Goal: Task Accomplishment & Management: Complete application form

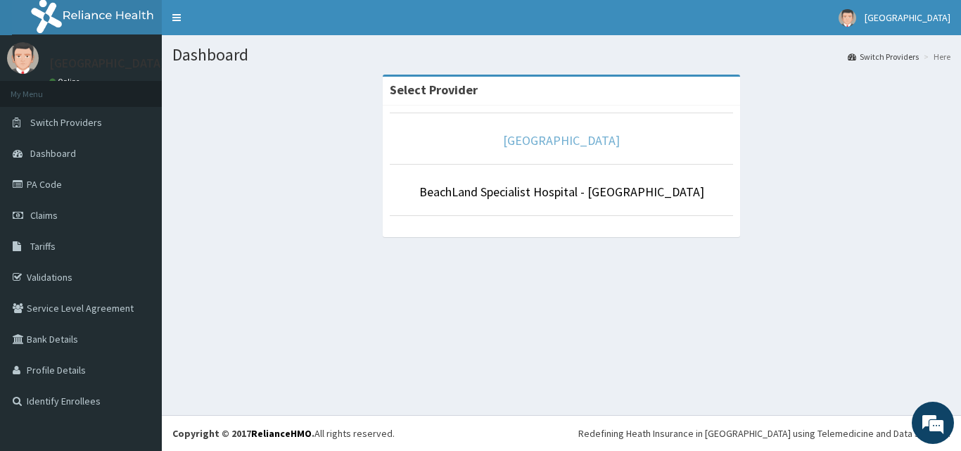
click at [569, 134] on link "[GEOGRAPHIC_DATA]" at bounding box center [561, 140] width 117 height 16
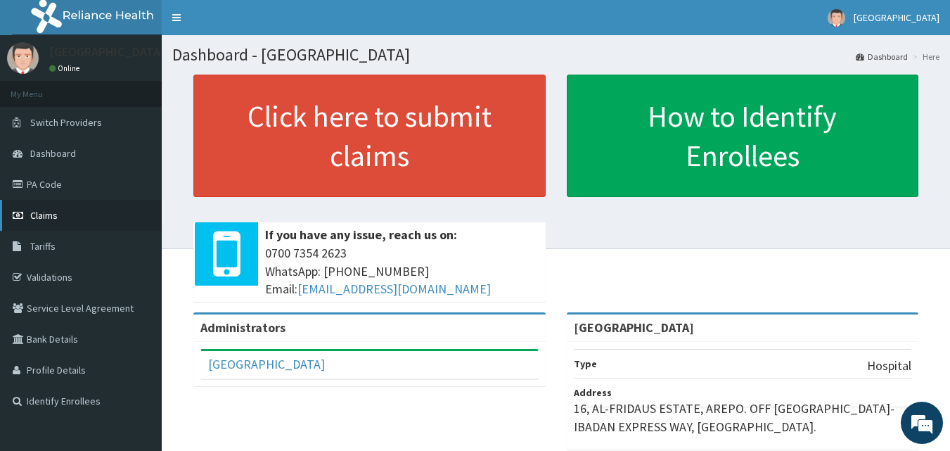
click at [51, 215] on span "Claims" at bounding box center [43, 215] width 27 height 13
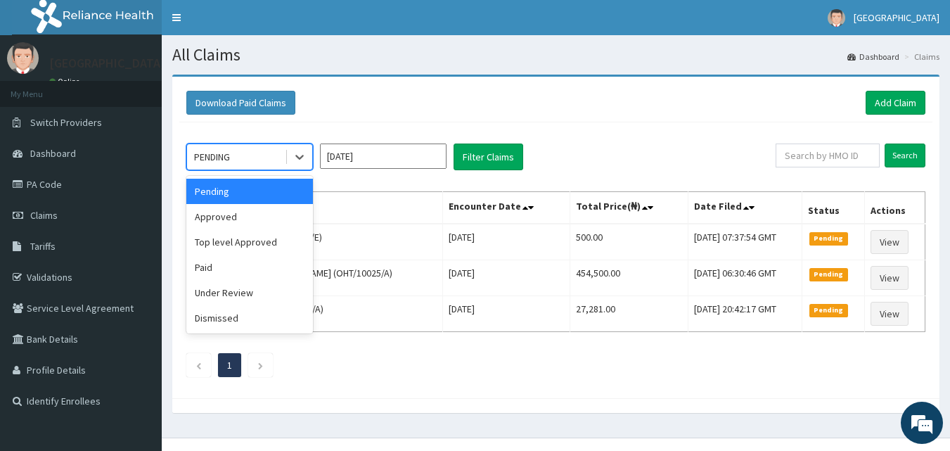
click at [242, 163] on div "PENDING" at bounding box center [236, 157] width 98 height 23
click at [227, 212] on div "Approved" at bounding box center [249, 216] width 127 height 25
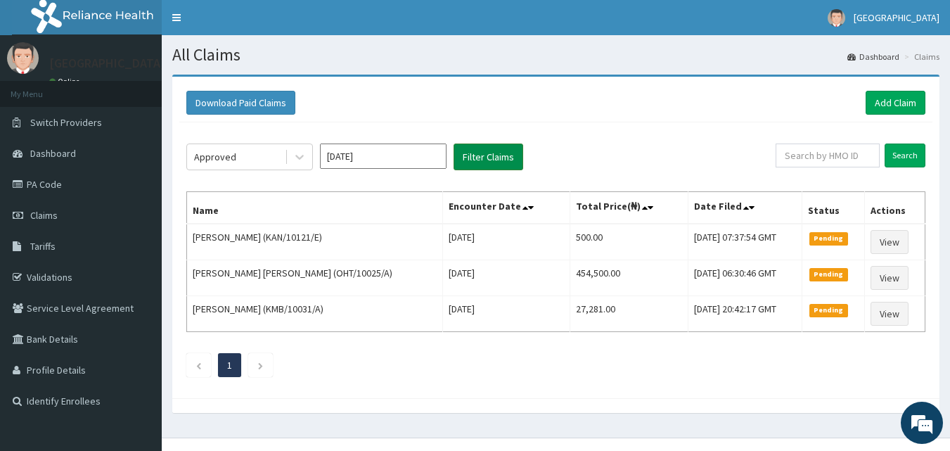
click at [479, 155] on button "Filter Claims" at bounding box center [489, 157] width 70 height 27
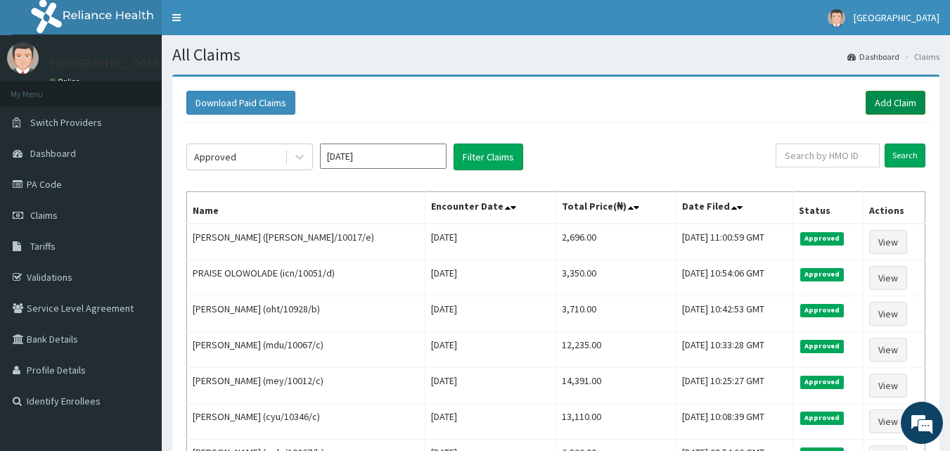
click at [893, 103] on link "Add Claim" at bounding box center [896, 103] width 60 height 24
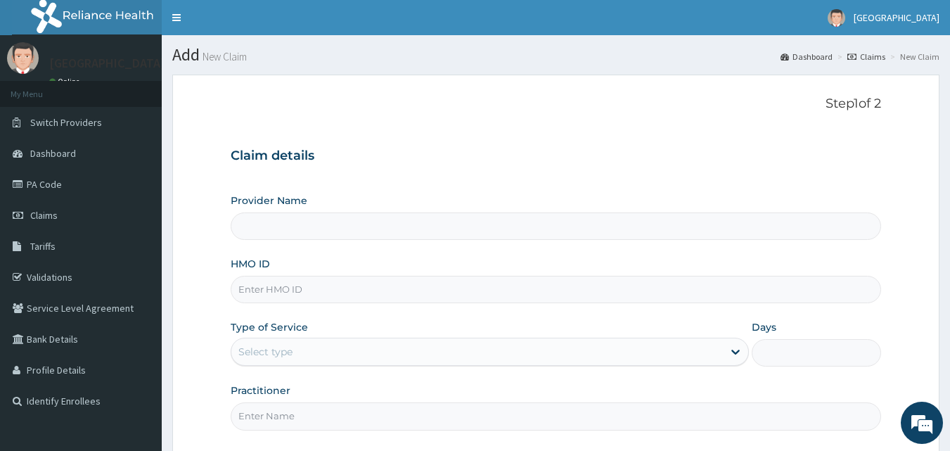
type input "[GEOGRAPHIC_DATA]"
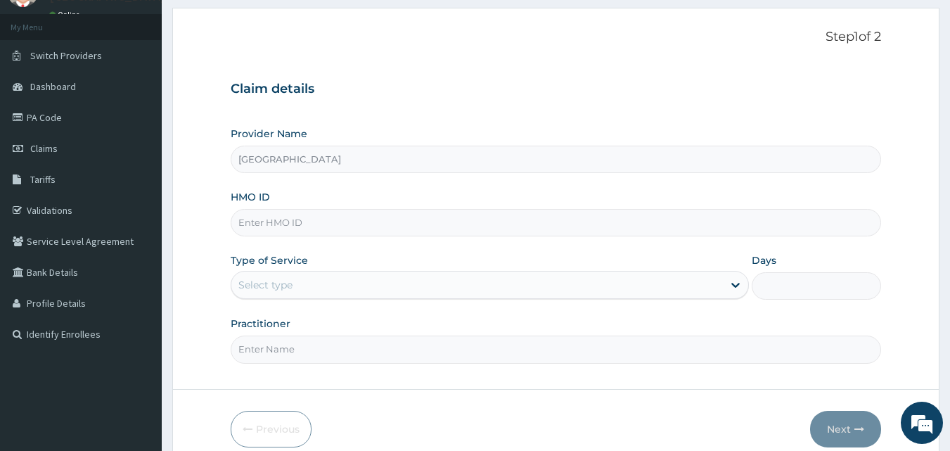
scroll to position [70, 0]
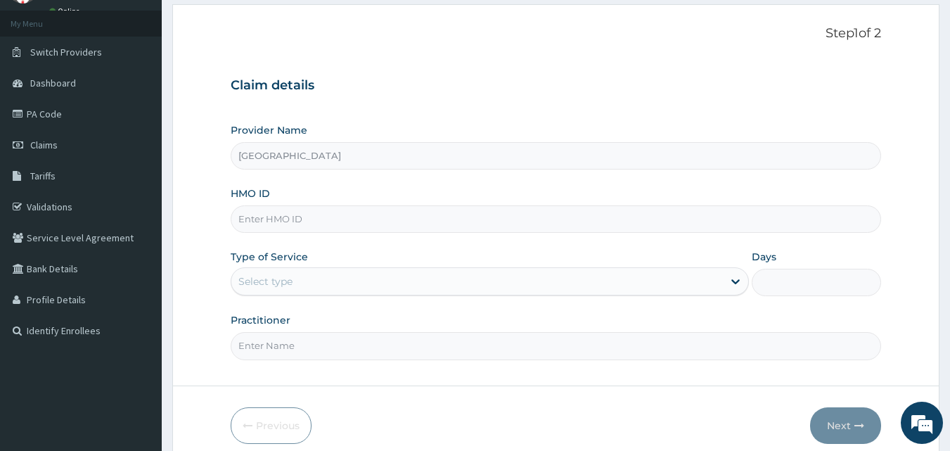
click at [274, 209] on input "HMO ID" at bounding box center [556, 218] width 651 height 27
type input "r"
type input "RBA/10006/A"
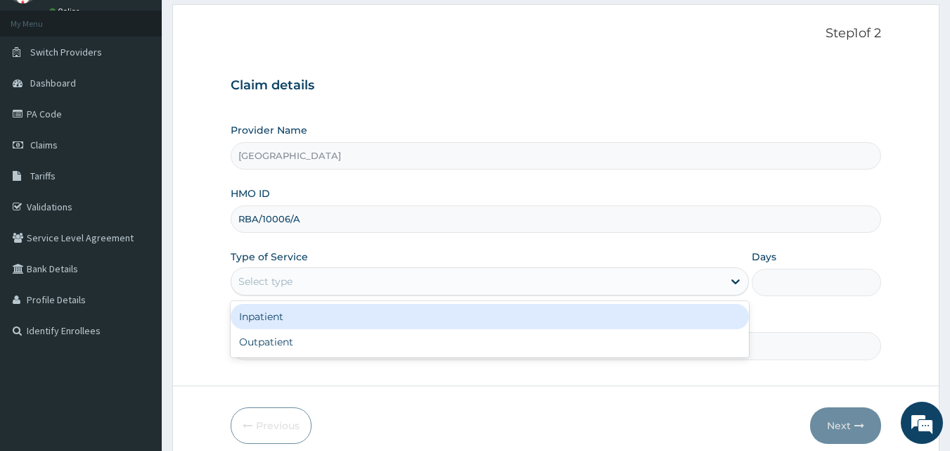
click at [266, 283] on div "Select type" at bounding box center [266, 281] width 54 height 14
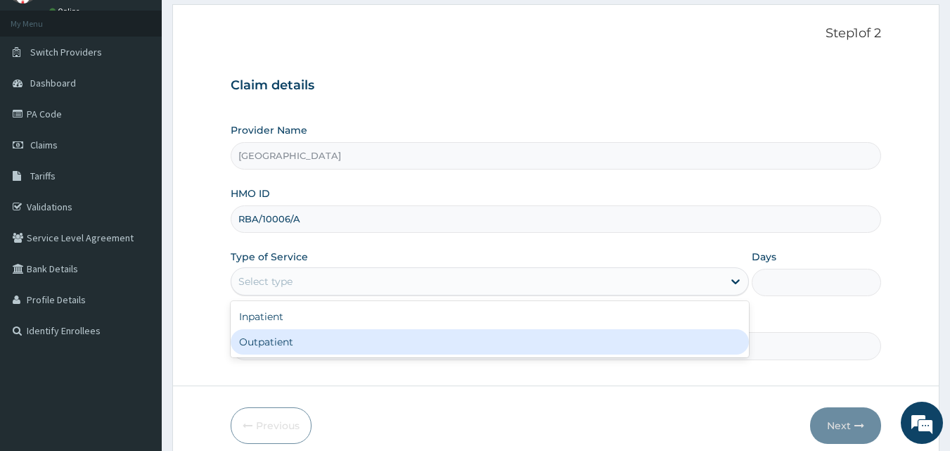
click at [257, 355] on div "Inpatient Outpatient" at bounding box center [490, 329] width 519 height 56
drag, startPoint x: 272, startPoint y: 345, endPoint x: 282, endPoint y: 340, distance: 12.0
click at [271, 344] on div "Outpatient" at bounding box center [490, 341] width 519 height 25
type input "1"
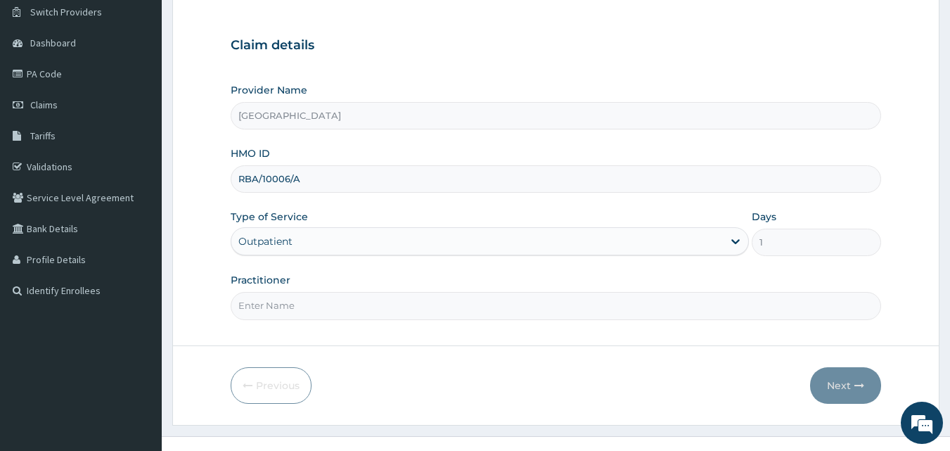
scroll to position [132, 0]
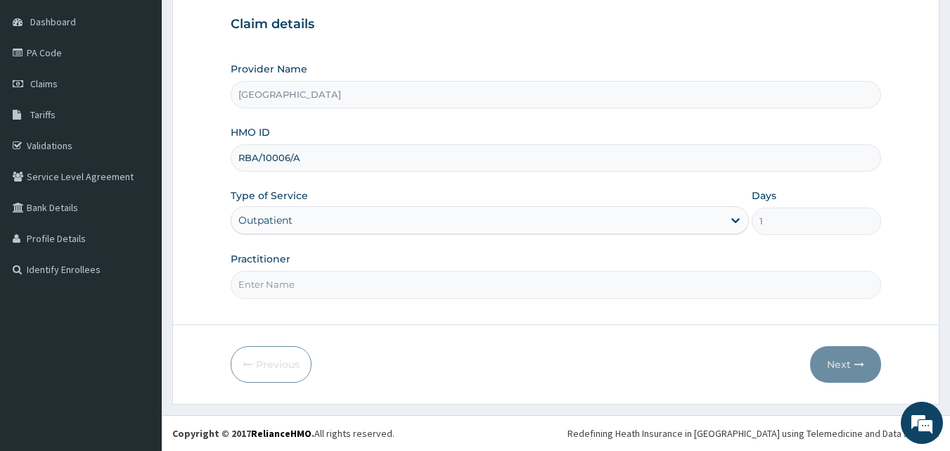
click at [286, 293] on input "Practitioner" at bounding box center [556, 284] width 651 height 27
type input "DR. OLASUNKANMI"
drag, startPoint x: 837, startPoint y: 368, endPoint x: 960, endPoint y: 77, distance: 315.8
click at [837, 365] on button "Next" at bounding box center [845, 364] width 71 height 37
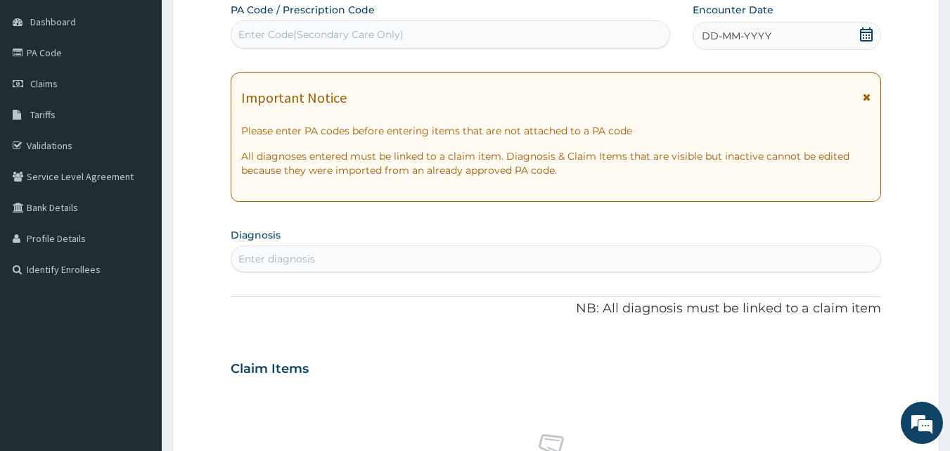
click at [868, 32] on icon at bounding box center [866, 34] width 13 height 14
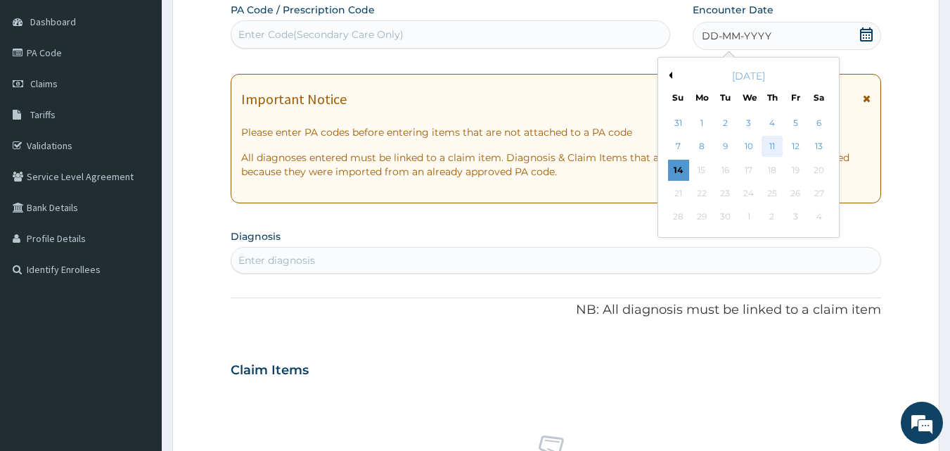
click at [775, 147] on div "11" at bounding box center [772, 146] width 21 height 21
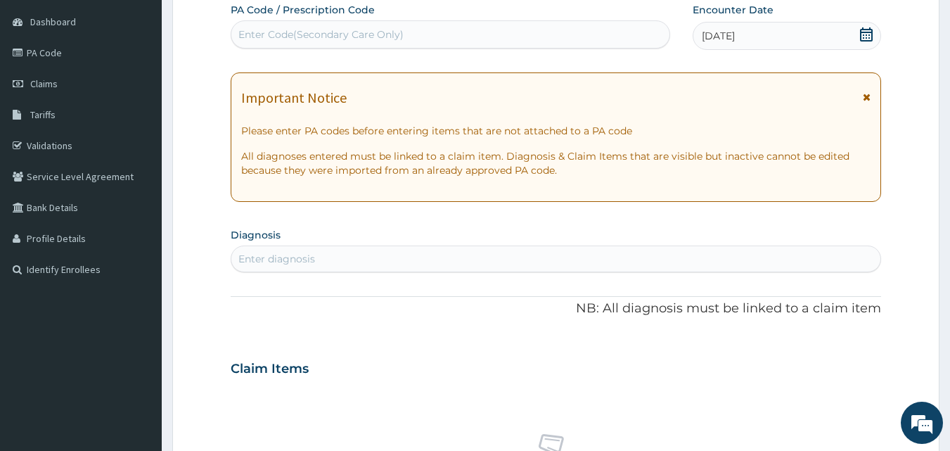
click at [339, 32] on div "Enter Code(Secondary Care Only)" at bounding box center [321, 34] width 165 height 14
type input "A"
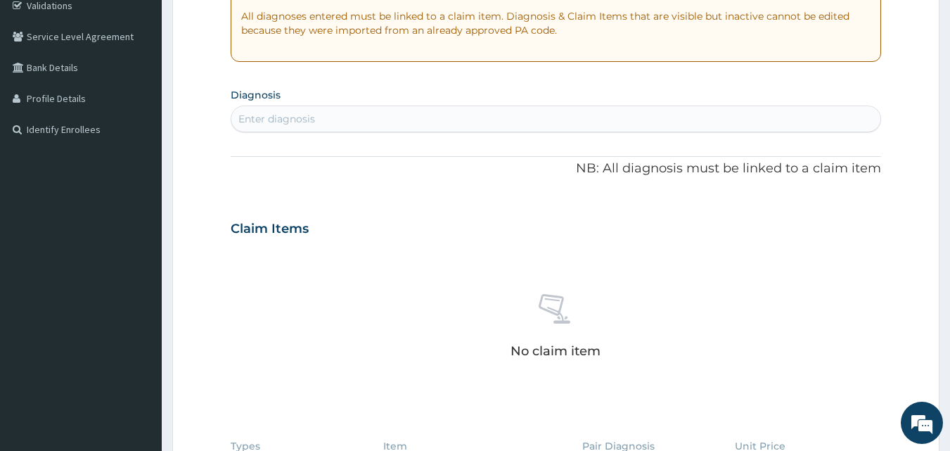
scroll to position [272, 0]
click at [288, 120] on div "Enter diagnosis" at bounding box center [277, 118] width 77 height 14
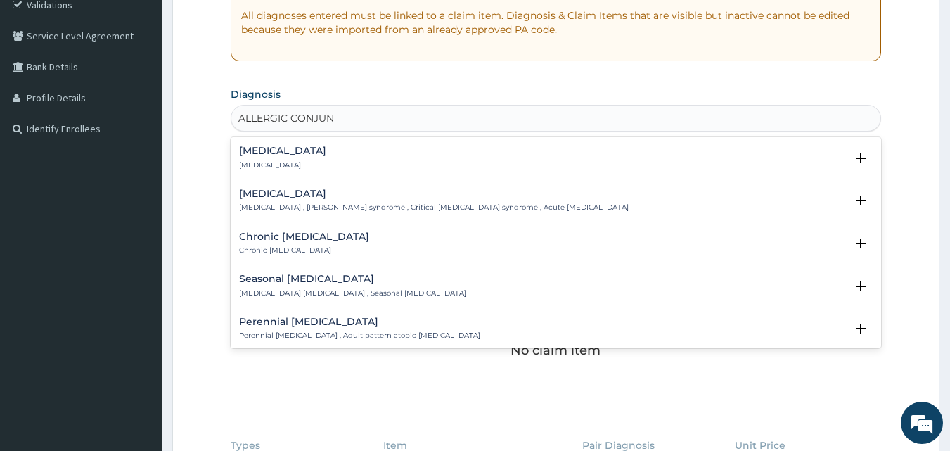
type input "ALLERGIC CONJUNC"
click at [284, 153] on h4 "Allergic conjunctivitis" at bounding box center [282, 151] width 87 height 11
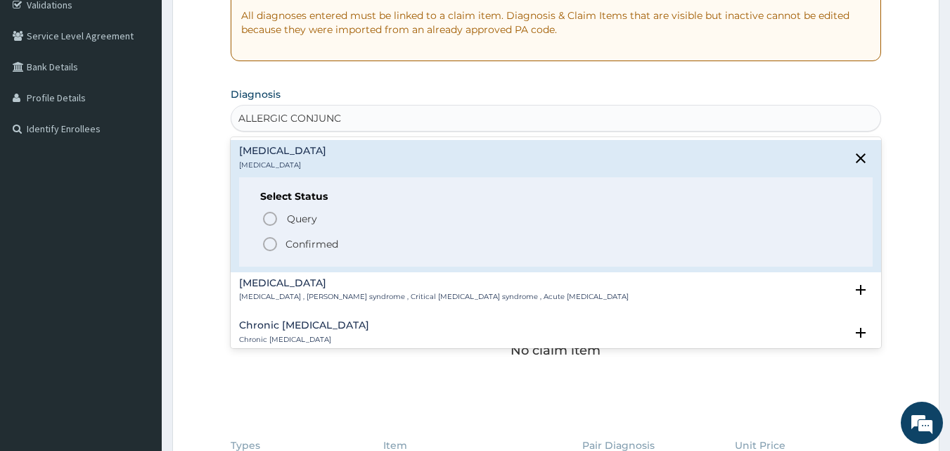
drag, startPoint x: 272, startPoint y: 245, endPoint x: 305, endPoint y: 231, distance: 35.9
click at [280, 238] on span "Confirmed" at bounding box center [557, 244] width 591 height 17
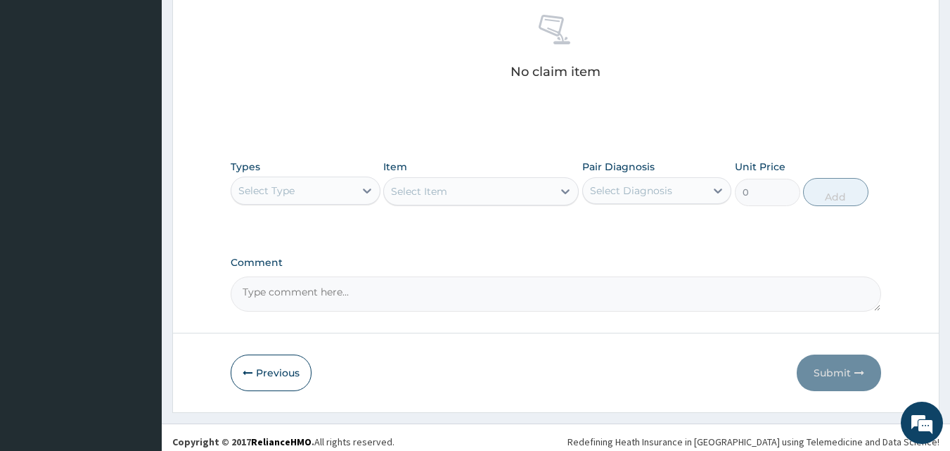
scroll to position [564, 0]
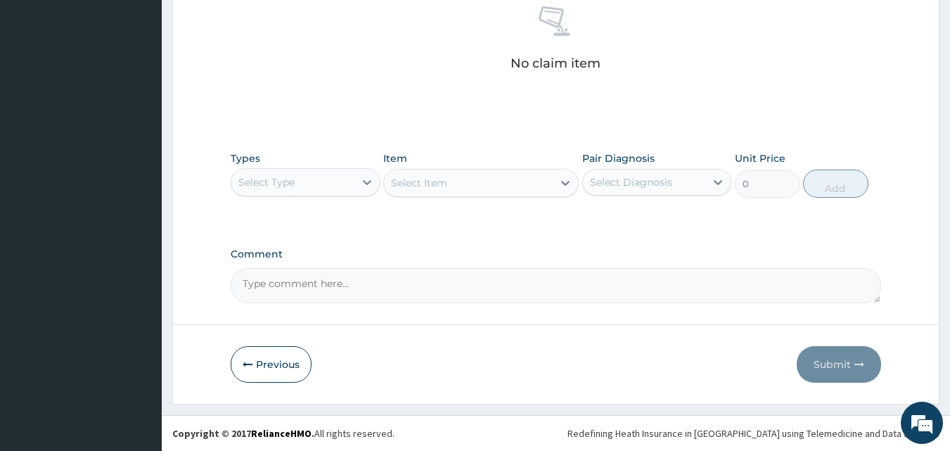
click at [264, 180] on div "Select Type" at bounding box center [267, 182] width 56 height 14
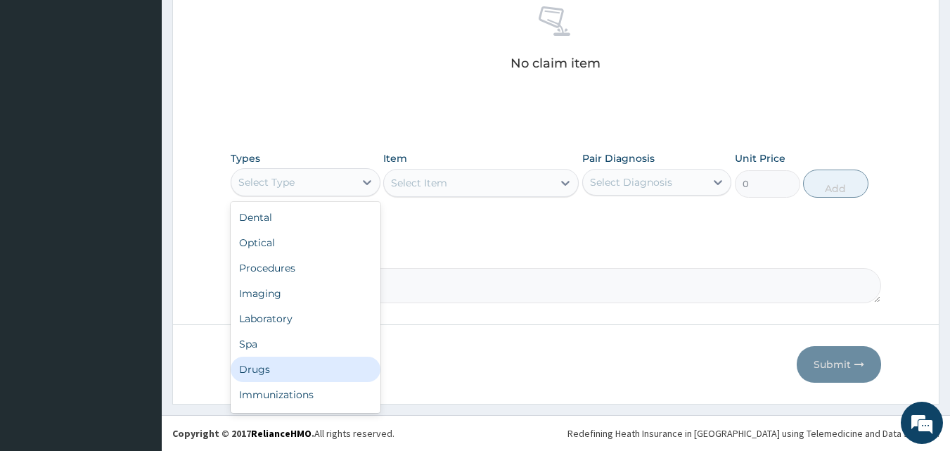
click at [262, 368] on div "Drugs" at bounding box center [306, 369] width 150 height 25
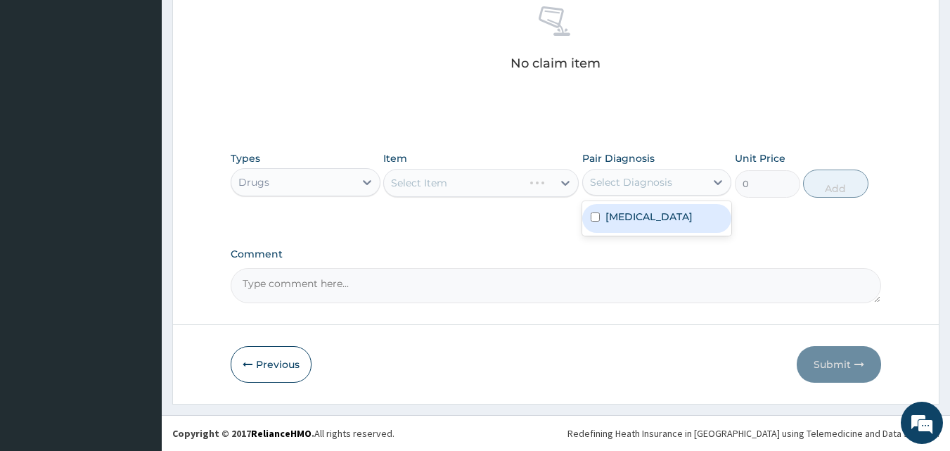
click at [615, 190] on div "Select Diagnosis" at bounding box center [644, 182] width 123 height 23
click at [638, 222] on label "Allergic conjunctivitis" at bounding box center [649, 217] width 87 height 14
checkbox input "true"
click at [425, 188] on div "Select Item" at bounding box center [481, 183] width 196 height 28
click at [429, 189] on div "Select Item" at bounding box center [419, 183] width 56 height 14
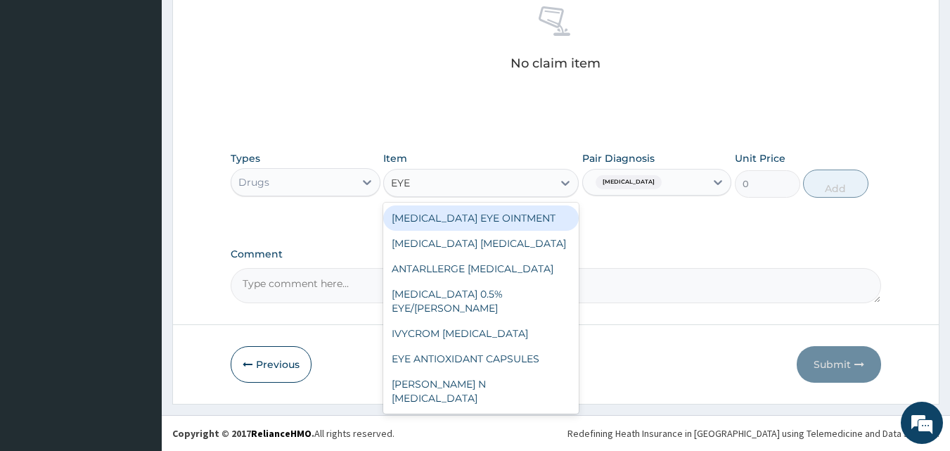
type input "EYE D"
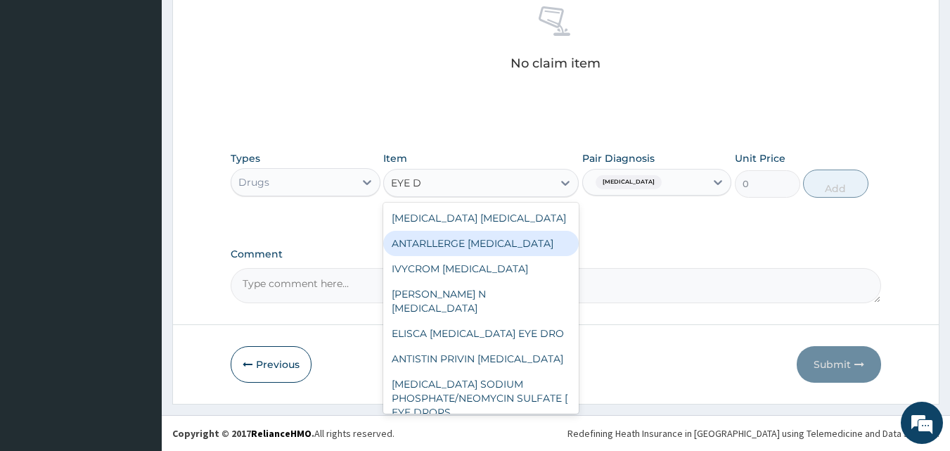
click at [456, 250] on div "ANTARLLERGE EYE DROP" at bounding box center [481, 243] width 196 height 25
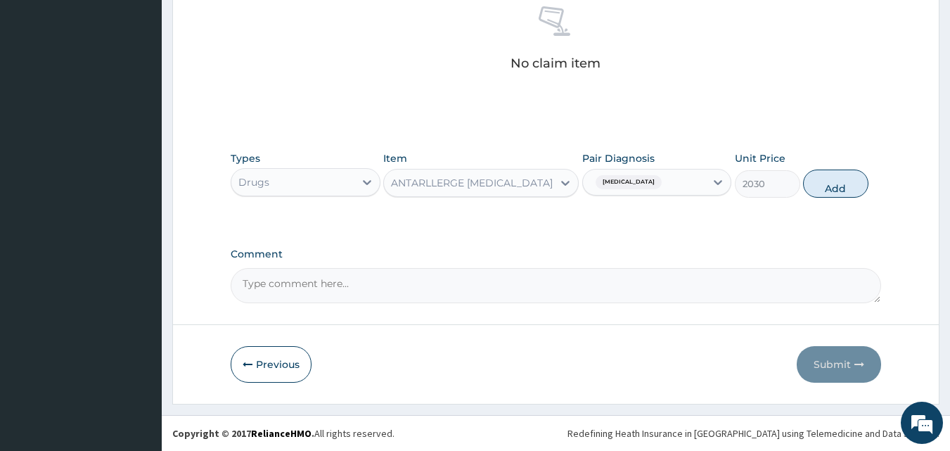
click at [839, 189] on button "Add" at bounding box center [835, 184] width 65 height 28
type input "0"
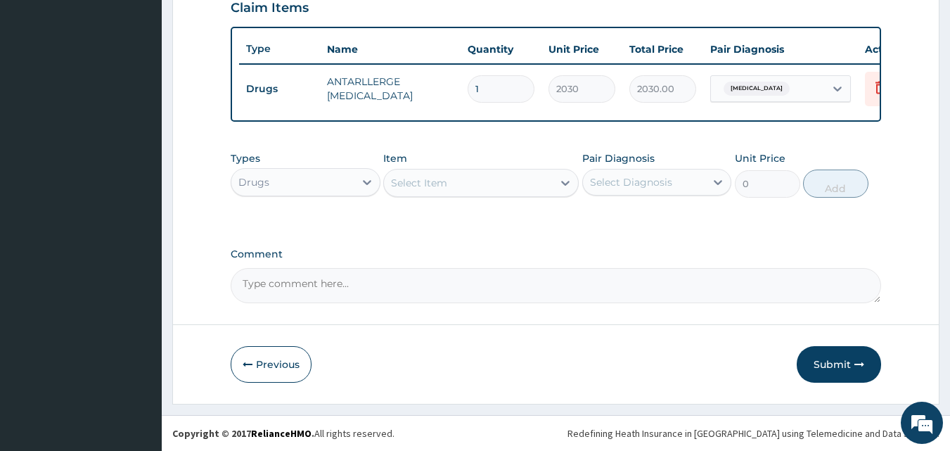
scroll to position [507, 0]
click at [433, 178] on div "Select Item" at bounding box center [419, 183] width 56 height 14
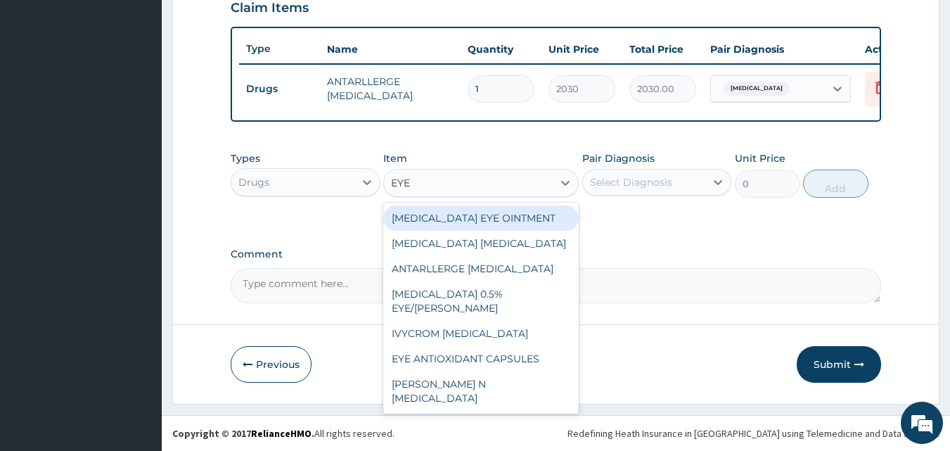
type input "EYE D"
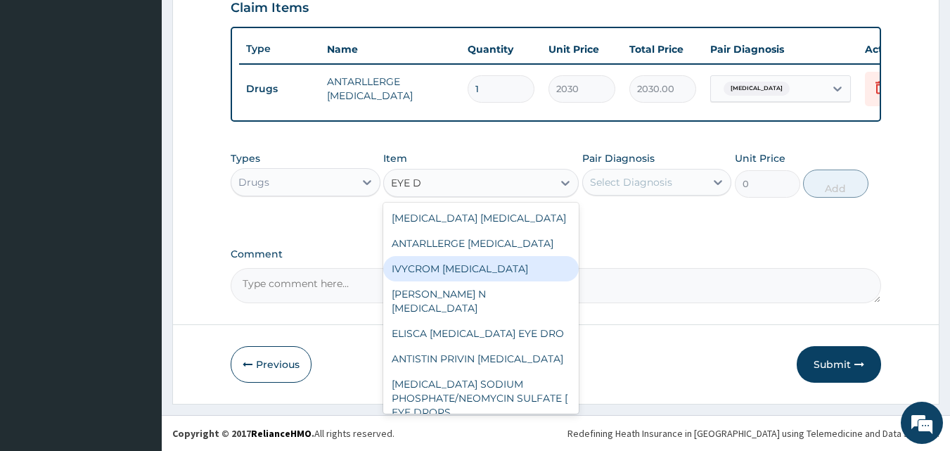
click at [444, 265] on div "IVYCROM [MEDICAL_DATA]" at bounding box center [481, 268] width 196 height 25
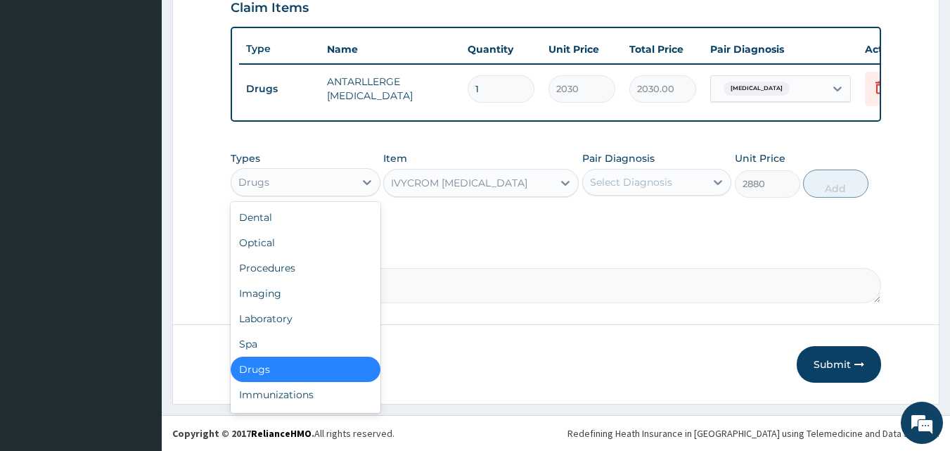
click at [286, 187] on div "Drugs" at bounding box center [292, 182] width 123 height 23
click at [286, 269] on div "Procedures" at bounding box center [306, 267] width 150 height 25
type input "0"
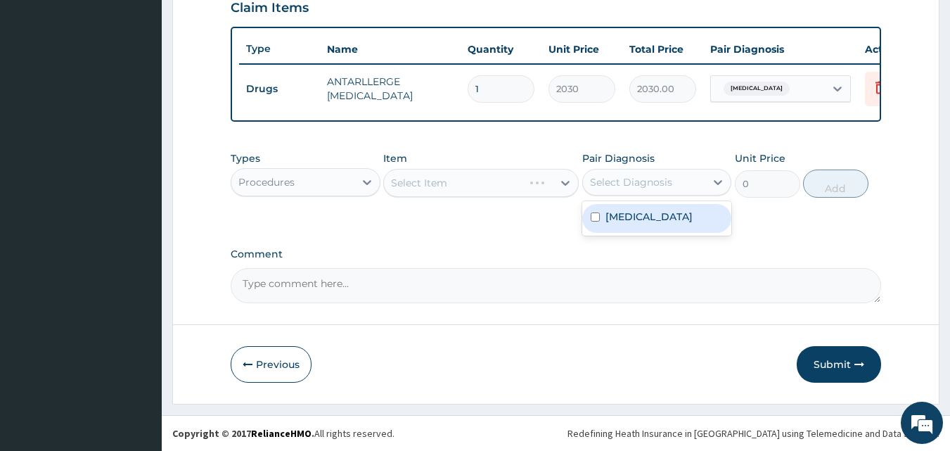
drag, startPoint x: 645, startPoint y: 182, endPoint x: 646, endPoint y: 209, distance: 26.7
click at [644, 182] on div "Select Diagnosis" at bounding box center [631, 182] width 82 height 14
click at [623, 217] on label "Allergic conjunctivitis" at bounding box center [649, 217] width 87 height 14
checkbox input "true"
click at [485, 176] on div "Select Item" at bounding box center [481, 183] width 196 height 28
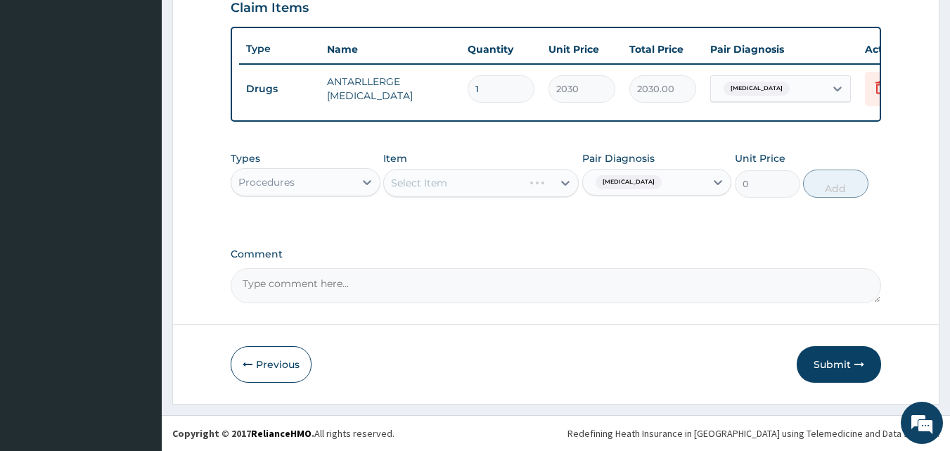
click at [462, 177] on div "Select Item" at bounding box center [481, 183] width 196 height 28
click at [456, 176] on div "Select Item" at bounding box center [468, 183] width 169 height 23
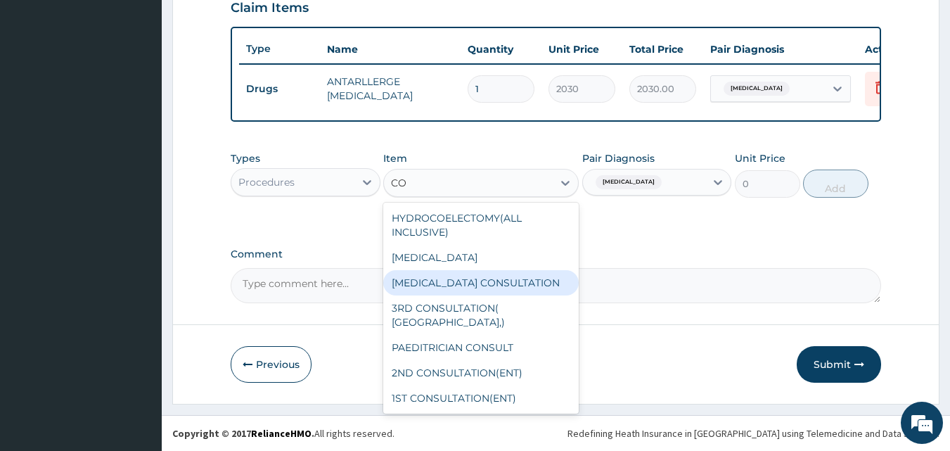
type input "C"
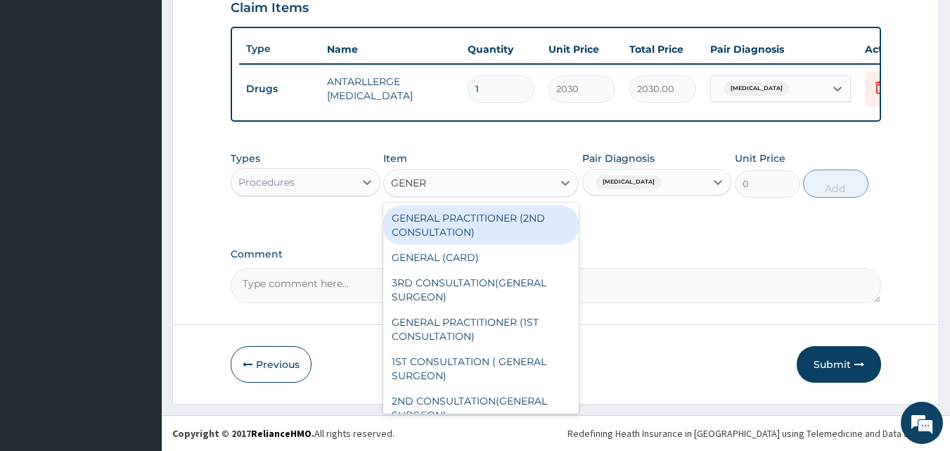
type input "GENERA"
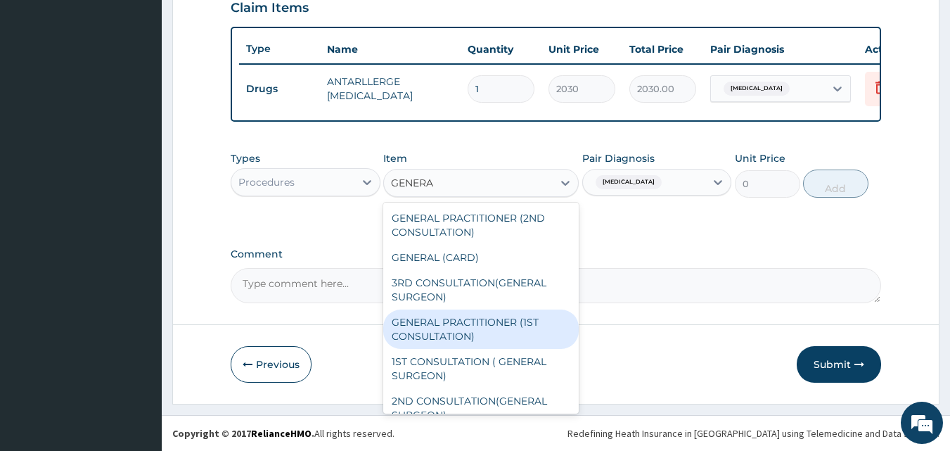
click at [451, 324] on div "GENERAL PRACTITIONER (1ST CONSULTATION)" at bounding box center [481, 329] width 196 height 39
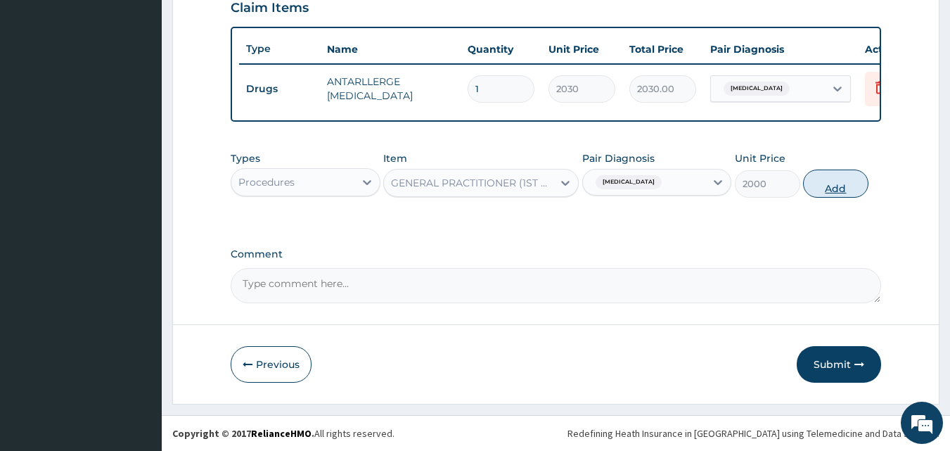
click at [837, 187] on button "Add" at bounding box center [835, 184] width 65 height 28
type input "0"
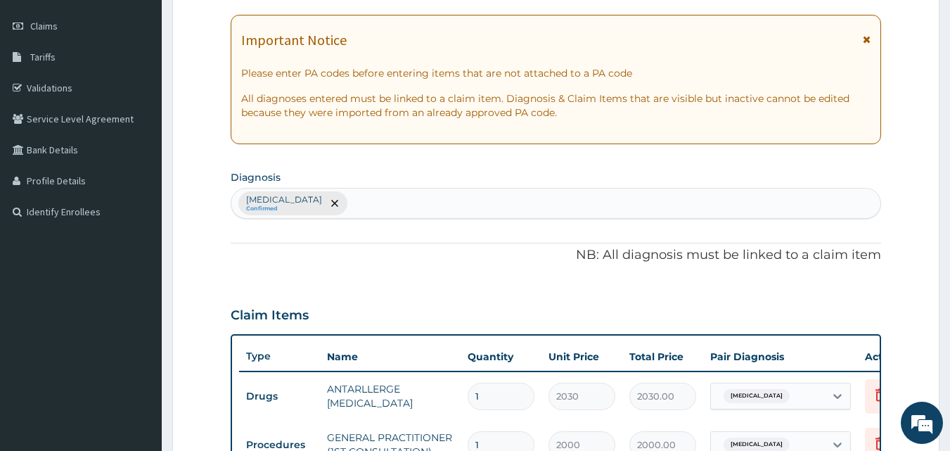
scroll to position [226, 0]
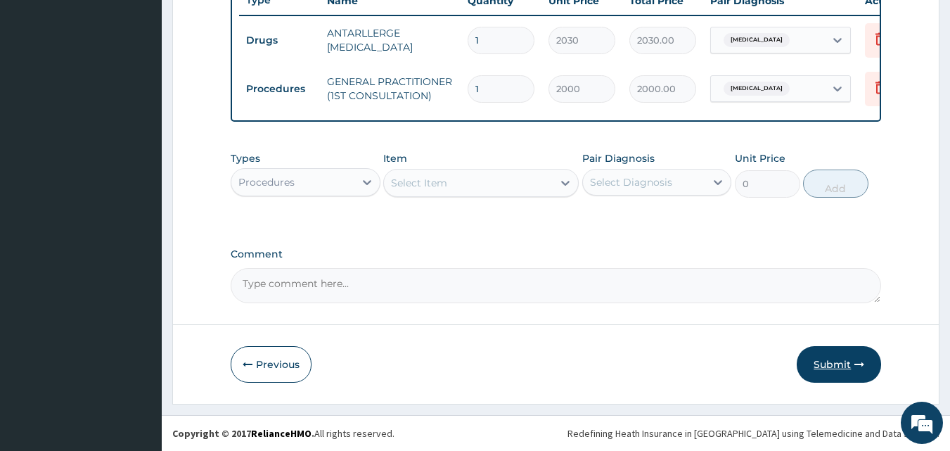
click at [813, 360] on button "Submit" at bounding box center [839, 364] width 84 height 37
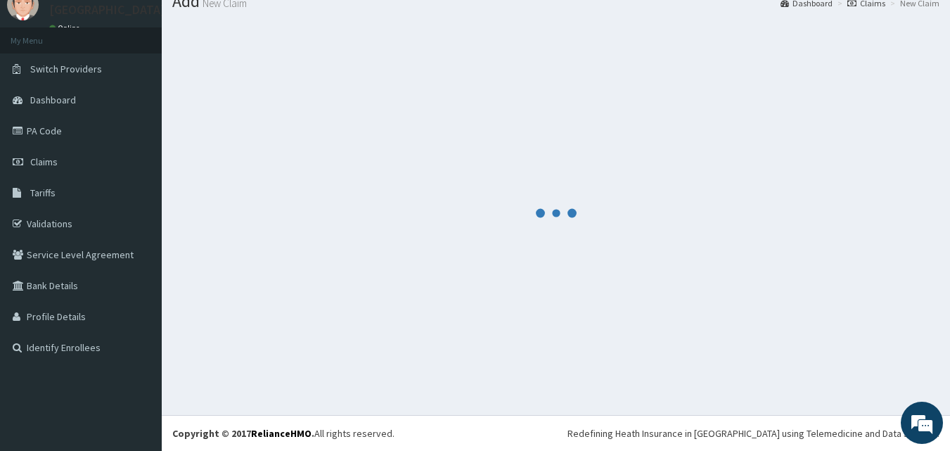
scroll to position [556, 0]
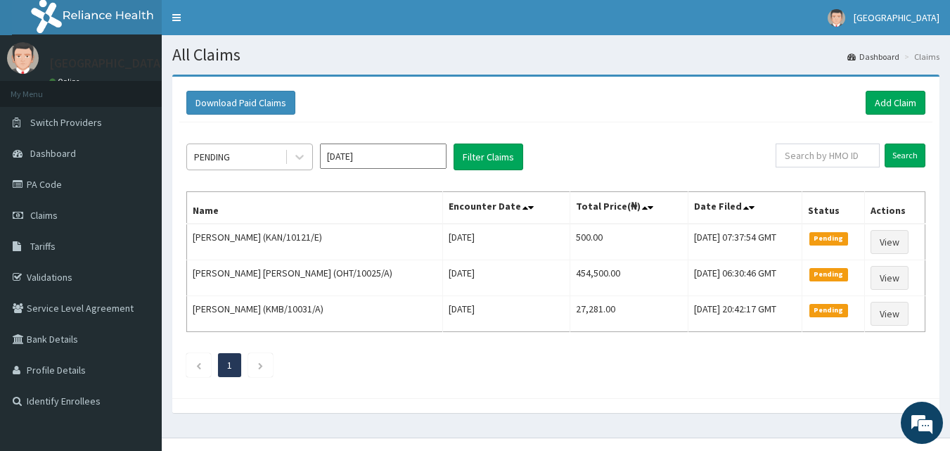
click at [230, 159] on div "PENDING" at bounding box center [212, 157] width 36 height 14
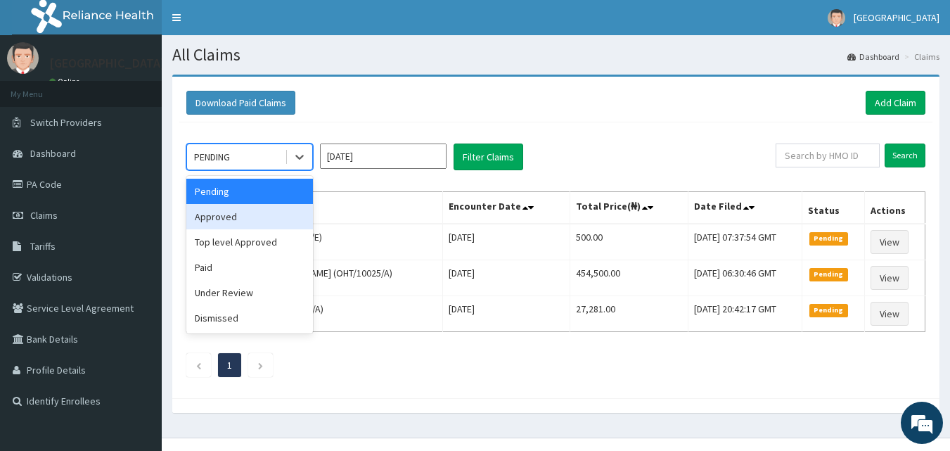
drag, startPoint x: 241, startPoint y: 215, endPoint x: 266, endPoint y: 212, distance: 25.5
click at [241, 215] on div "Approved" at bounding box center [249, 216] width 127 height 25
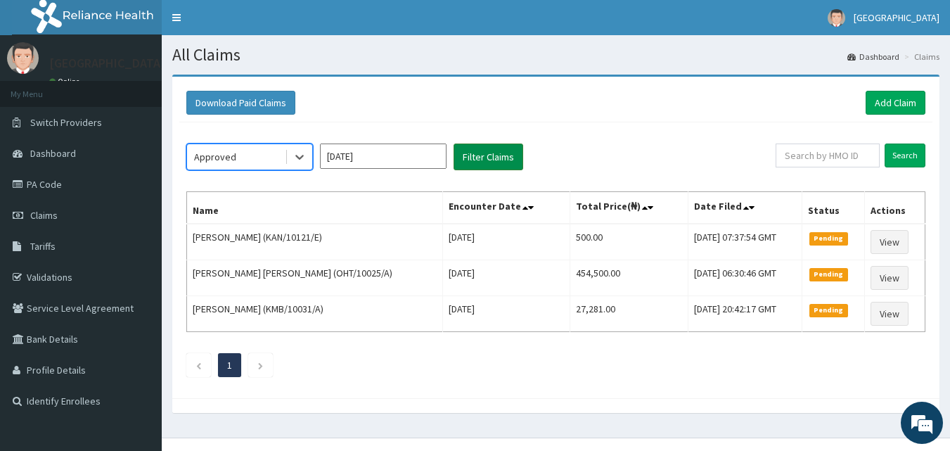
click at [495, 153] on button "Filter Claims" at bounding box center [489, 157] width 70 height 27
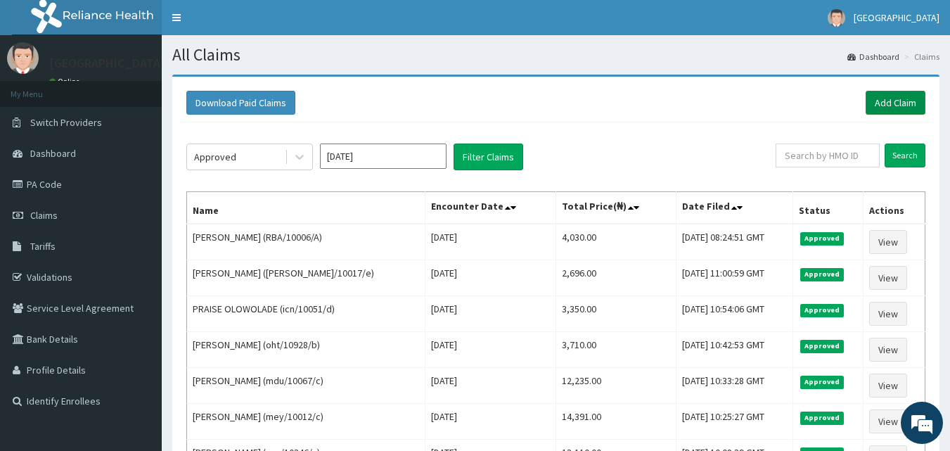
click at [904, 98] on link "Add Claim" at bounding box center [896, 103] width 60 height 24
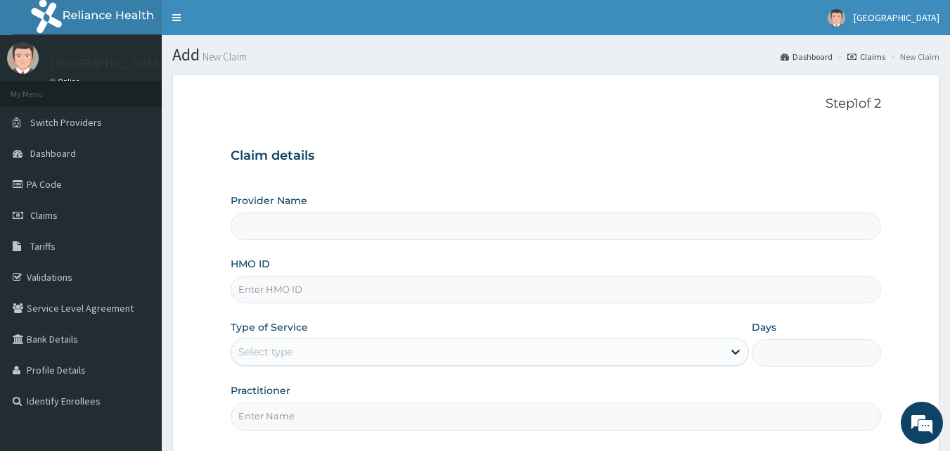
type input "[GEOGRAPHIC_DATA]"
click at [291, 303] on input "HMO ID" at bounding box center [556, 289] width 651 height 27
click at [289, 295] on input "HMO ID" at bounding box center [556, 289] width 651 height 27
type input "AET/10151/A"
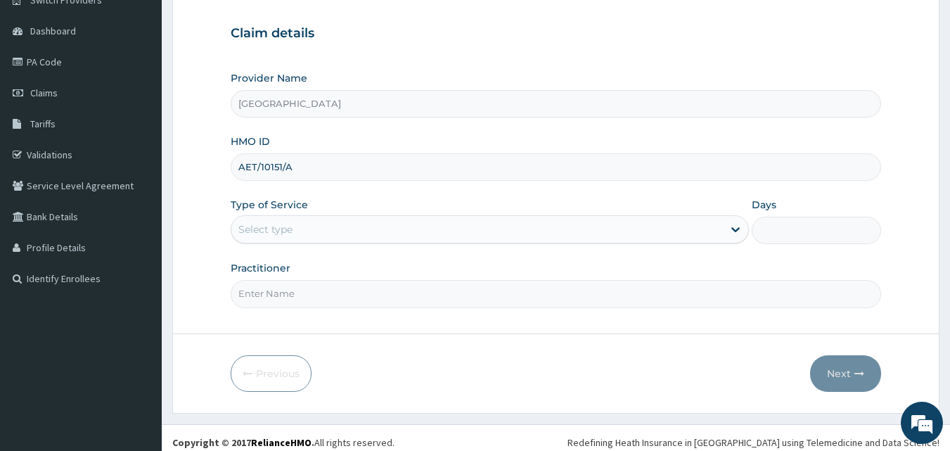
scroll to position [132, 0]
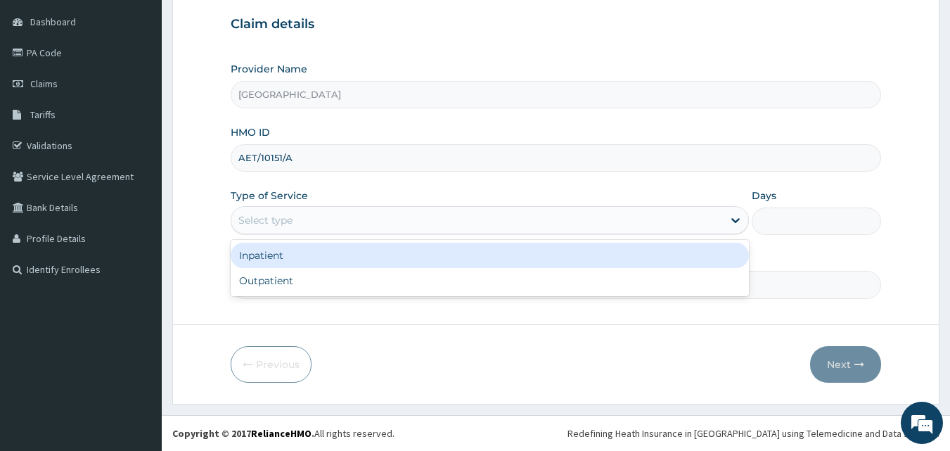
click at [260, 211] on div "Select type" at bounding box center [477, 220] width 492 height 23
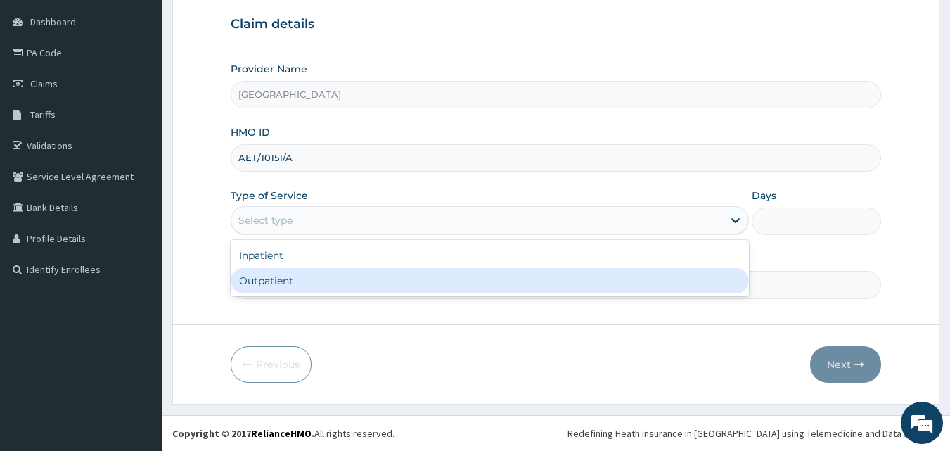
click at [286, 285] on div "Outpatient" at bounding box center [490, 280] width 519 height 25
type input "1"
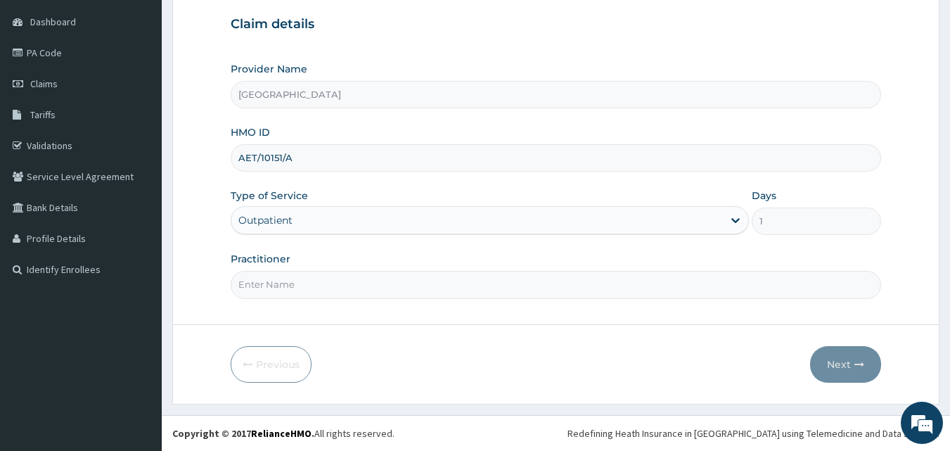
click at [276, 279] on input "Practitioner" at bounding box center [556, 284] width 651 height 27
type input "DR. OLASUNKANMI"
click at [839, 357] on button "Next" at bounding box center [845, 364] width 71 height 37
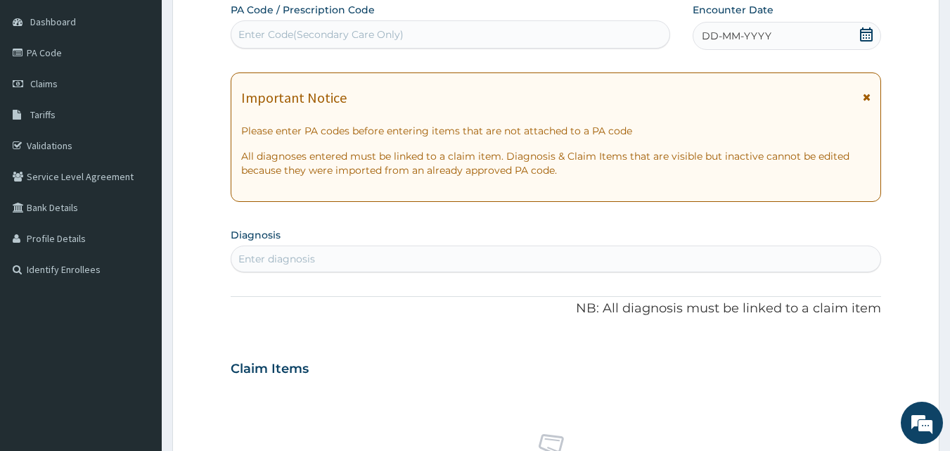
click at [868, 31] on icon at bounding box center [867, 34] width 14 height 14
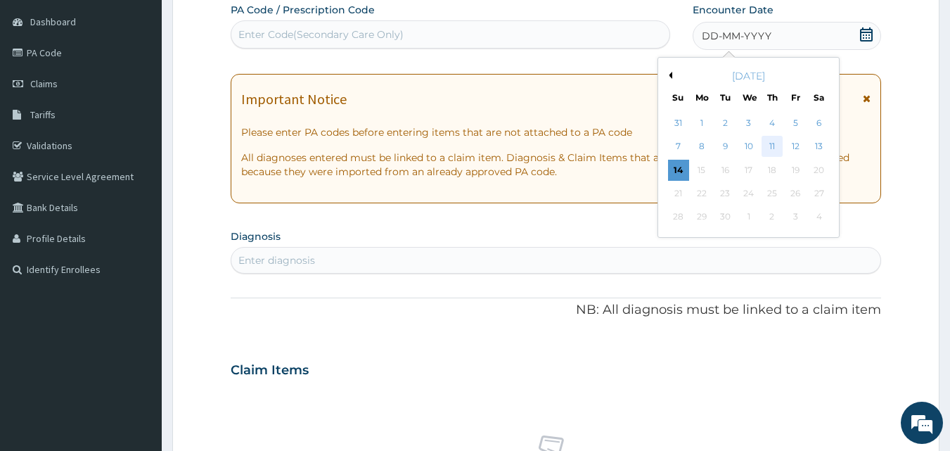
click at [775, 148] on div "11" at bounding box center [772, 146] width 21 height 21
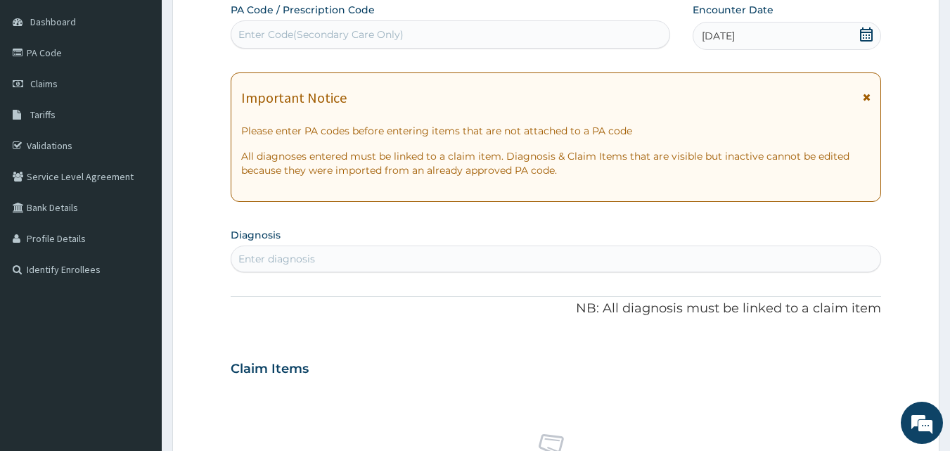
click at [300, 262] on div "Enter diagnosis" at bounding box center [277, 259] width 77 height 14
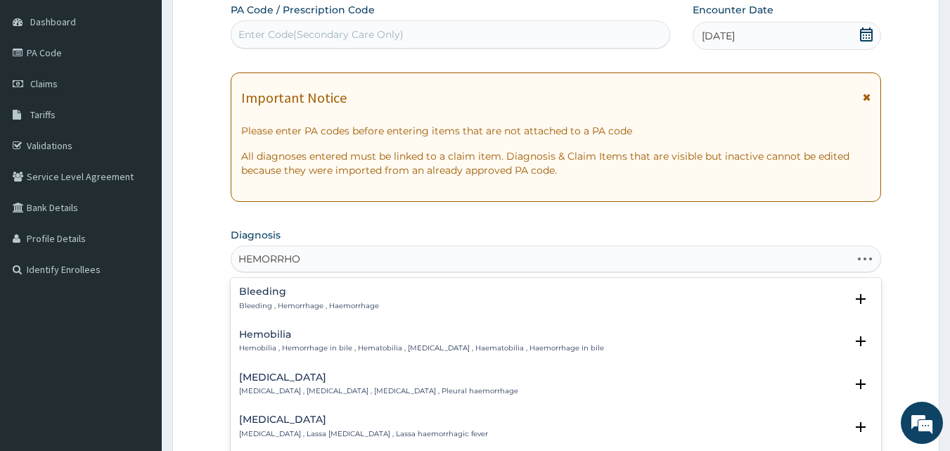
type input "HEMORRHOI"
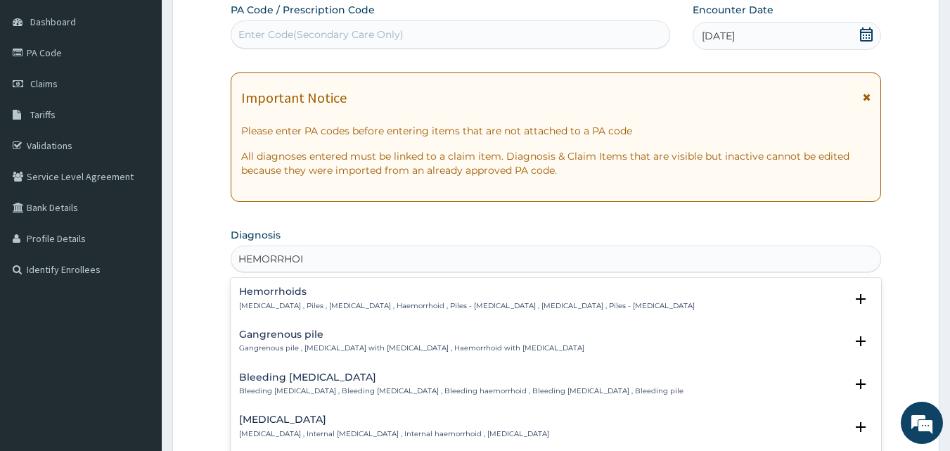
click at [264, 305] on p "Hemorrhoids , Piles , Haemorrhoids , Haemorrhoid , Piles - haemorrhoids , Hemor…" at bounding box center [467, 306] width 456 height 10
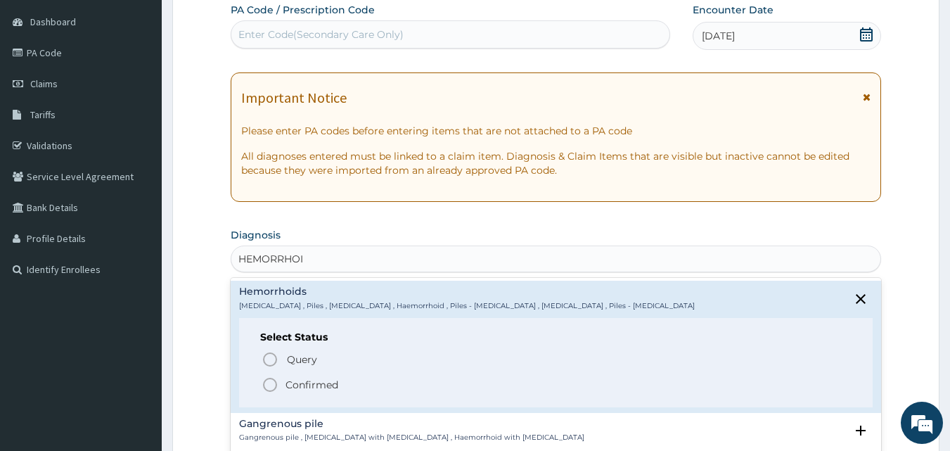
click at [268, 381] on icon "status option filled" at bounding box center [270, 384] width 17 height 17
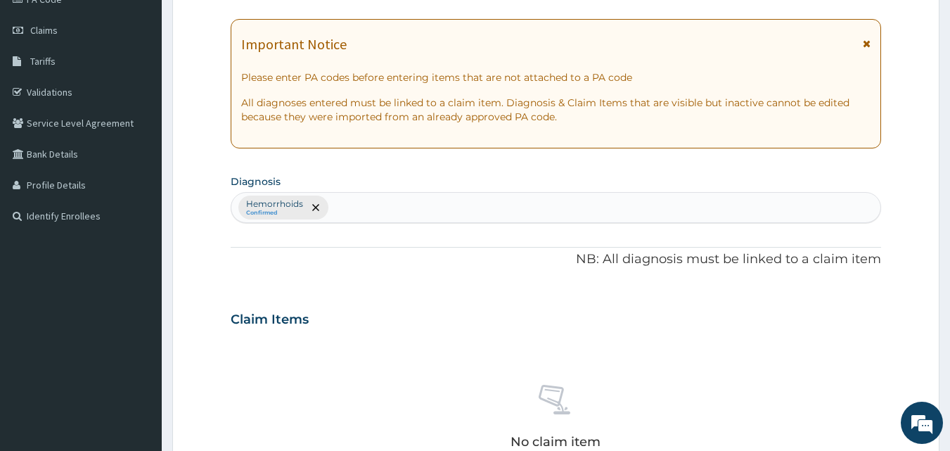
scroll to position [413, 0]
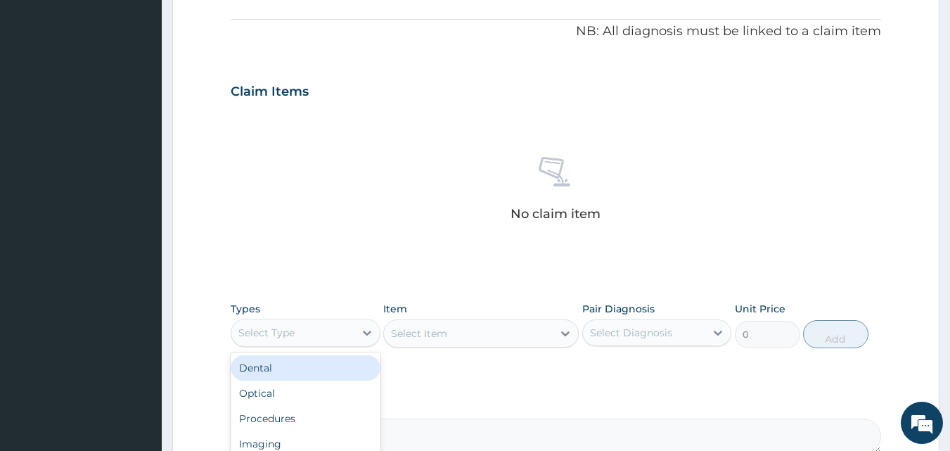
click at [284, 329] on div "Select Type" at bounding box center [267, 333] width 56 height 14
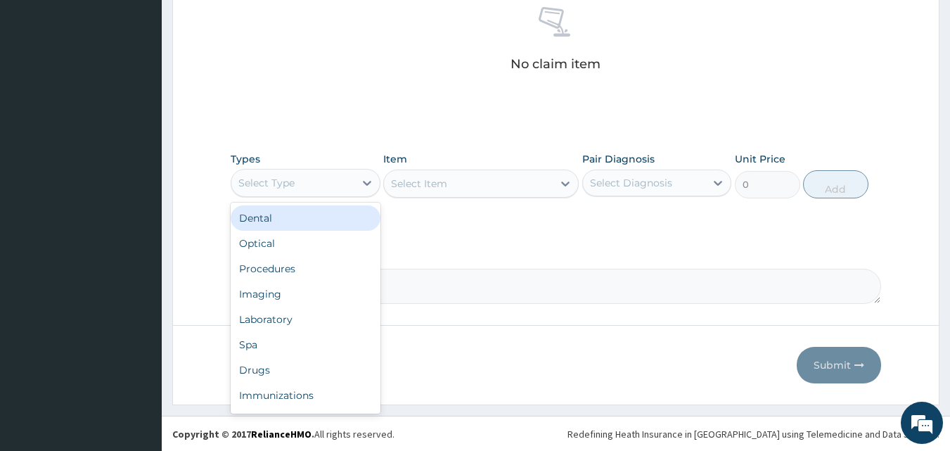
scroll to position [564, 0]
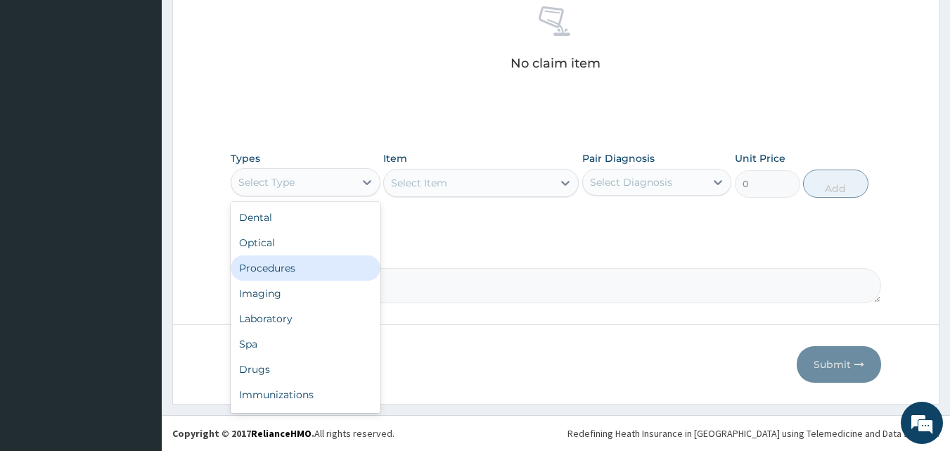
click at [302, 268] on div "Procedures" at bounding box center [306, 267] width 150 height 25
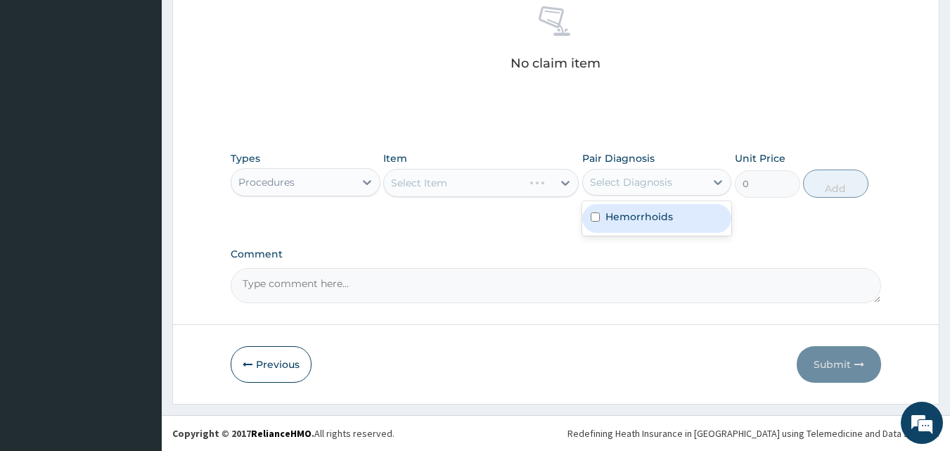
click at [619, 177] on div "Select Diagnosis" at bounding box center [631, 182] width 82 height 14
click at [644, 224] on div "Hemorrhoids" at bounding box center [658, 218] width 150 height 29
checkbox input "true"
click at [435, 181] on div "Select Item" at bounding box center [481, 183] width 196 height 28
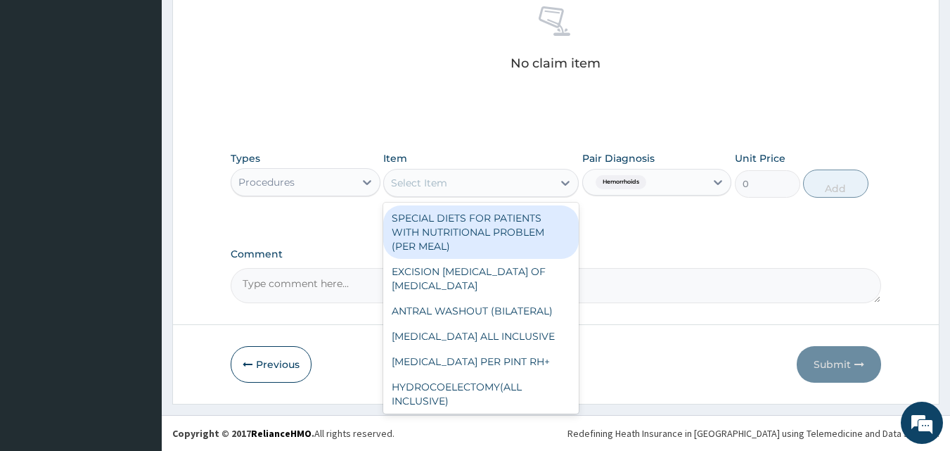
click at [439, 180] on div "Select Item" at bounding box center [419, 183] width 56 height 14
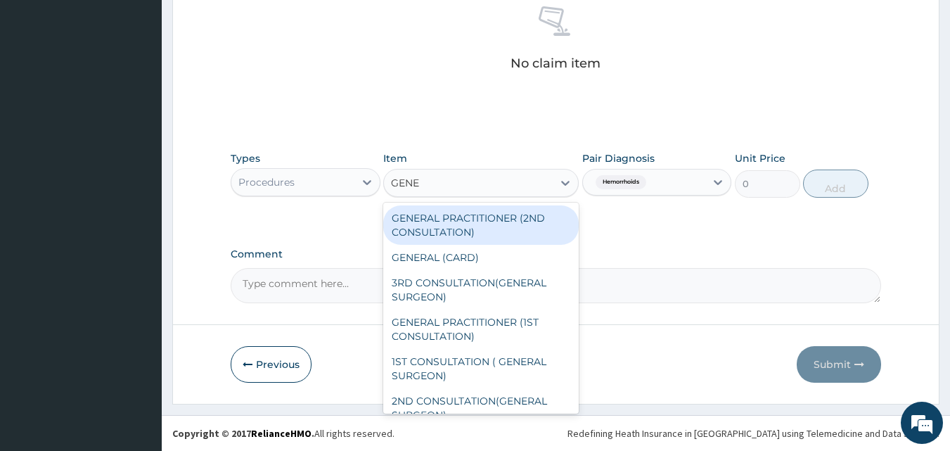
type input "GENER"
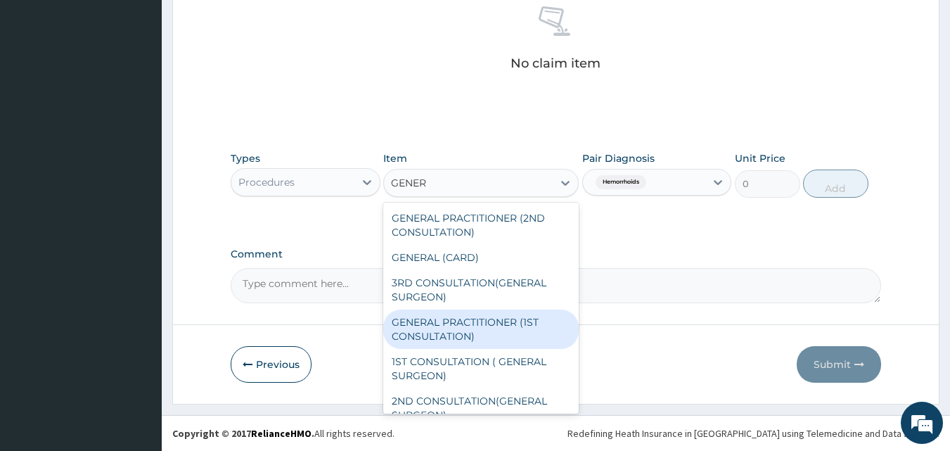
click at [456, 339] on div "GENERAL PRACTITIONER (1ST CONSULTATION)" at bounding box center [481, 329] width 196 height 39
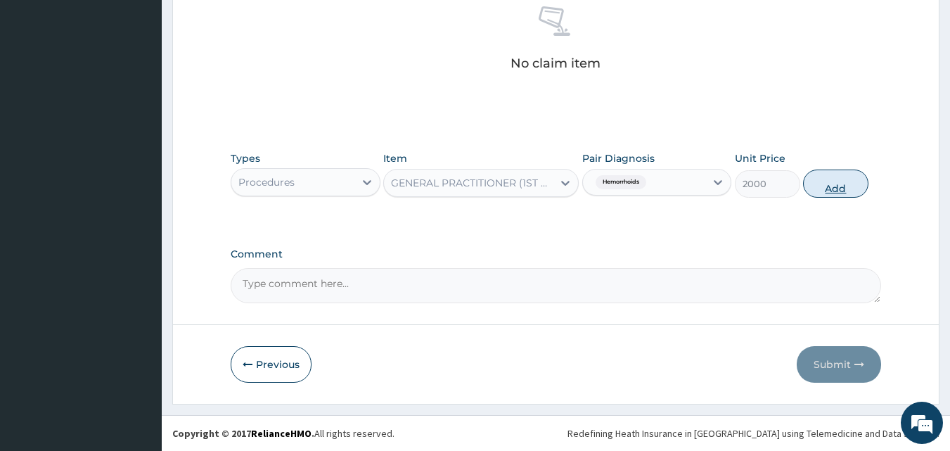
click at [838, 180] on button "Add" at bounding box center [835, 184] width 65 height 28
type input "0"
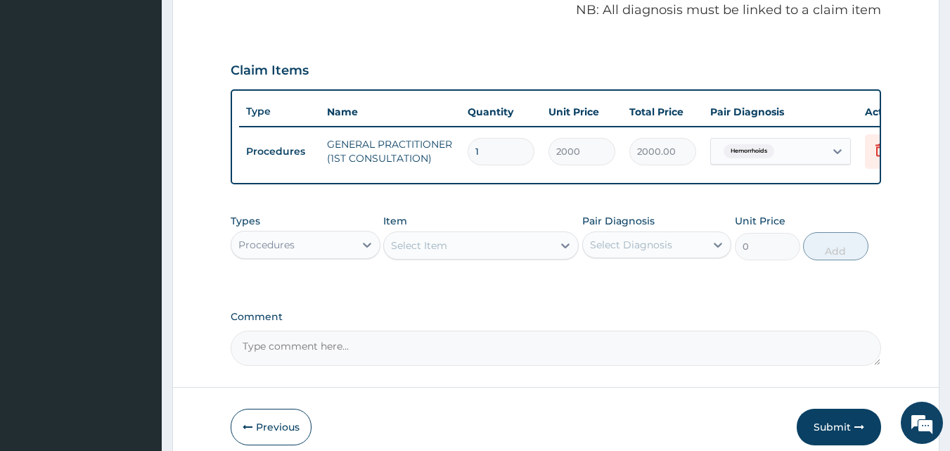
scroll to position [507, 0]
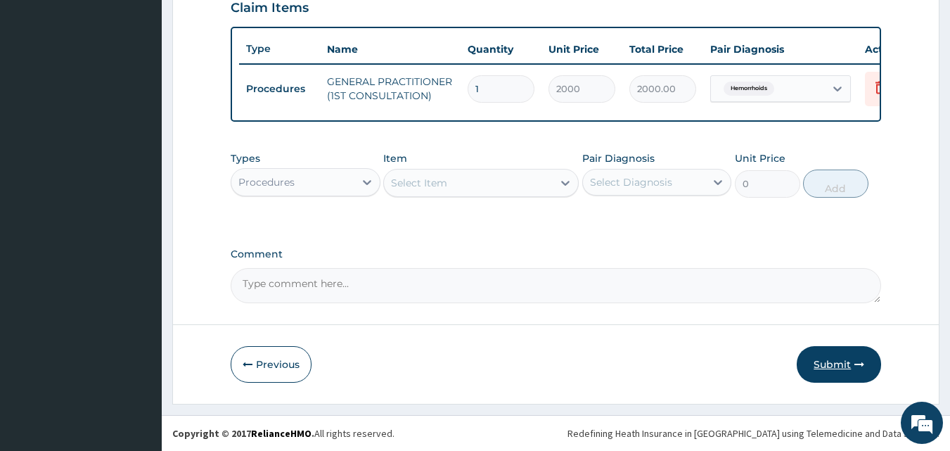
click at [830, 364] on button "Submit" at bounding box center [839, 364] width 84 height 37
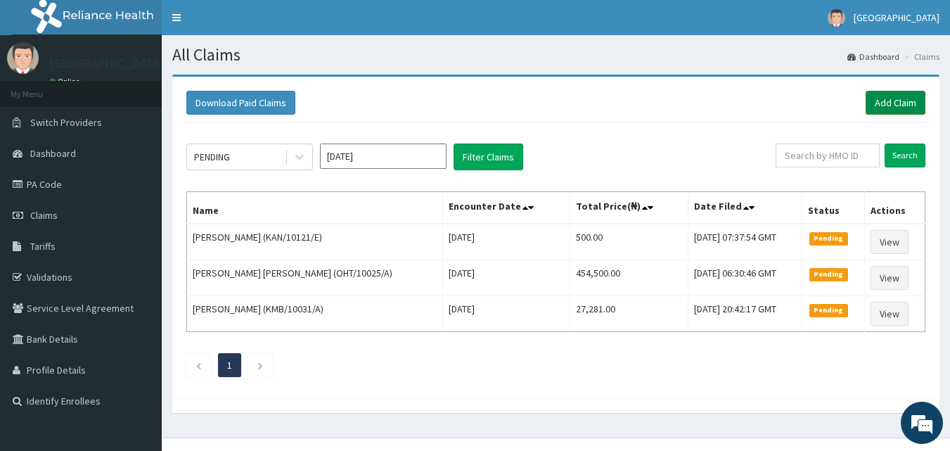
click at [901, 110] on link "Add Claim" at bounding box center [896, 103] width 60 height 24
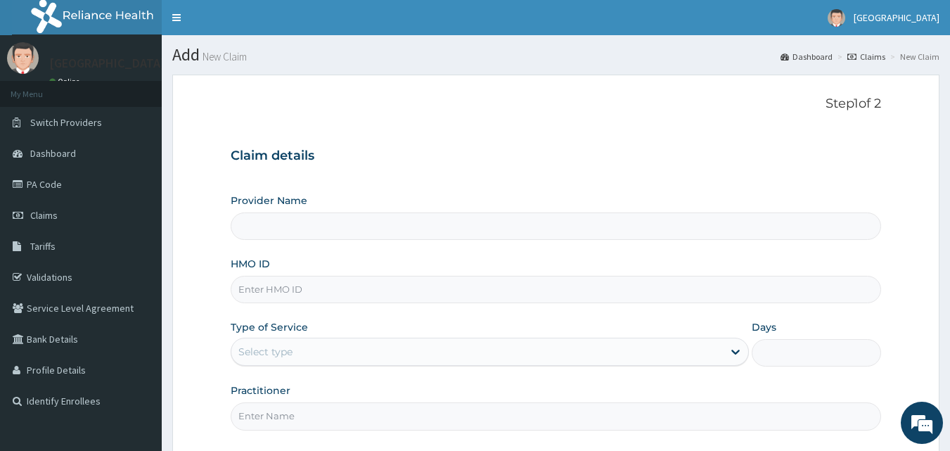
type input "[GEOGRAPHIC_DATA]"
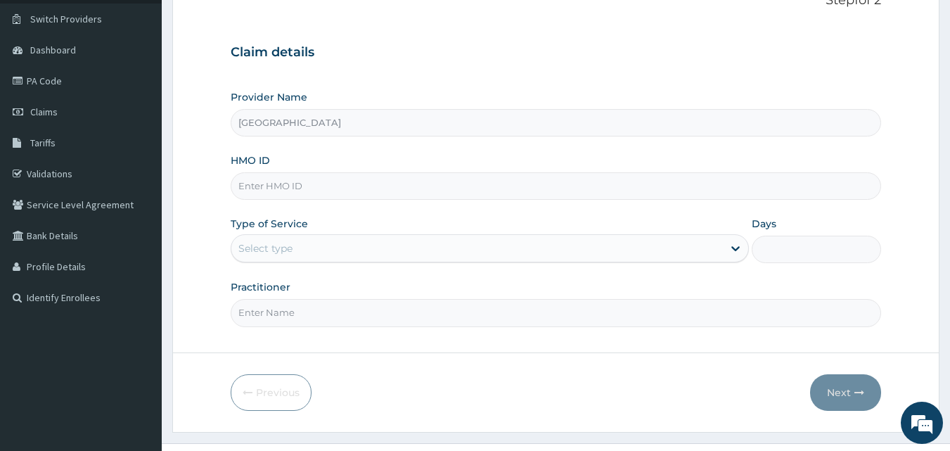
scroll to position [132, 0]
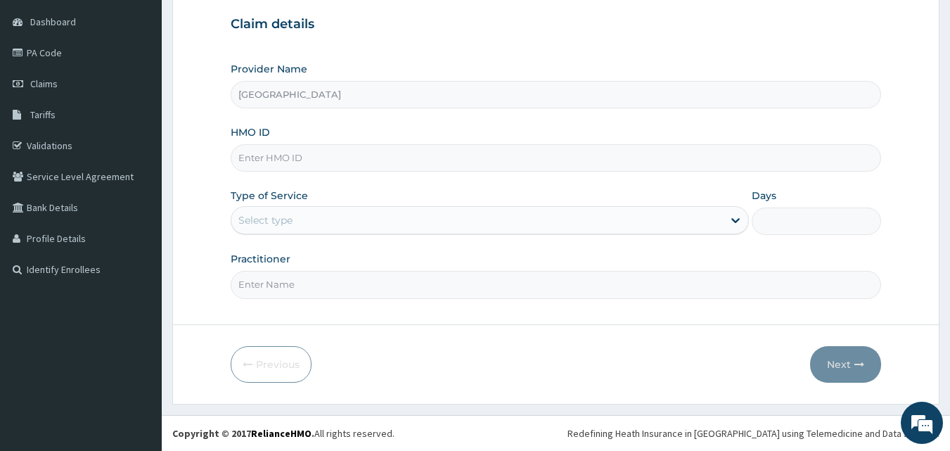
click at [279, 154] on input "HMO ID" at bounding box center [556, 157] width 651 height 27
type input "AET/10151/A"
drag, startPoint x: 256, startPoint y: 217, endPoint x: 266, endPoint y: 221, distance: 10.7
click at [258, 217] on div "Select type" at bounding box center [266, 220] width 54 height 14
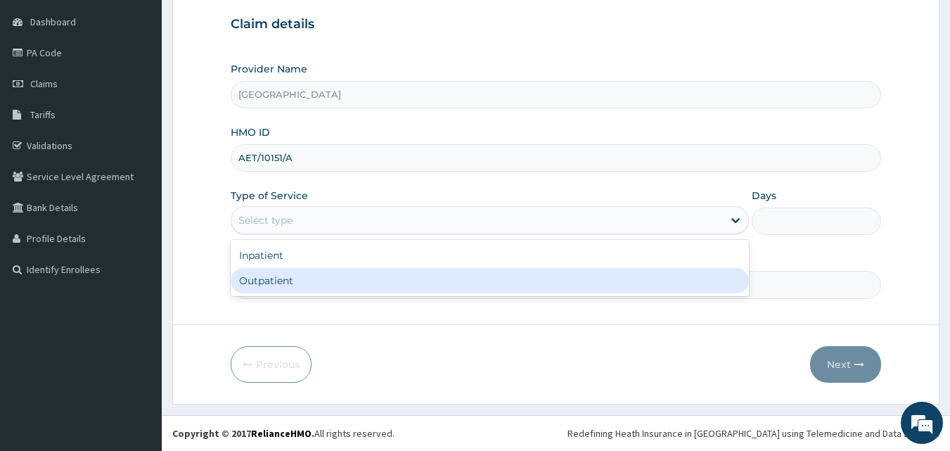
click at [255, 280] on div "Outpatient" at bounding box center [490, 280] width 519 height 25
type input "1"
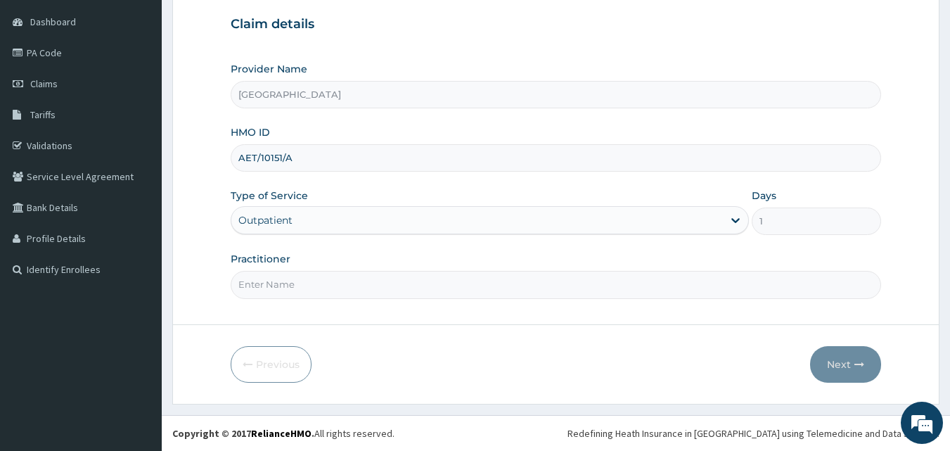
click at [274, 285] on input "Practitioner" at bounding box center [556, 284] width 651 height 27
type input "[PERSON_NAME]"
click at [828, 360] on button "Next" at bounding box center [845, 364] width 71 height 37
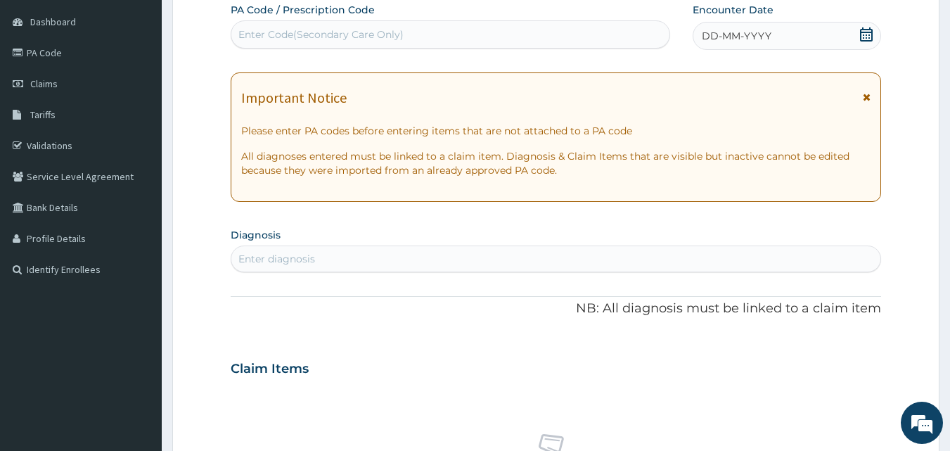
click at [866, 37] on icon at bounding box center [867, 34] width 14 height 14
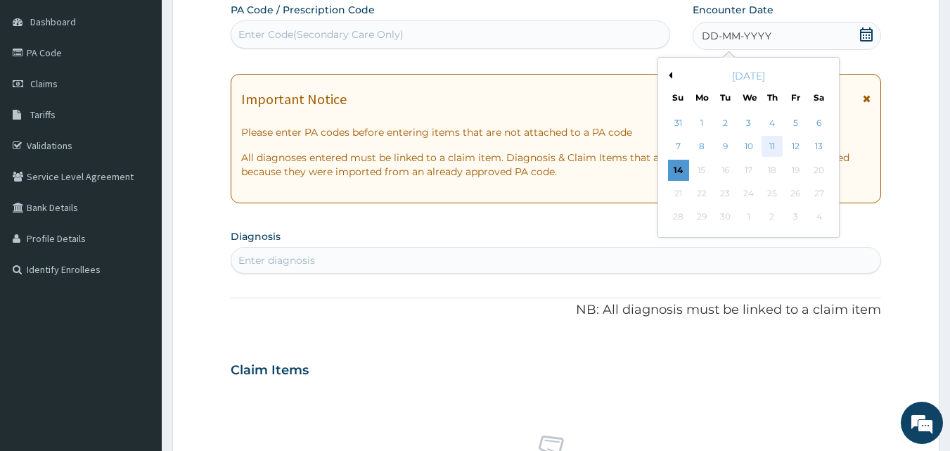
click at [768, 148] on div "11" at bounding box center [772, 146] width 21 height 21
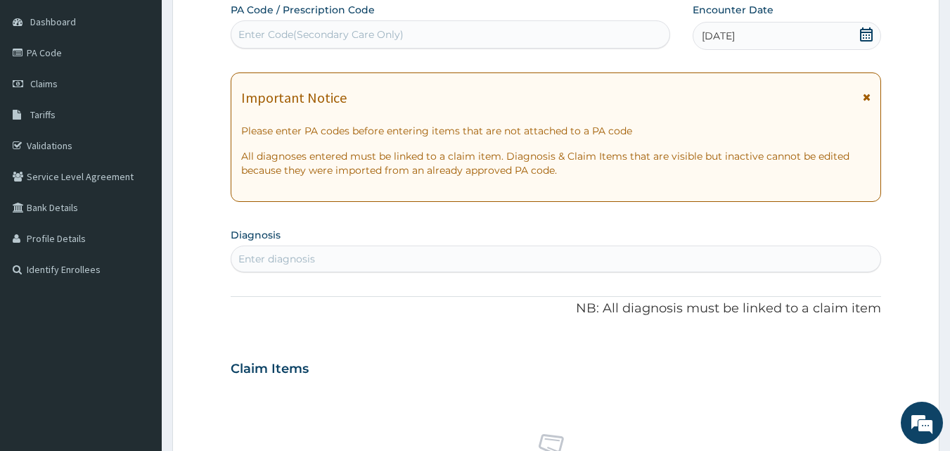
click at [272, 255] on div "Enter diagnosis" at bounding box center [277, 259] width 77 height 14
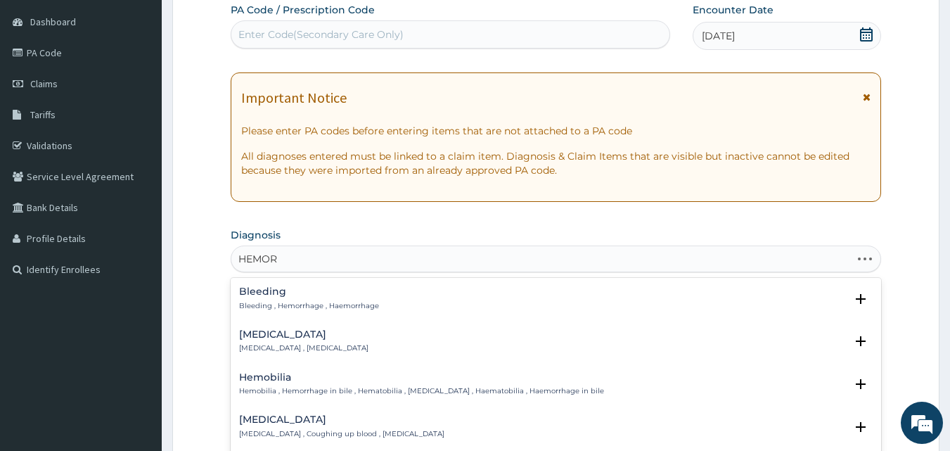
type input "HEMORR"
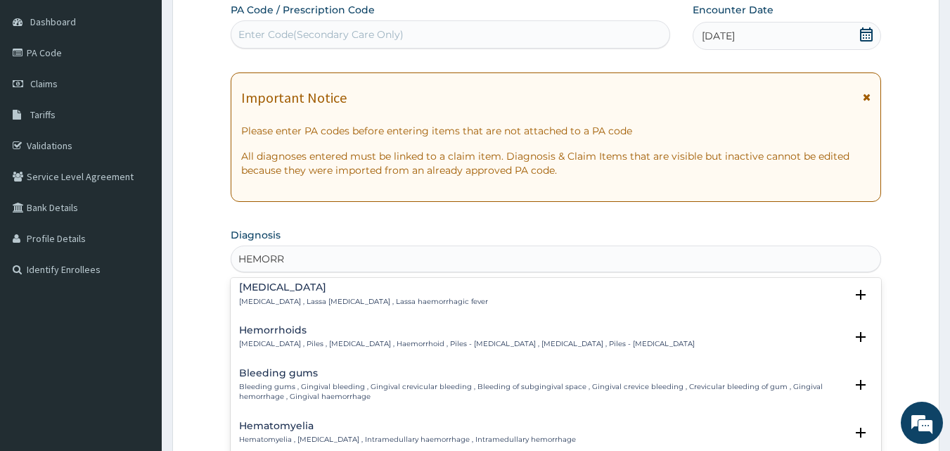
scroll to position [141, 0]
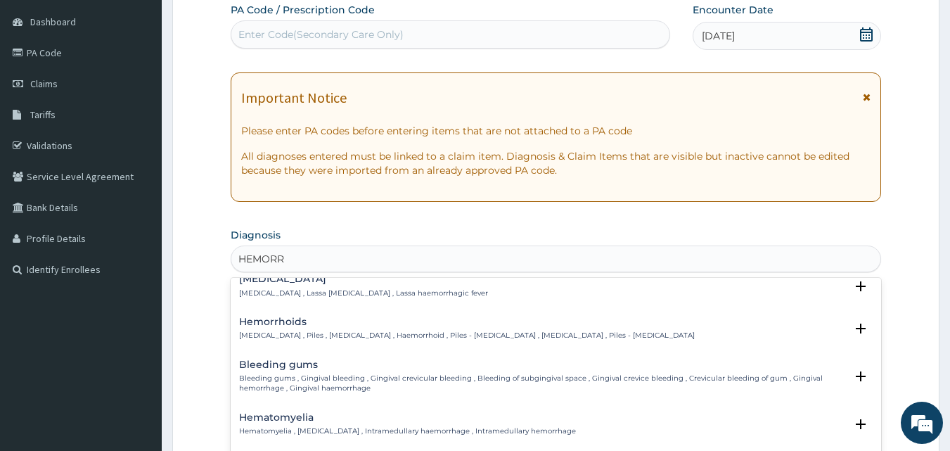
click at [272, 326] on h4 "Hemorrhoids" at bounding box center [467, 322] width 456 height 11
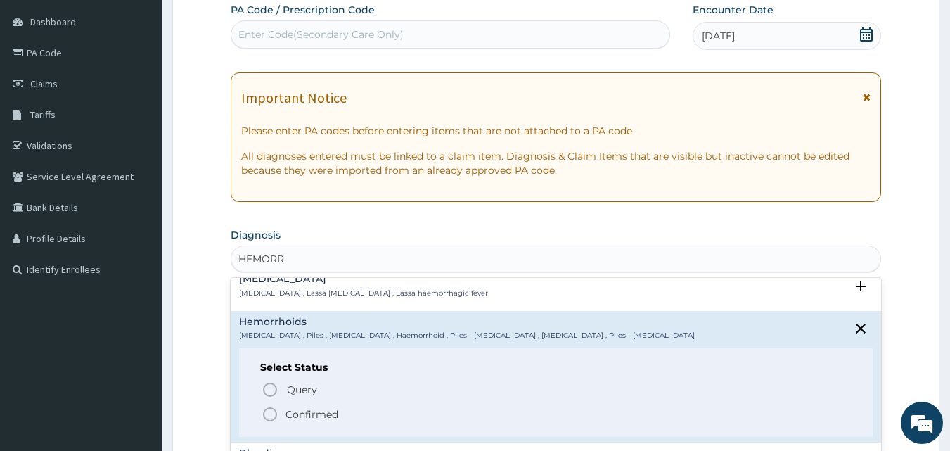
click at [271, 416] on icon "status option filled" at bounding box center [270, 414] width 17 height 17
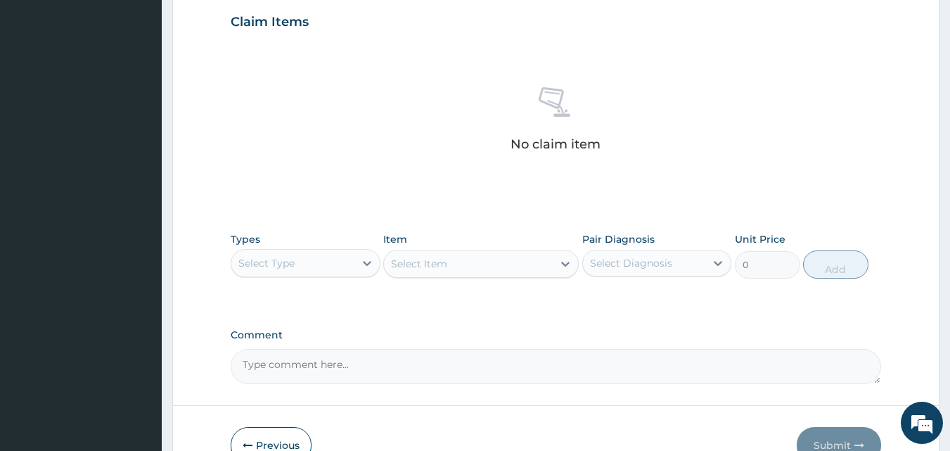
scroll to position [483, 0]
click at [255, 266] on div "Select Type" at bounding box center [267, 262] width 56 height 14
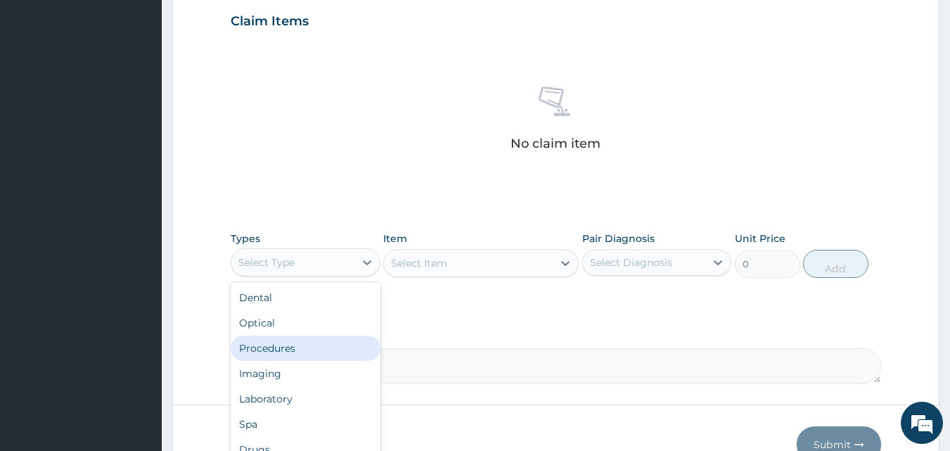
click at [269, 354] on div "Procedures" at bounding box center [306, 348] width 150 height 25
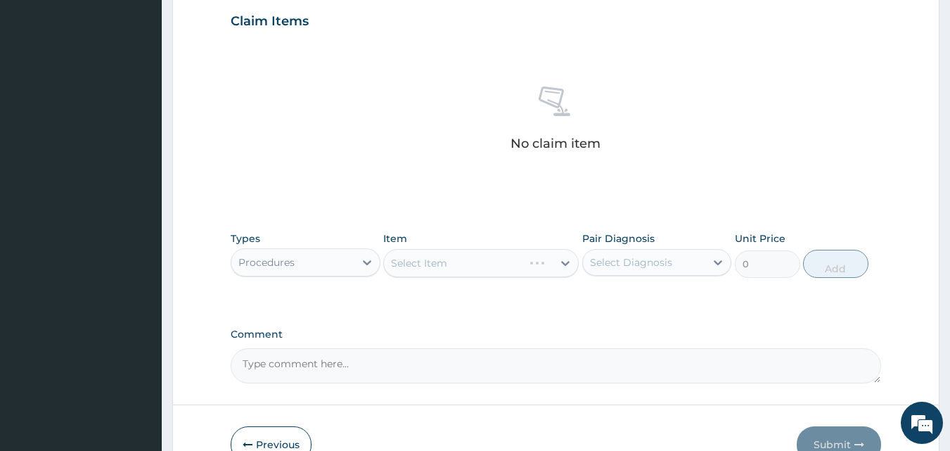
click at [651, 245] on label "Pair Diagnosis" at bounding box center [619, 238] width 72 height 14
drag, startPoint x: 628, startPoint y: 259, endPoint x: 632, endPoint y: 267, distance: 9.4
click at [628, 260] on div "Select Diagnosis" at bounding box center [631, 262] width 82 height 14
click at [633, 303] on label "Hemorrhoids" at bounding box center [640, 297] width 68 height 14
checkbox input "true"
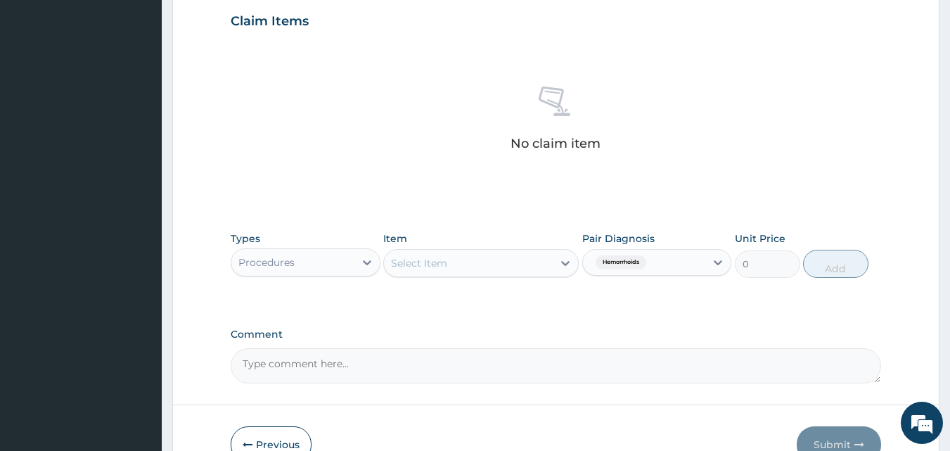
click at [421, 265] on div "Select Item" at bounding box center [419, 263] width 56 height 14
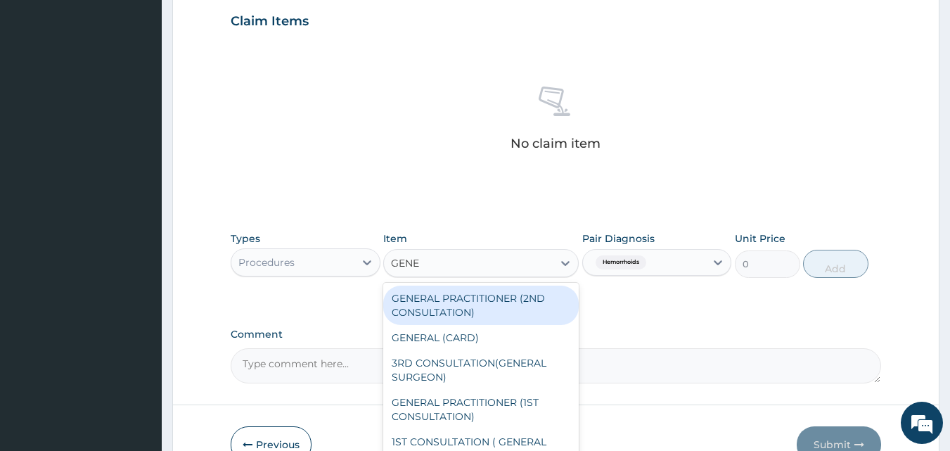
type input "GENER"
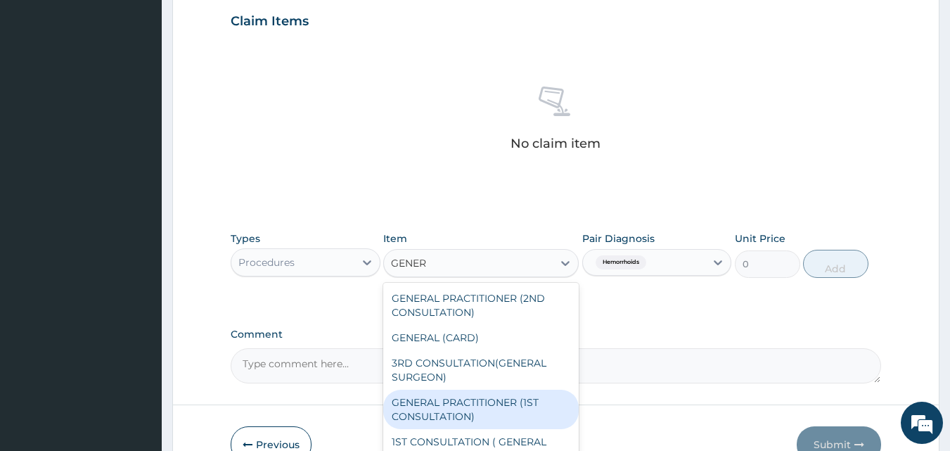
click at [424, 401] on div "GENERAL PRACTITIONER (1ST CONSULTATION)" at bounding box center [481, 409] width 196 height 39
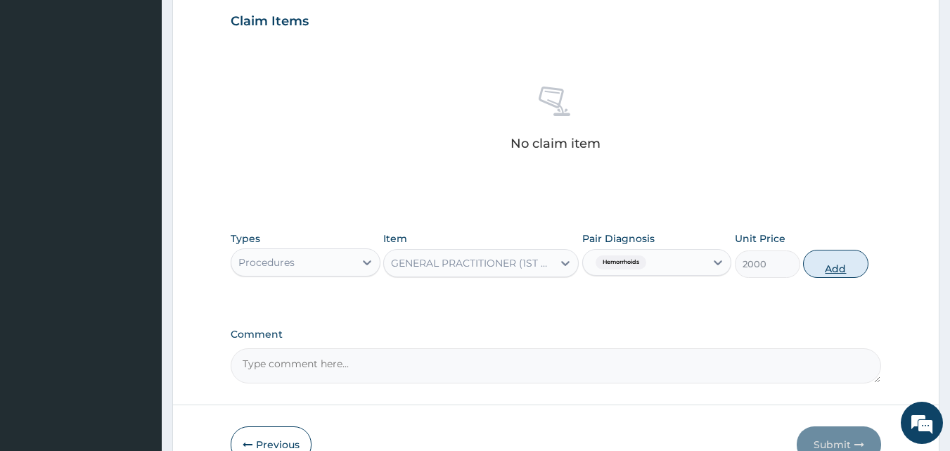
click at [825, 264] on button "Add" at bounding box center [835, 264] width 65 height 28
type input "0"
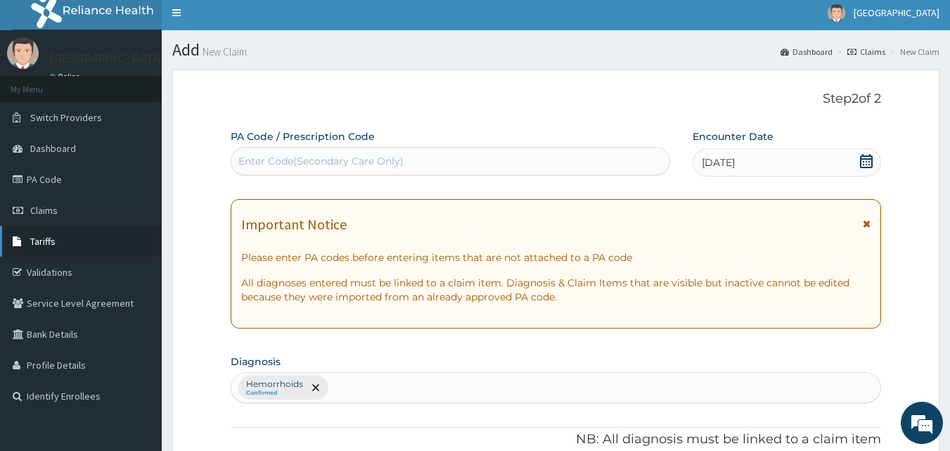
scroll to position [0, 0]
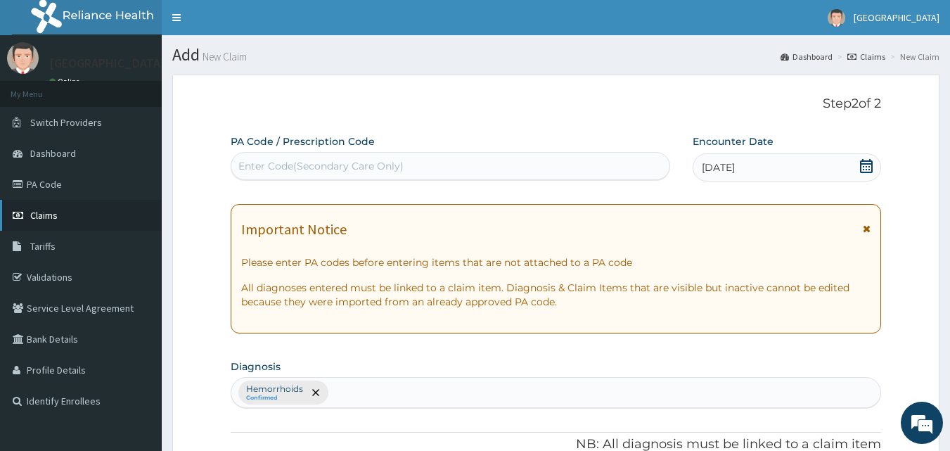
click at [45, 212] on span "Claims" at bounding box center [43, 215] width 27 height 13
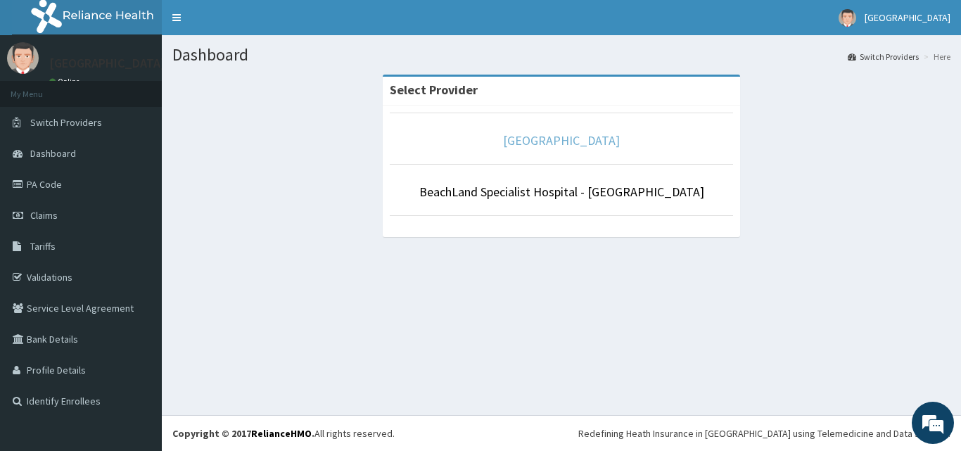
click at [544, 133] on link "[GEOGRAPHIC_DATA]" at bounding box center [561, 140] width 117 height 16
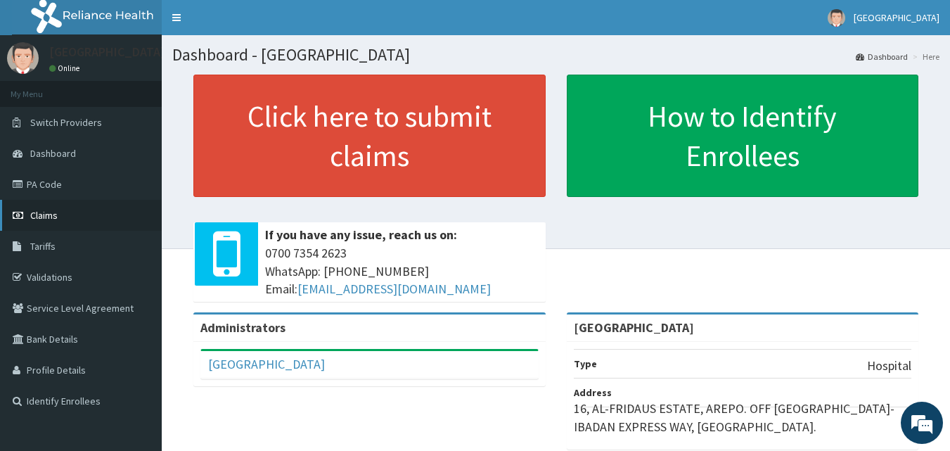
click at [44, 215] on span "Claims" at bounding box center [43, 215] width 27 height 13
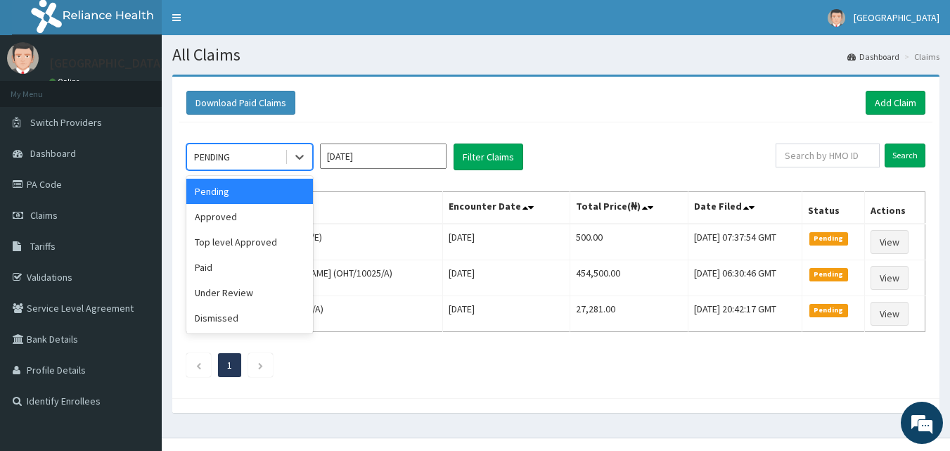
click at [230, 160] on div "PENDING" at bounding box center [212, 157] width 36 height 14
drag, startPoint x: 222, startPoint y: 218, endPoint x: 383, endPoint y: 177, distance: 166.2
click at [223, 218] on div "Approved" at bounding box center [249, 216] width 127 height 25
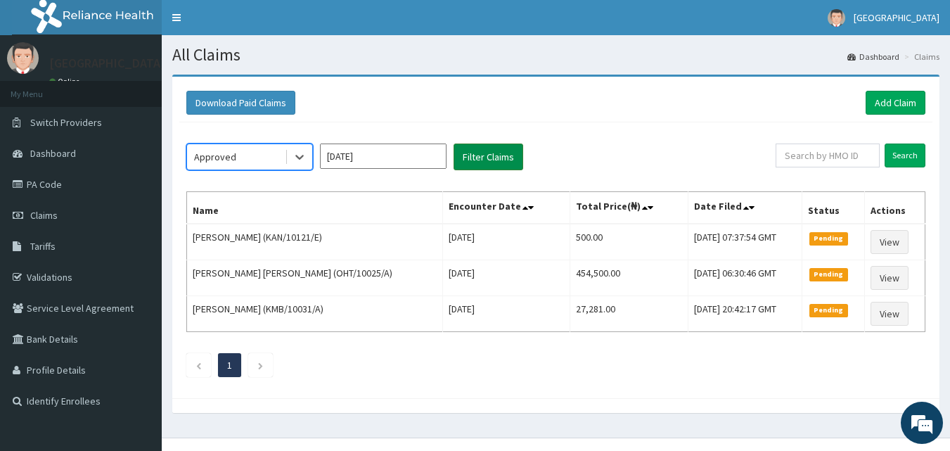
drag, startPoint x: 514, startPoint y: 136, endPoint x: 477, endPoint y: 154, distance: 40.6
click at [501, 146] on div "option Approved, selected. Select is focused ,type to refine list, press Down t…" at bounding box center [555, 256] width 753 height 269
click at [477, 154] on button "Filter Claims" at bounding box center [489, 157] width 70 height 27
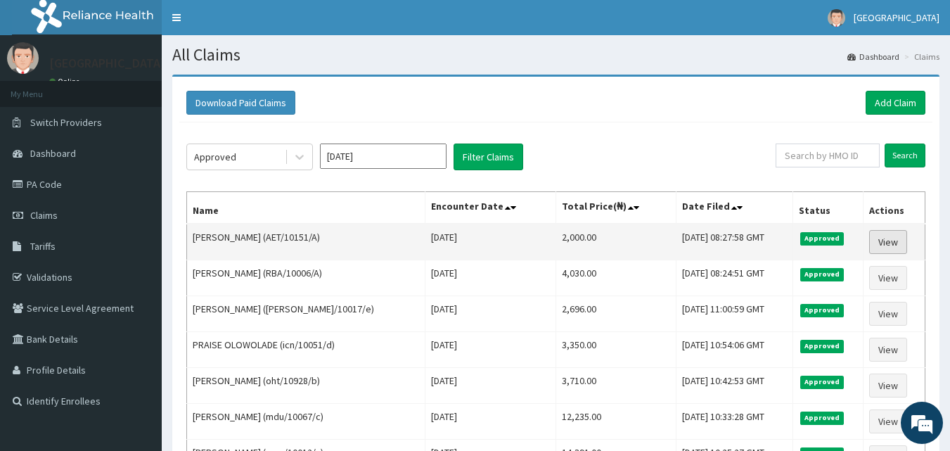
click at [888, 241] on link "View" at bounding box center [889, 242] width 38 height 24
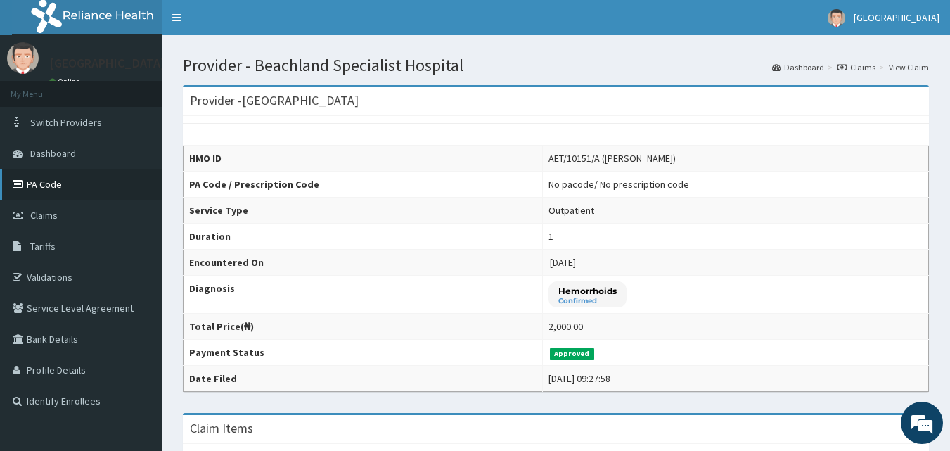
click at [42, 186] on link "PA Code" at bounding box center [81, 184] width 162 height 31
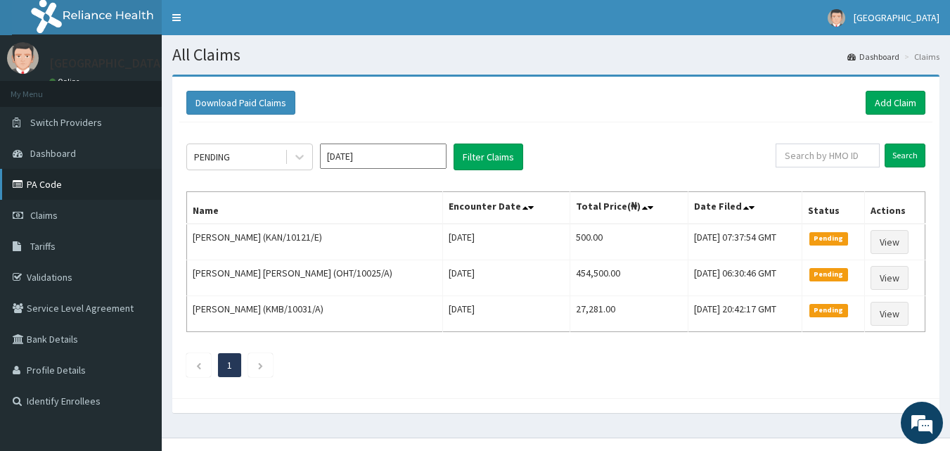
click at [35, 182] on link "PA Code" at bounding box center [81, 184] width 162 height 31
click at [211, 158] on div "PENDING" at bounding box center [212, 157] width 36 height 14
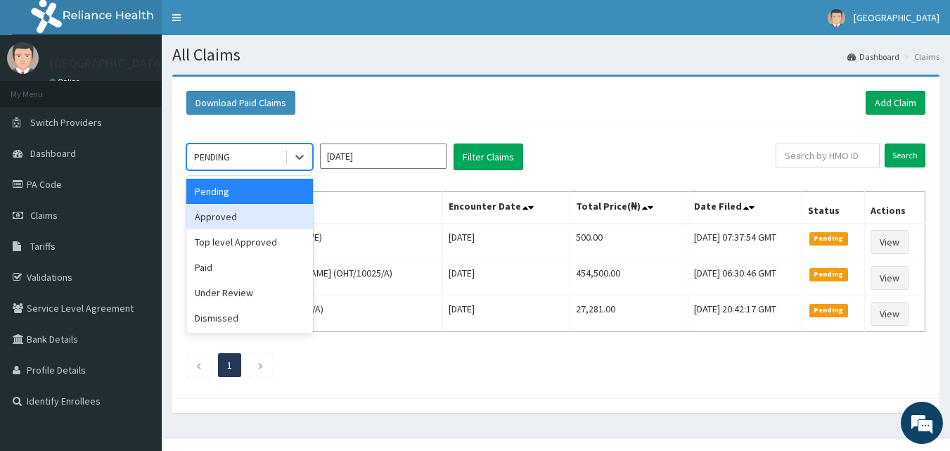
click at [221, 219] on div "Approved" at bounding box center [249, 216] width 127 height 25
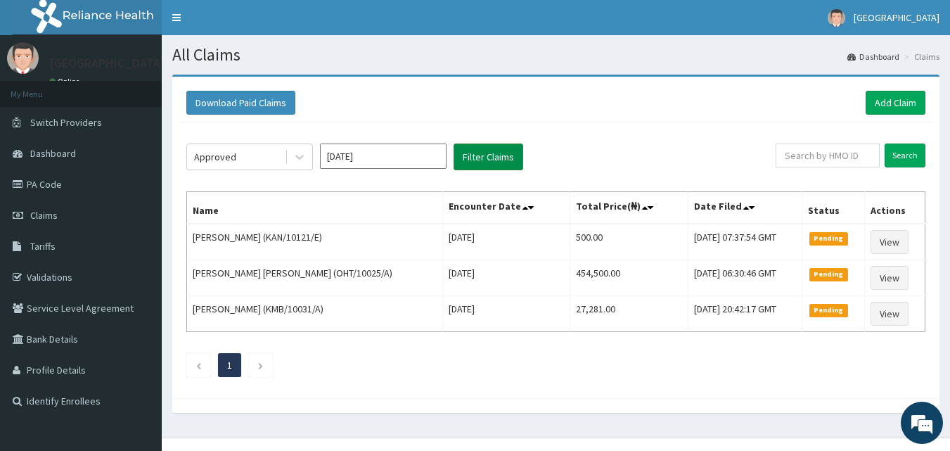
click at [491, 156] on button "Filter Claims" at bounding box center [489, 157] width 70 height 27
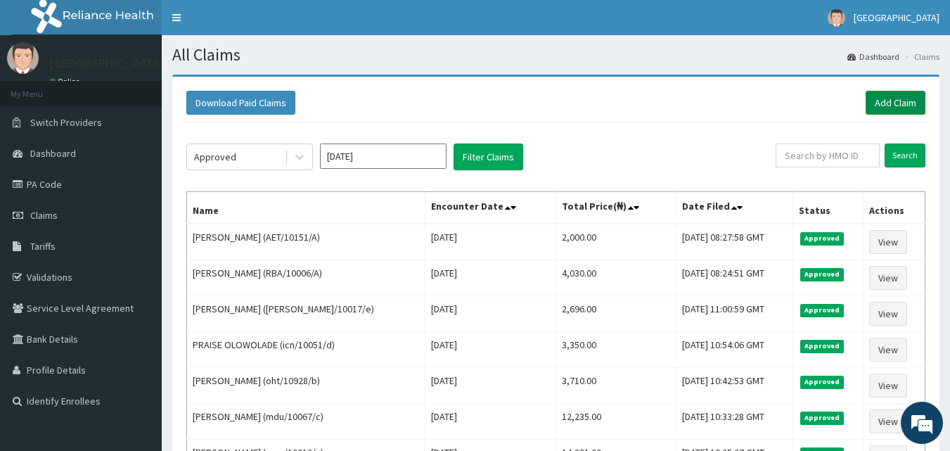
click at [893, 100] on link "Add Claim" at bounding box center [896, 103] width 60 height 24
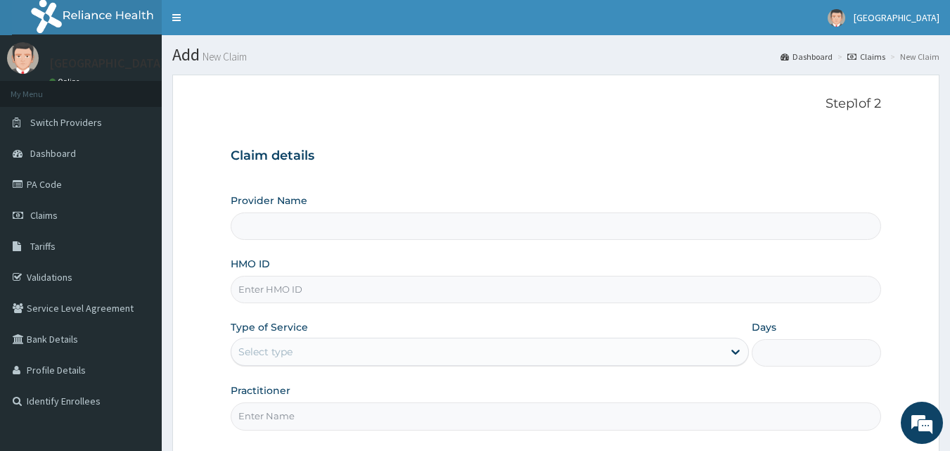
type input "[GEOGRAPHIC_DATA]"
click at [276, 288] on input "HMO ID" at bounding box center [556, 289] width 651 height 27
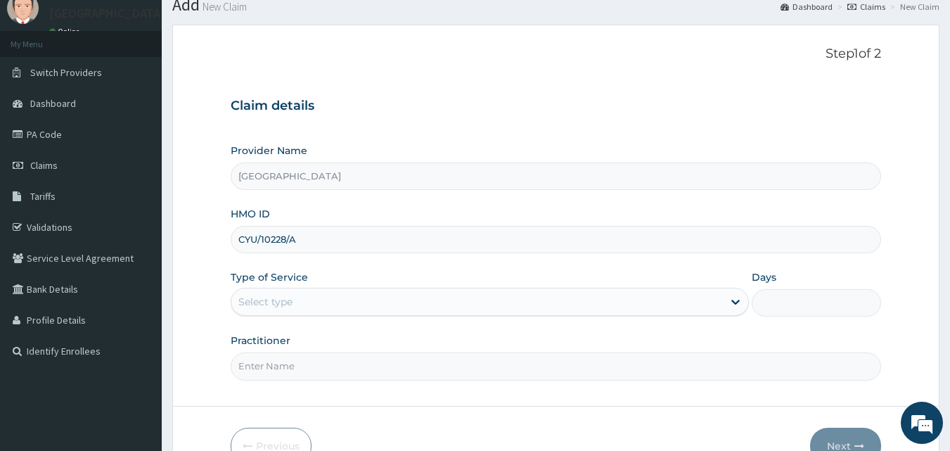
scroll to position [132, 0]
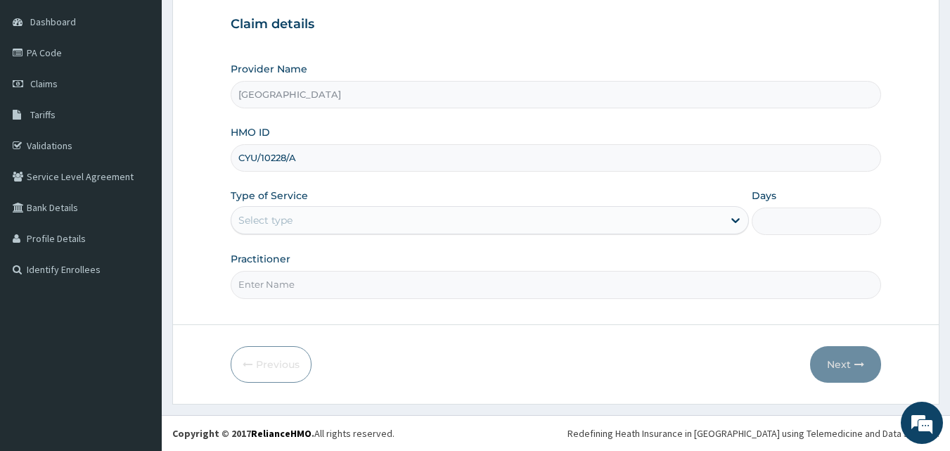
type input "CYU/10228/A"
drag, startPoint x: 270, startPoint y: 205, endPoint x: 276, endPoint y: 234, distance: 30.1
click at [269, 205] on div "Type of Service Select type" at bounding box center [490, 212] width 519 height 46
click at [260, 227] on div "Select type" at bounding box center [266, 220] width 54 height 14
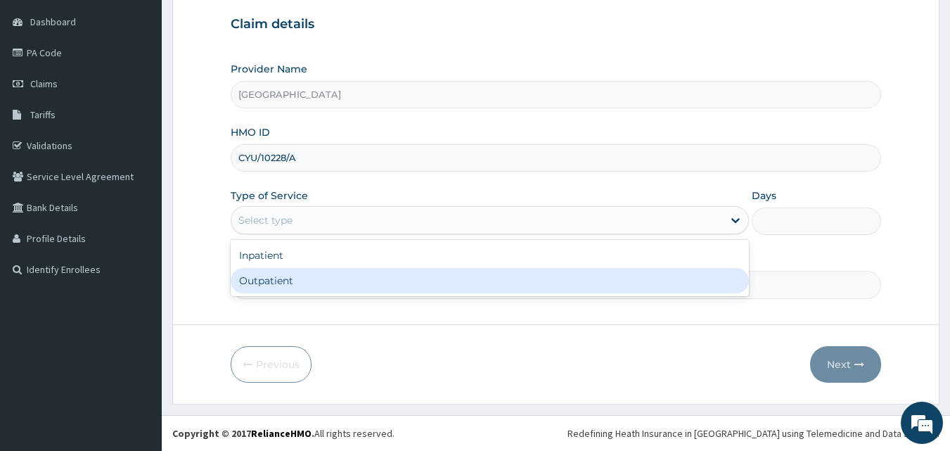
drag, startPoint x: 260, startPoint y: 276, endPoint x: 269, endPoint y: 281, distance: 10.4
click at [264, 279] on div "Outpatient" at bounding box center [490, 280] width 519 height 25
type input "1"
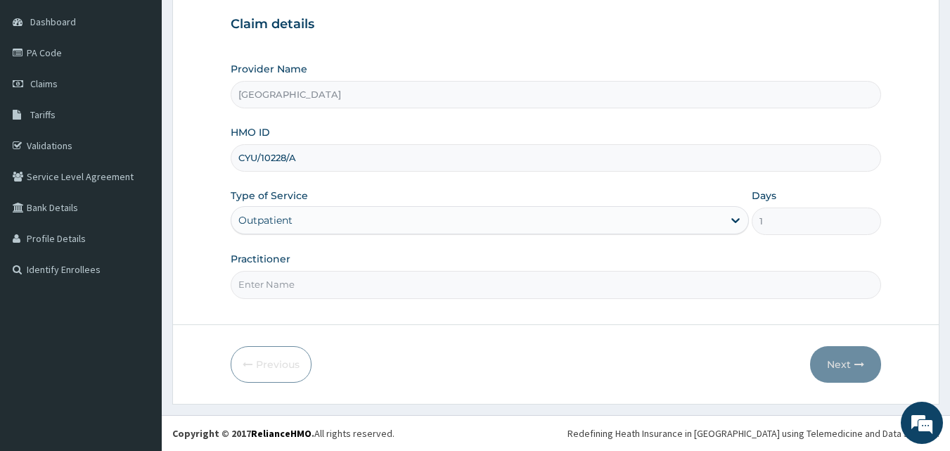
click at [276, 281] on input "Practitioner" at bounding box center [556, 284] width 651 height 27
type input "DR. JATTOH"
click at [846, 359] on button "Next" at bounding box center [845, 364] width 71 height 37
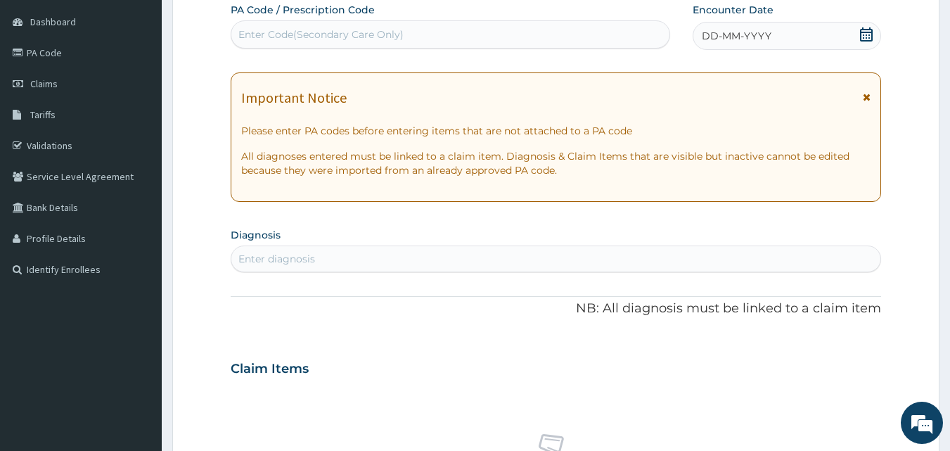
click at [871, 32] on icon at bounding box center [866, 34] width 13 height 14
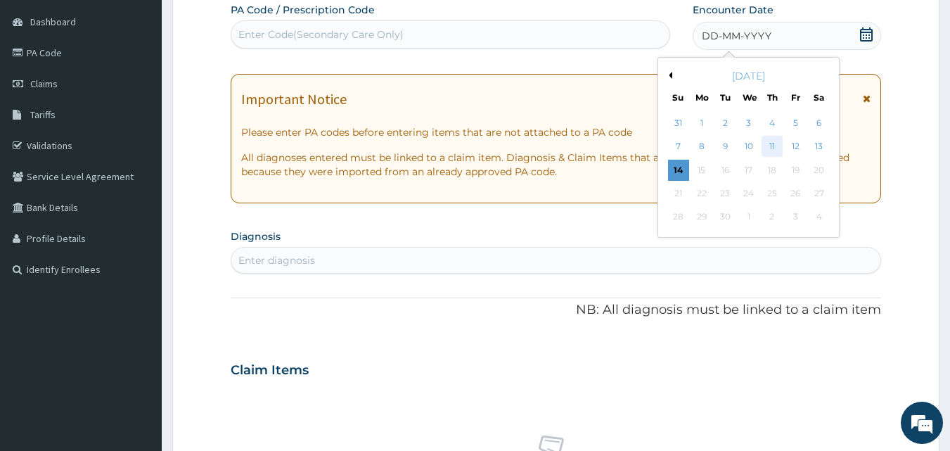
click at [770, 150] on div "11" at bounding box center [772, 146] width 21 height 21
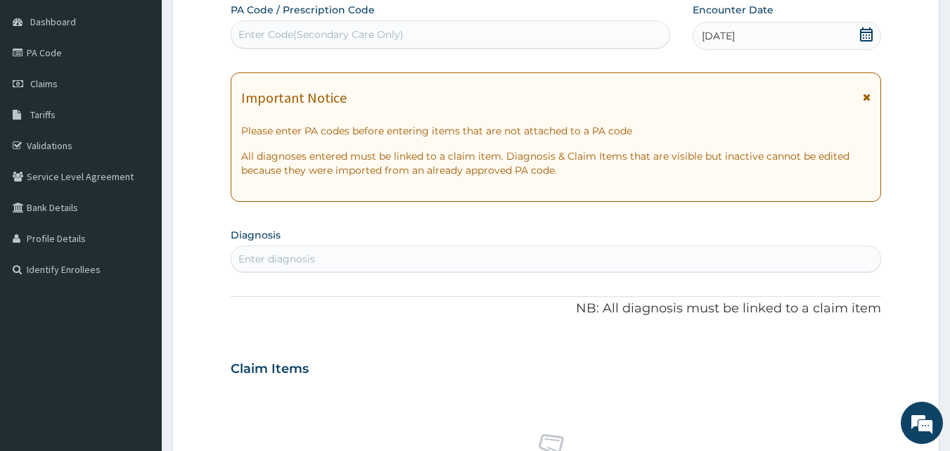
click at [262, 34] on div "Enter Code(Secondary Care Only)" at bounding box center [321, 34] width 165 height 14
type input "PA/3AF525"
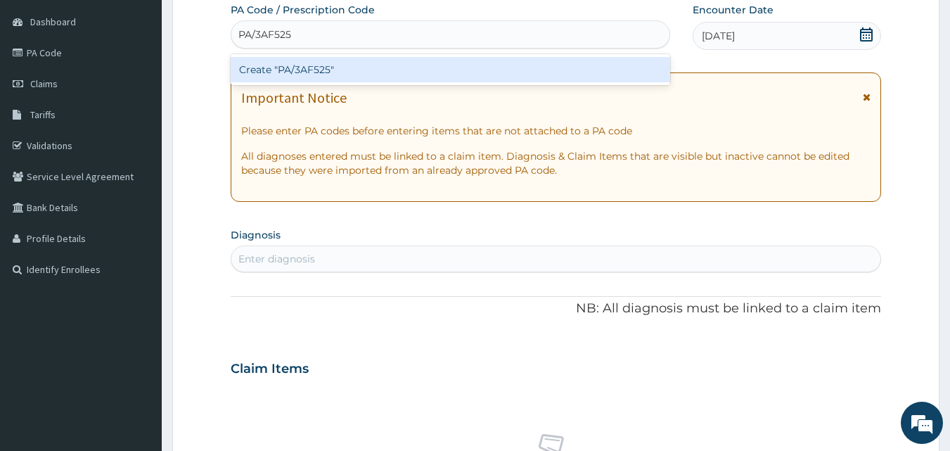
click at [291, 68] on div "Create "PA/3AF525"" at bounding box center [451, 69] width 440 height 25
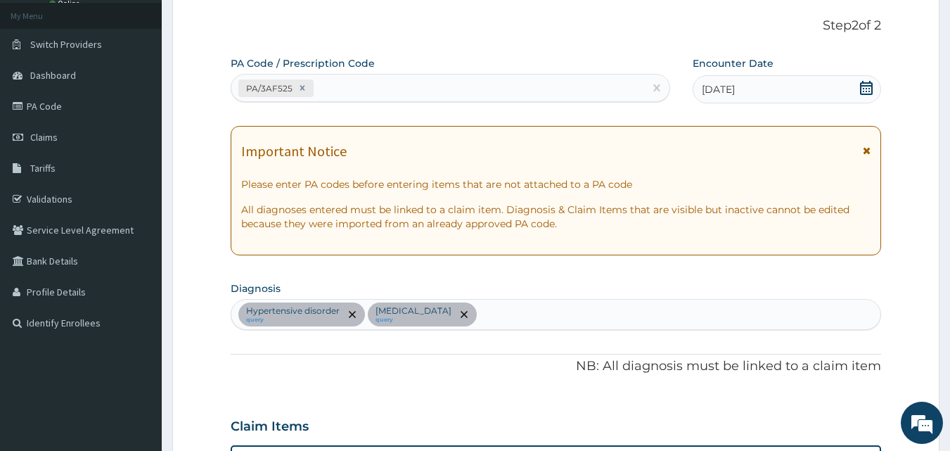
scroll to position [0, 0]
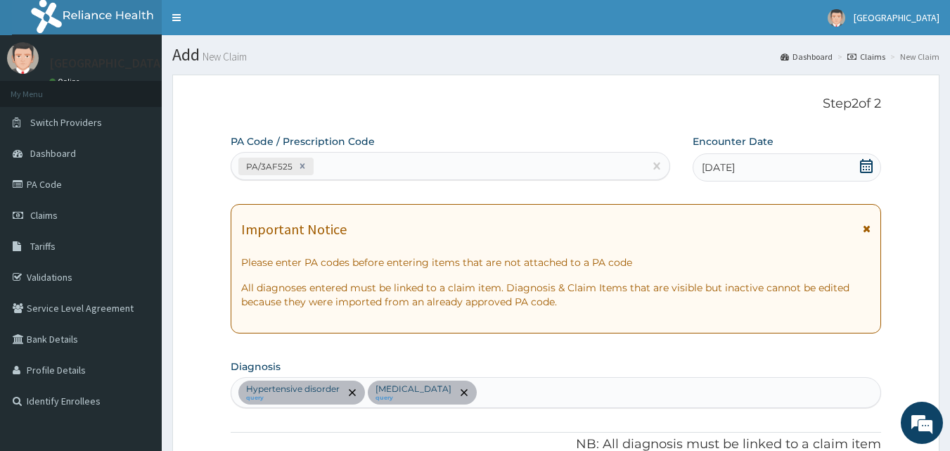
click at [346, 168] on div "PA/3AF525" at bounding box center [438, 166] width 414 height 23
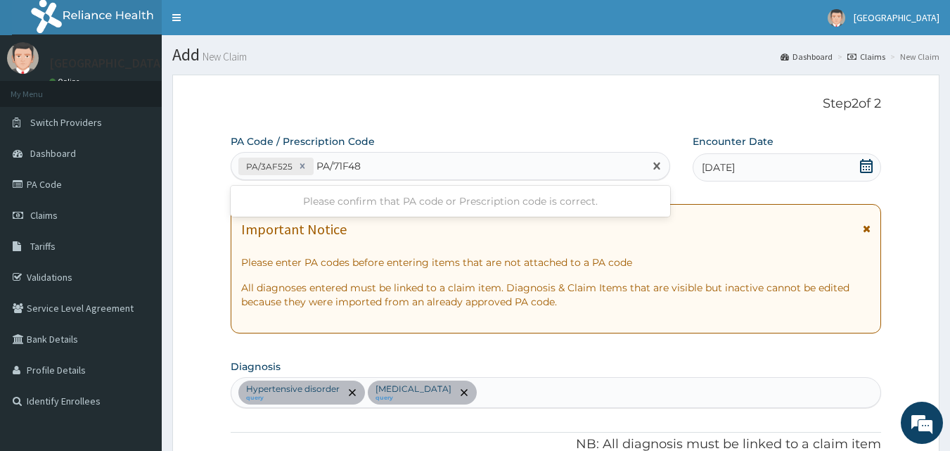
type input "PA/71F480"
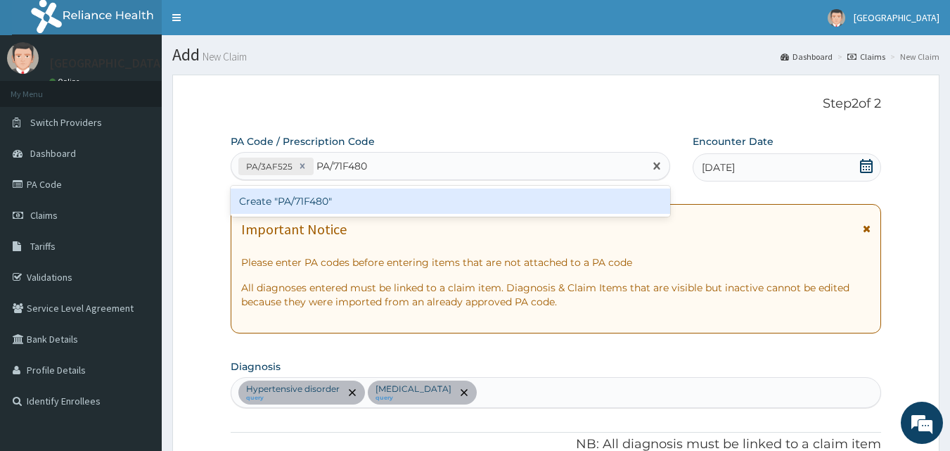
click at [327, 204] on div "Create "PA/71F480"" at bounding box center [451, 201] width 440 height 25
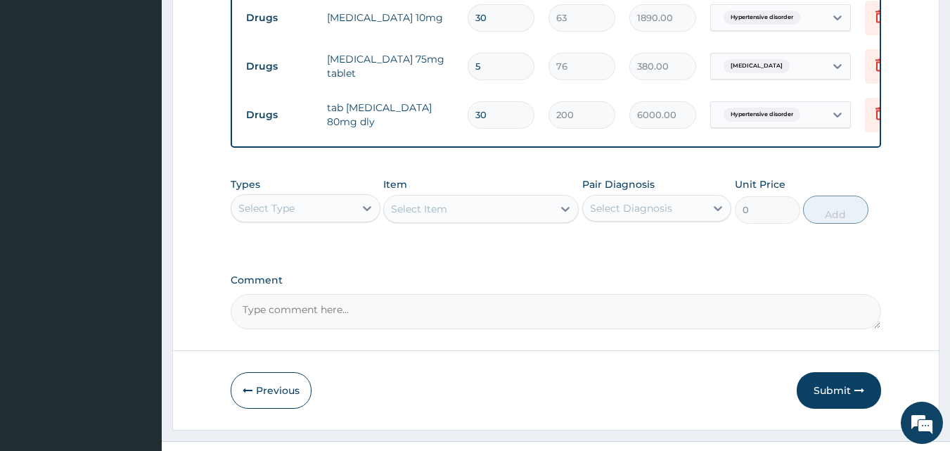
scroll to position [534, 0]
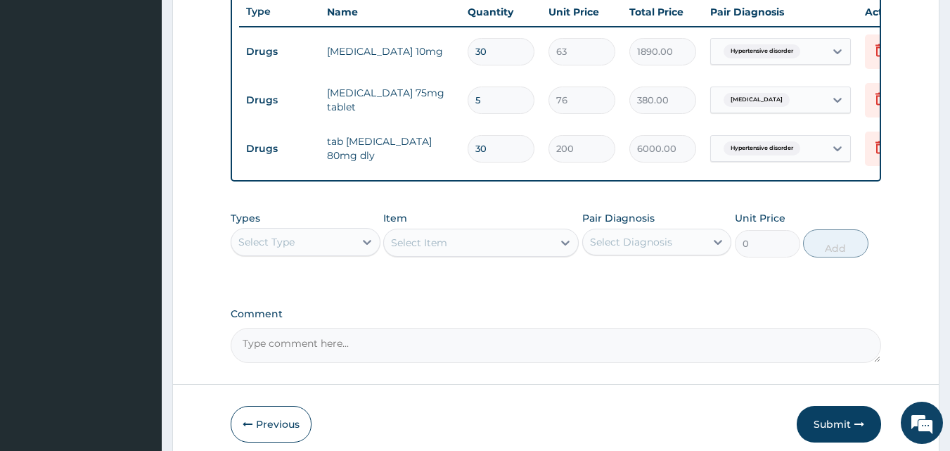
click at [299, 253] on div "Select Type" at bounding box center [292, 242] width 123 height 23
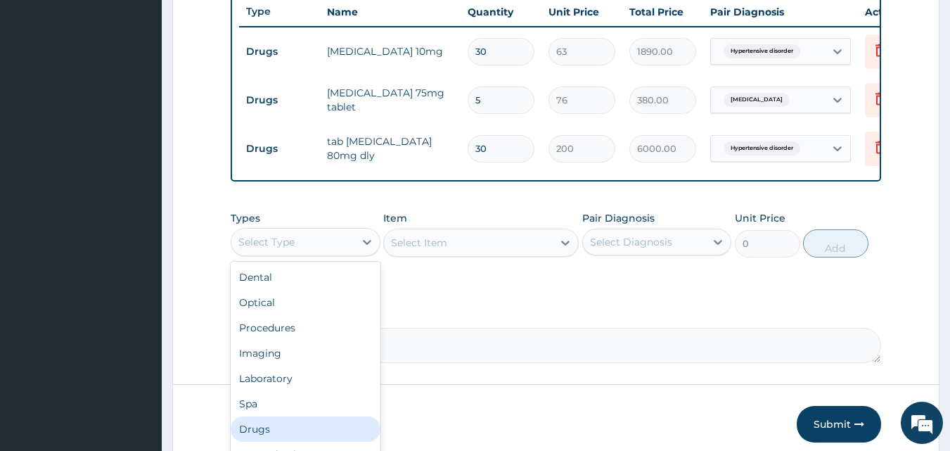
click at [265, 440] on div "Drugs" at bounding box center [306, 428] width 150 height 25
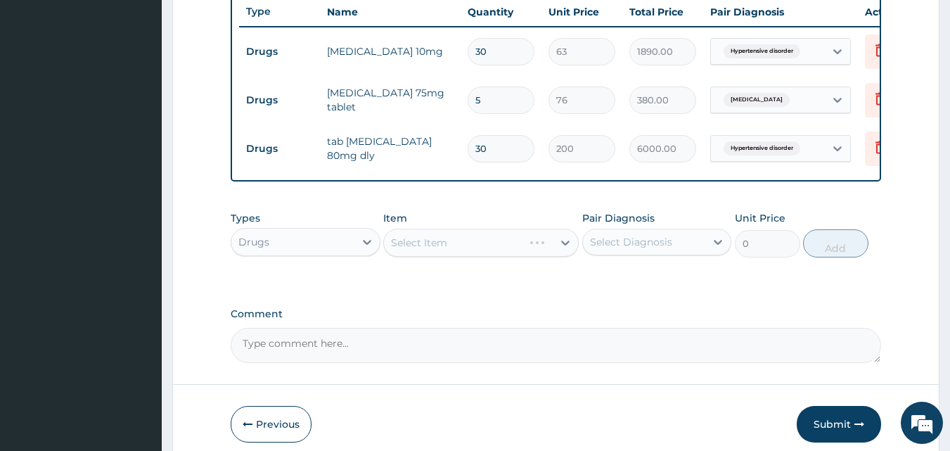
click at [609, 248] on div "Select Diagnosis" at bounding box center [631, 242] width 82 height 14
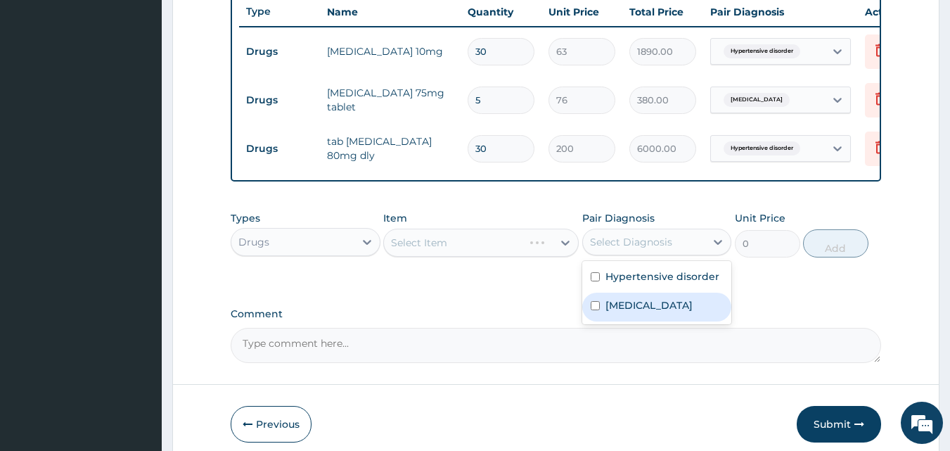
click at [639, 312] on label "Low back pain" at bounding box center [649, 305] width 87 height 14
checkbox input "true"
click at [438, 253] on div "Select Item" at bounding box center [481, 243] width 196 height 28
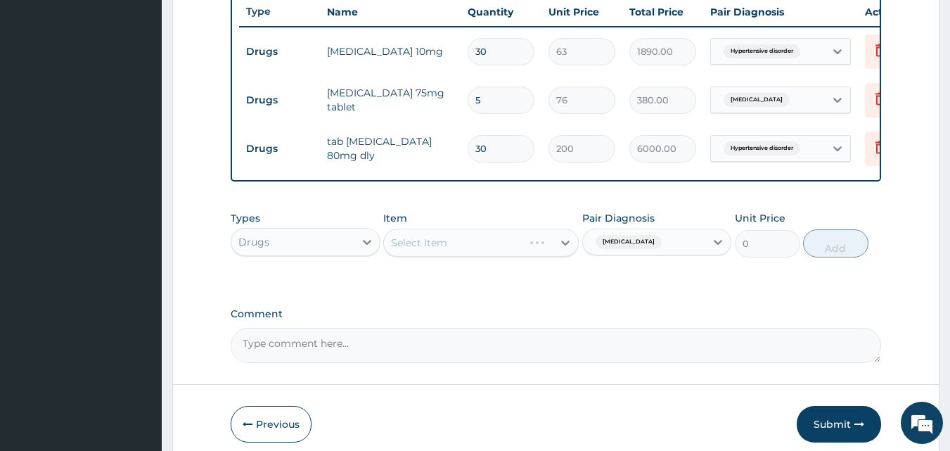
click at [433, 253] on div "Select Item" at bounding box center [481, 243] width 196 height 28
click at [431, 256] on div "Select Item" at bounding box center [481, 243] width 196 height 28
click at [459, 247] on div "Select Item" at bounding box center [468, 242] width 169 height 23
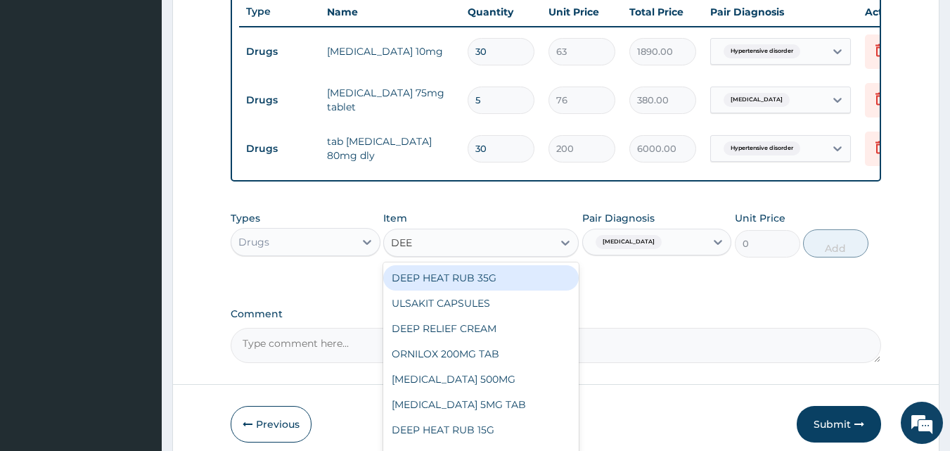
type input "DEEP"
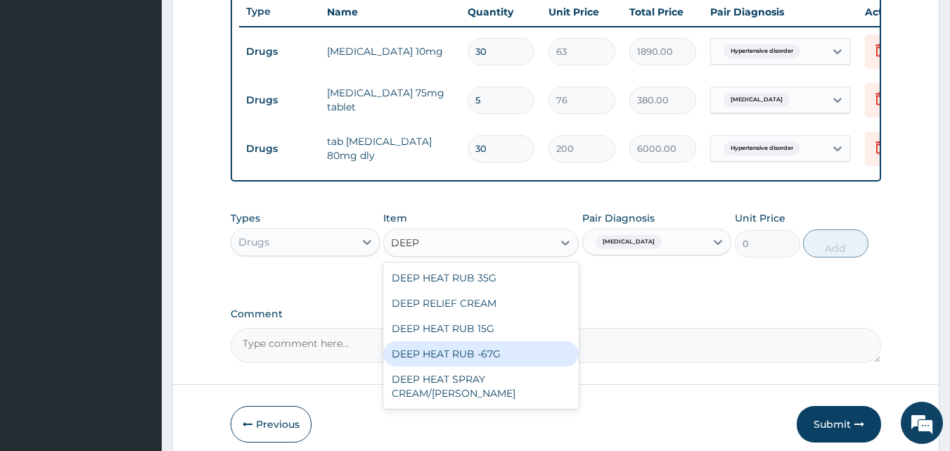
click at [445, 361] on div "DEEP HEAT RUB -67G" at bounding box center [481, 353] width 196 height 25
type input "656.25"
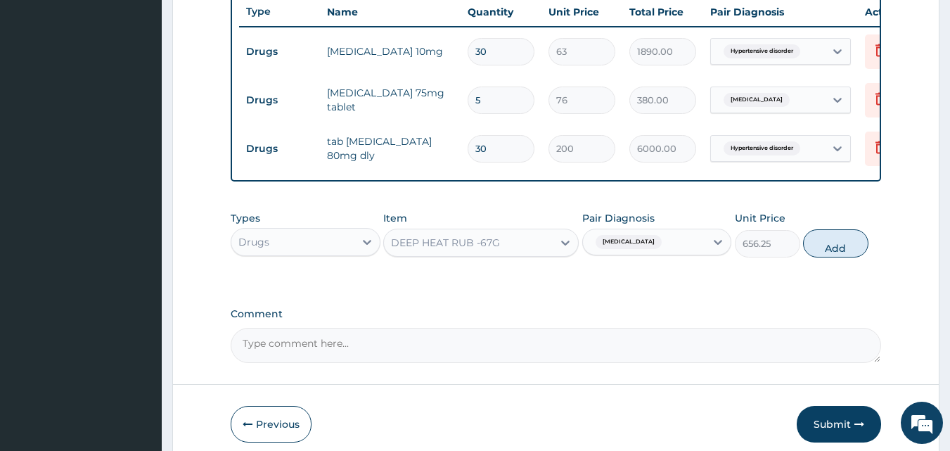
click at [444, 250] on div "DEEP HEAT RUB -67G" at bounding box center [445, 243] width 109 height 14
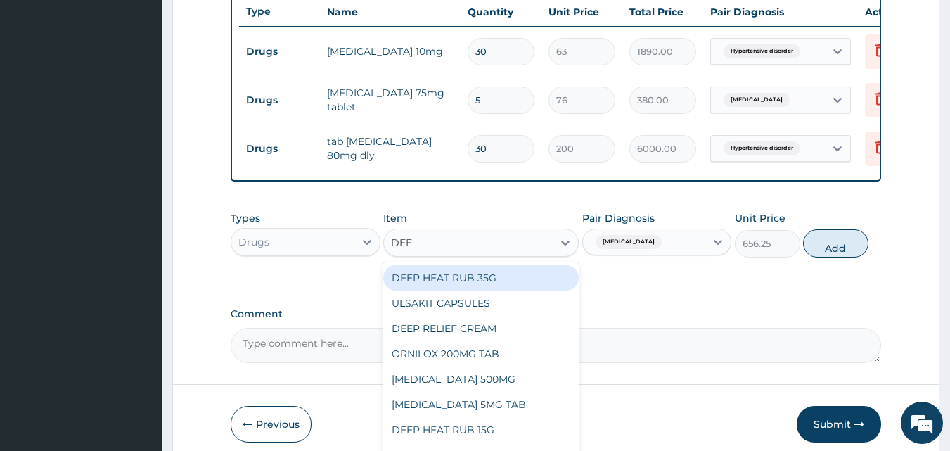
type input "DEEP"
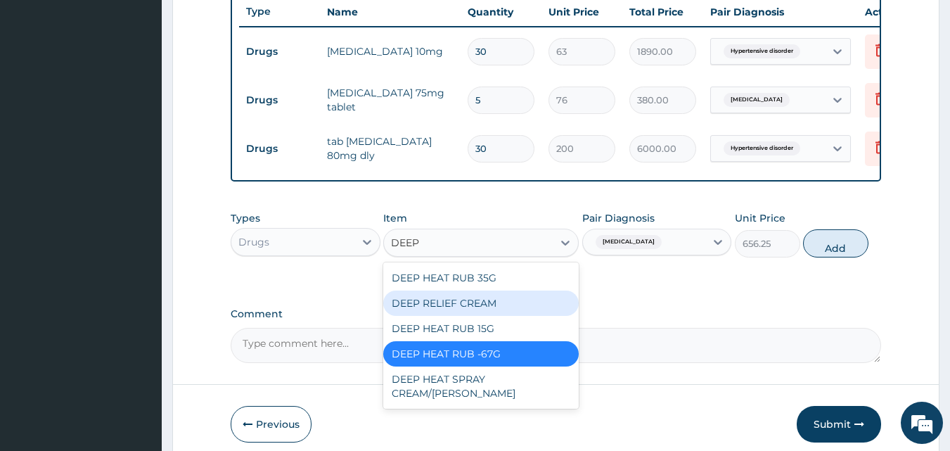
click at [470, 314] on div "DEEP RELIEF CREAM" at bounding box center [481, 303] width 196 height 25
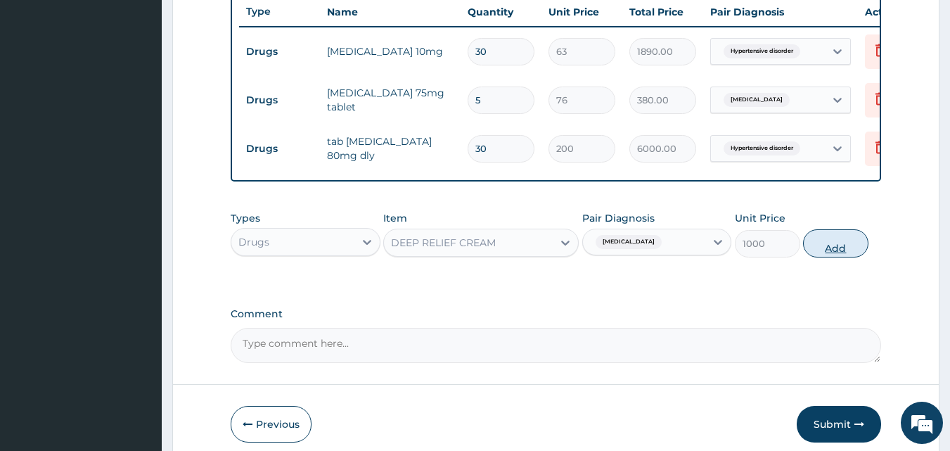
click at [840, 257] on button "Add" at bounding box center [835, 243] width 65 height 28
type input "0"
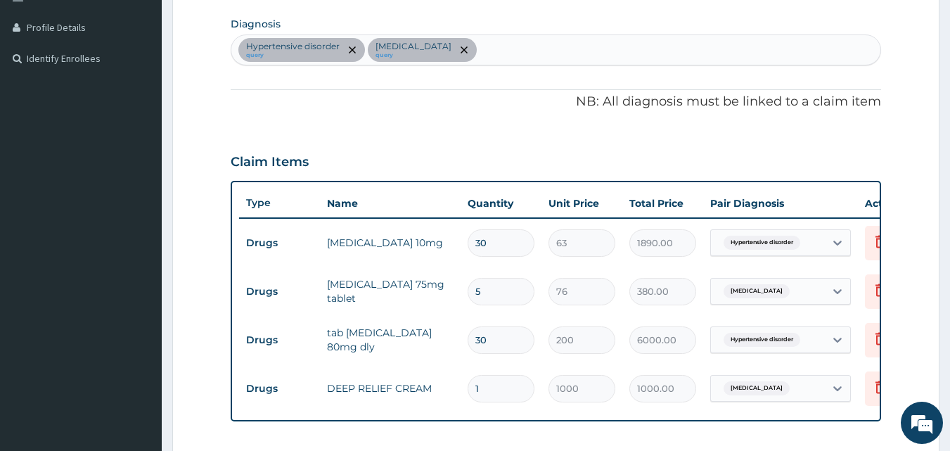
scroll to position [253, 0]
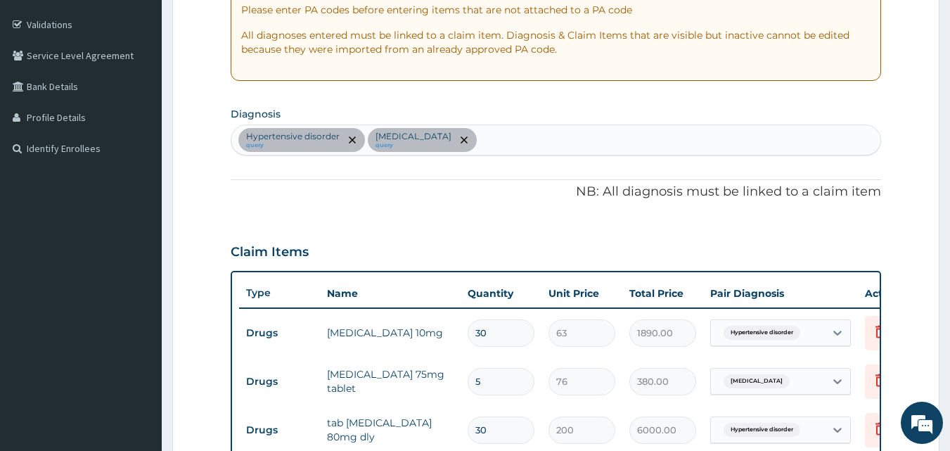
click at [471, 130] on div "Hypertensive disorder query Low back pain query" at bounding box center [556, 140] width 650 height 30
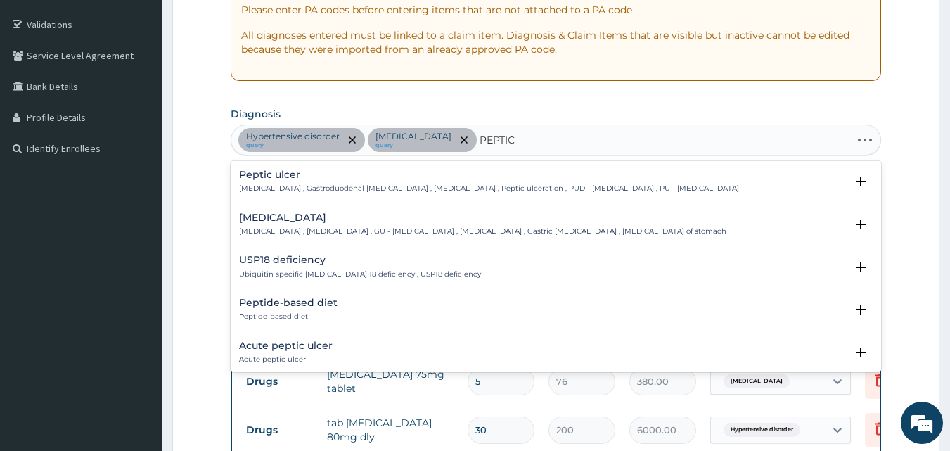
type input "PEPTIC"
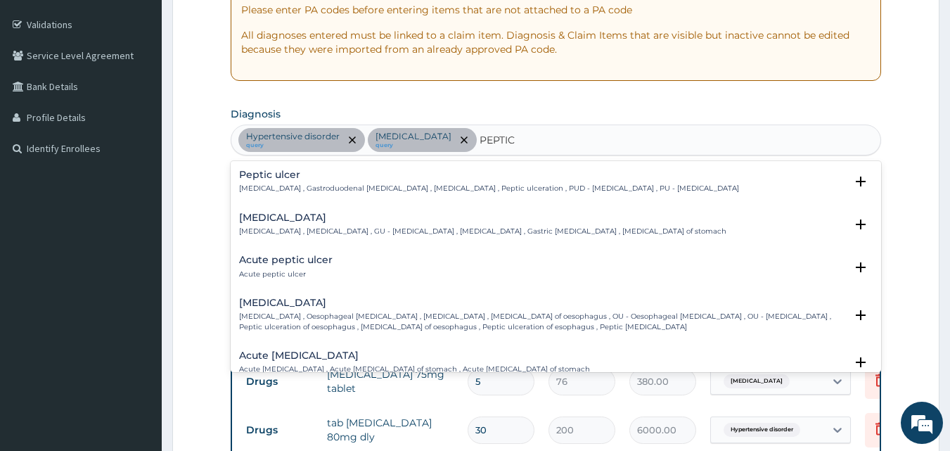
click at [252, 187] on p "Peptic ulcer , Gastroduodenal ulcer , Peptic ulcer disease , Peptic ulceration …" at bounding box center [489, 189] width 500 height 10
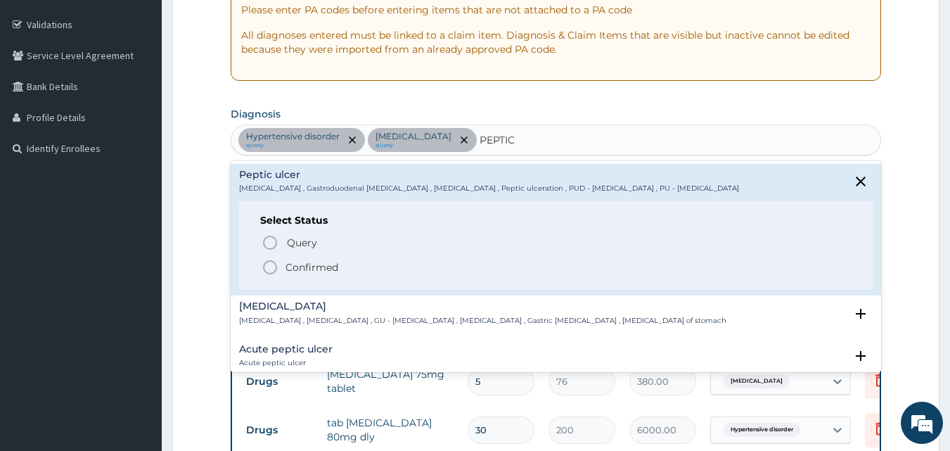
click at [269, 267] on icon "status option filled" at bounding box center [270, 267] width 17 height 17
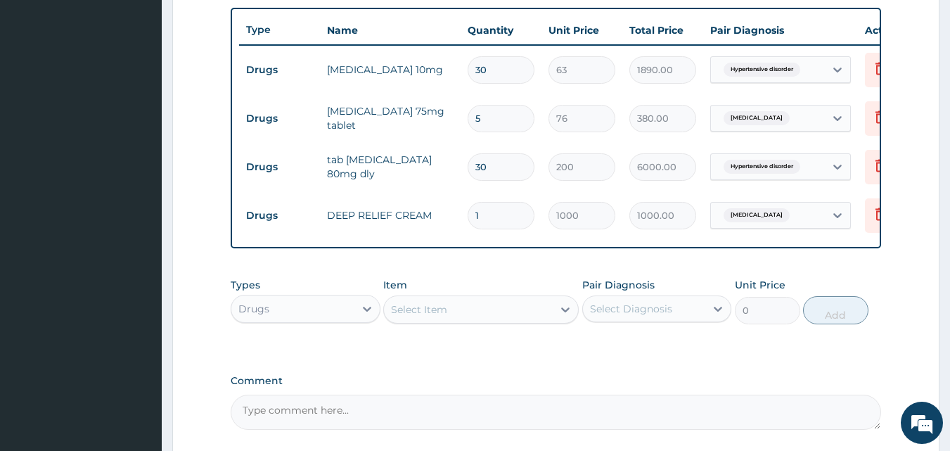
scroll to position [604, 0]
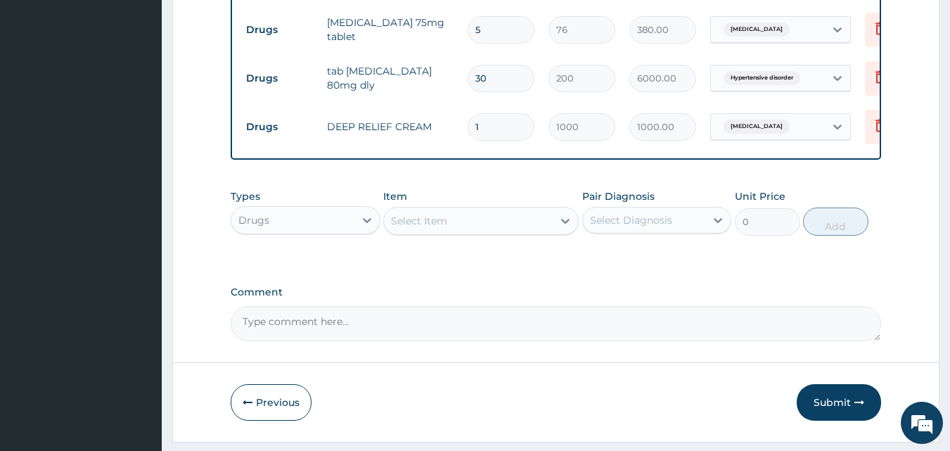
click at [291, 231] on div "Drugs" at bounding box center [292, 220] width 123 height 23
drag, startPoint x: 527, startPoint y: 295, endPoint x: 609, endPoint y: 235, distance: 101.6
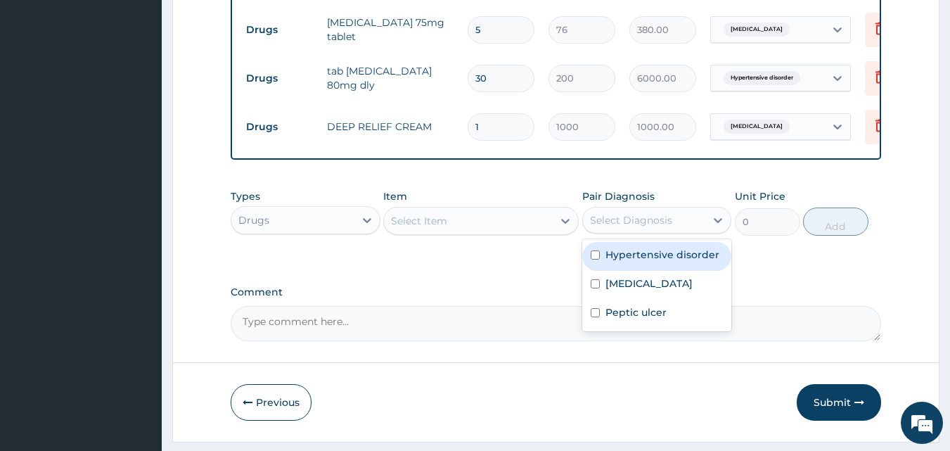
drag, startPoint x: 628, startPoint y: 227, endPoint x: 667, endPoint y: 271, distance: 58.3
click at [628, 227] on div "Select Diagnosis" at bounding box center [631, 220] width 82 height 14
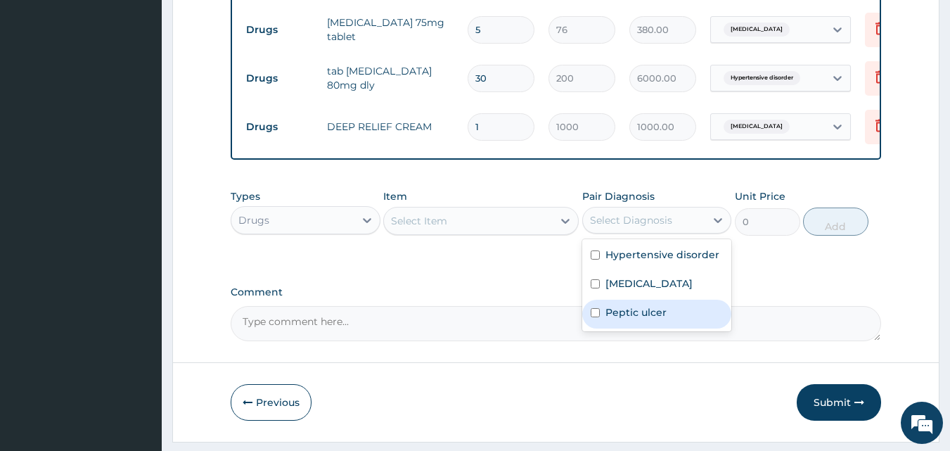
click at [637, 319] on label "Peptic ulcer" at bounding box center [636, 312] width 61 height 14
checkbox input "true"
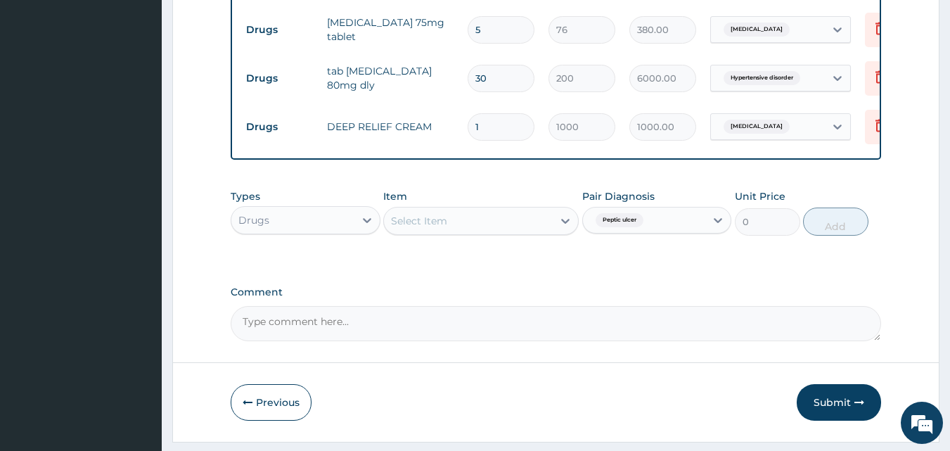
drag, startPoint x: 396, startPoint y: 214, endPoint x: 399, endPoint y: 226, distance: 12.3
click at [396, 221] on div "Item Select Item" at bounding box center [481, 212] width 196 height 46
click at [399, 226] on div "Select Item" at bounding box center [419, 221] width 56 height 14
click at [474, 232] on div "Select Item" at bounding box center [468, 221] width 169 height 23
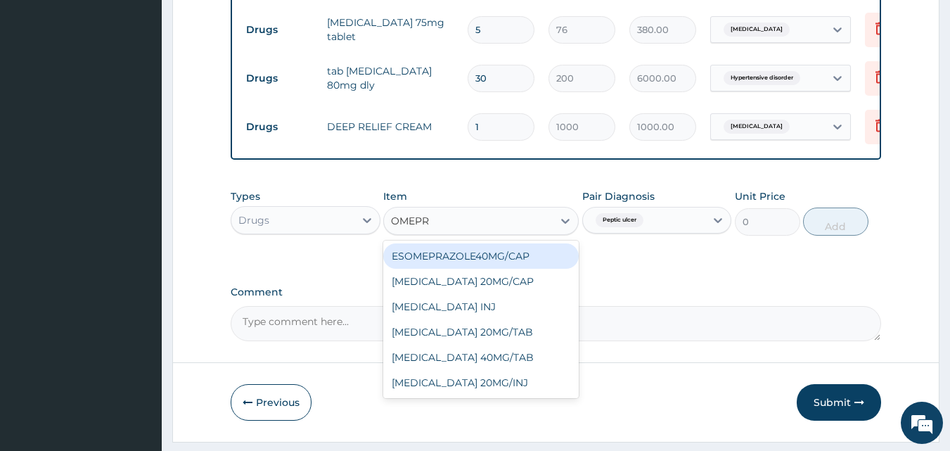
type input "OMEPRA"
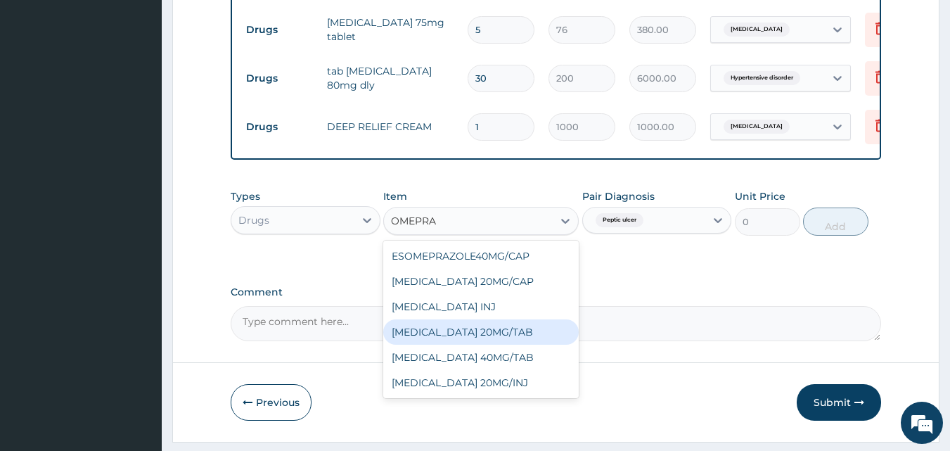
click at [492, 343] on div "OMEPRAZOLE 20MG/TAB" at bounding box center [481, 331] width 196 height 25
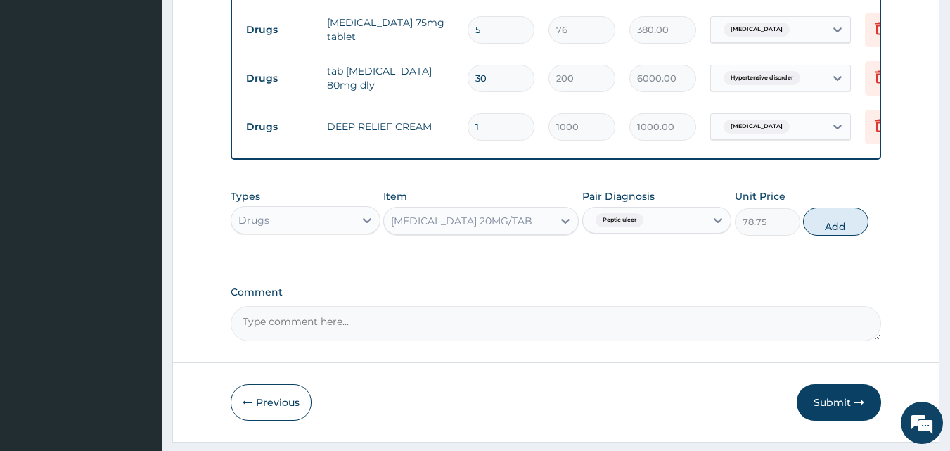
drag, startPoint x: 835, startPoint y: 231, endPoint x: 765, endPoint y: 253, distance: 73.7
click at [834, 231] on button "Add" at bounding box center [835, 222] width 65 height 28
type input "0"
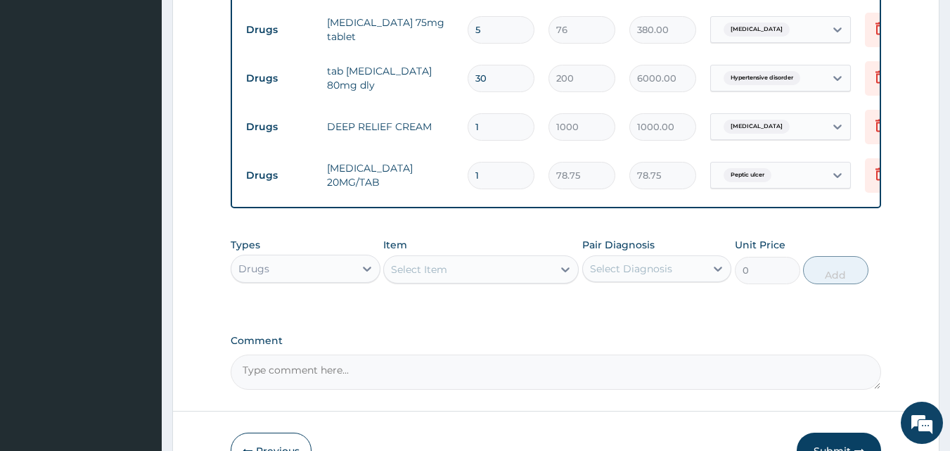
click at [505, 181] on input "1" at bounding box center [501, 175] width 67 height 27
type input "14"
type input "1102.50"
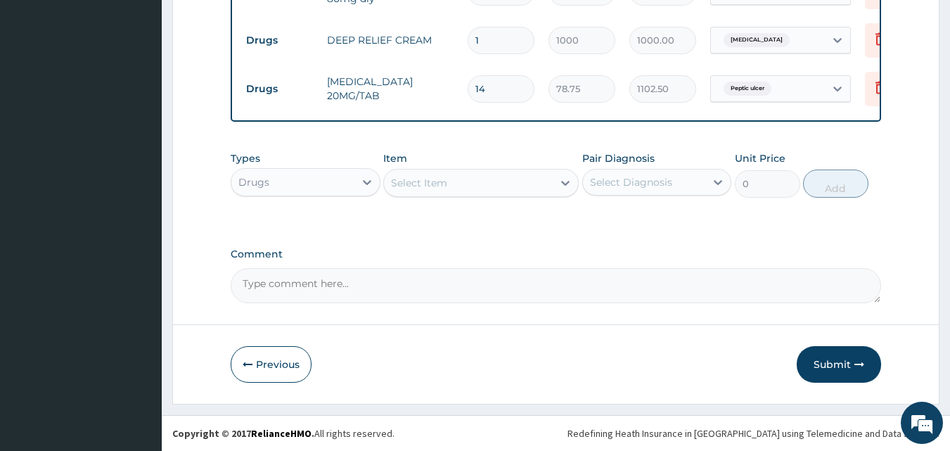
type input "14"
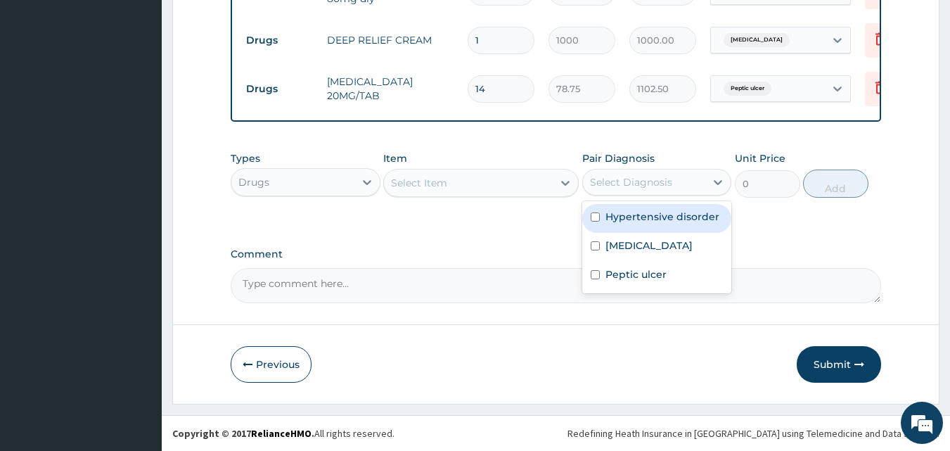
click at [630, 181] on div "Select Diagnosis" at bounding box center [631, 182] width 82 height 14
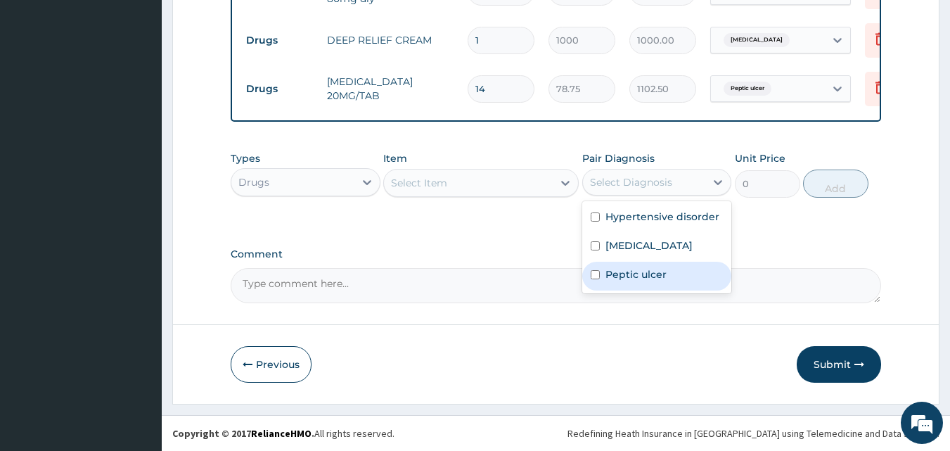
click at [639, 281] on label "Peptic ulcer" at bounding box center [636, 274] width 61 height 14
checkbox input "true"
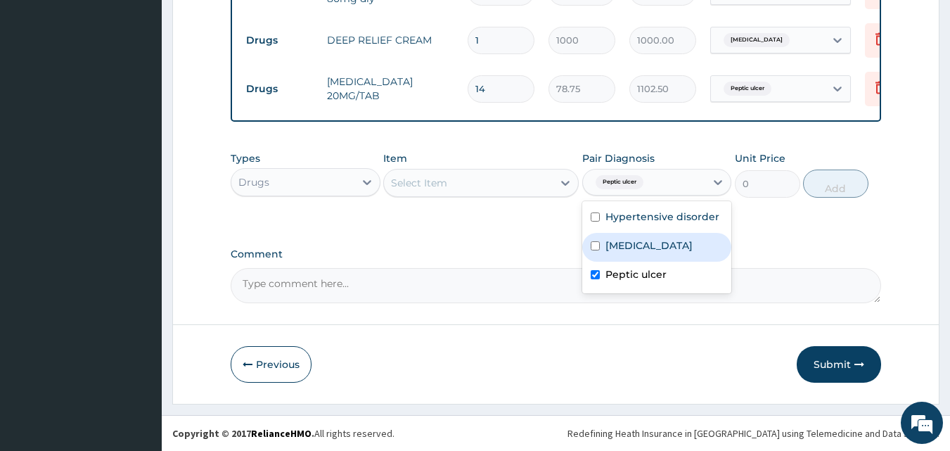
click at [451, 193] on div "Select Item" at bounding box center [468, 183] width 169 height 23
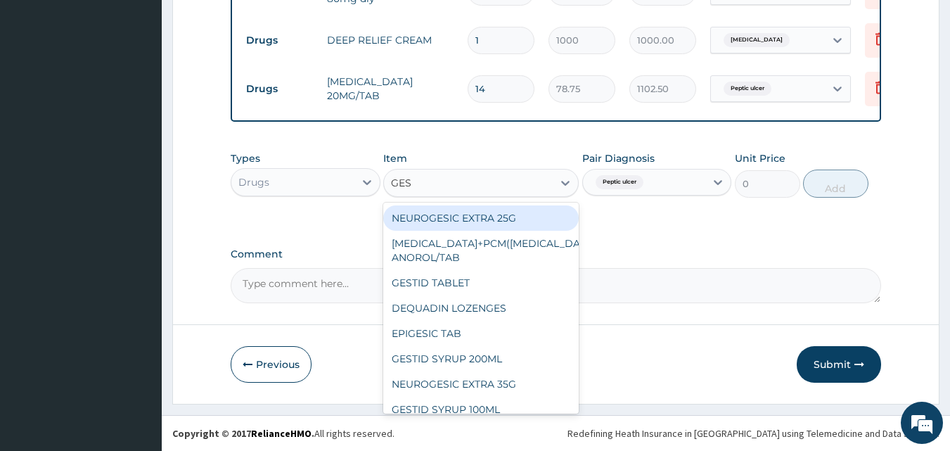
type input "GEST"
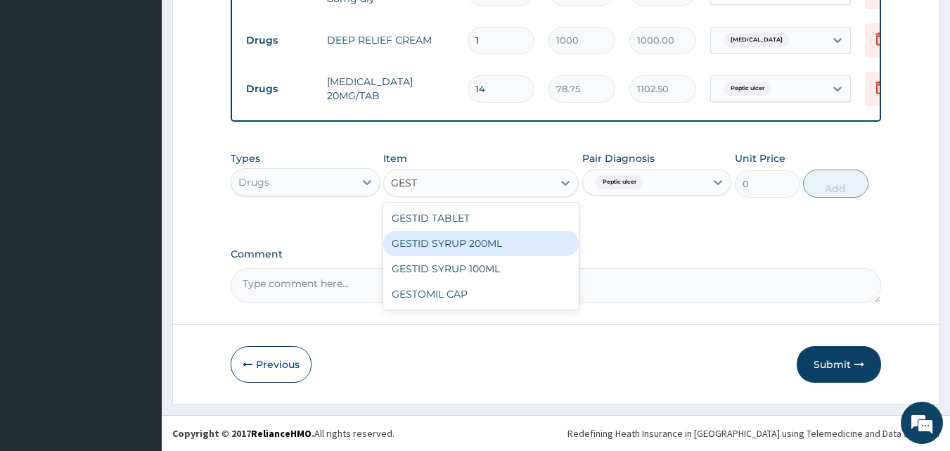
click at [450, 244] on div "GESTID SYRUP 200ML" at bounding box center [481, 243] width 196 height 25
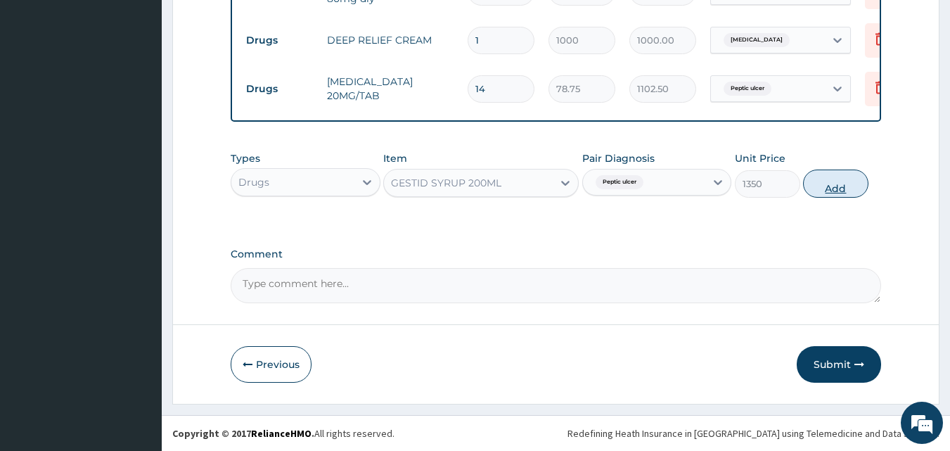
click at [823, 180] on button "Add" at bounding box center [835, 184] width 65 height 28
type input "0"
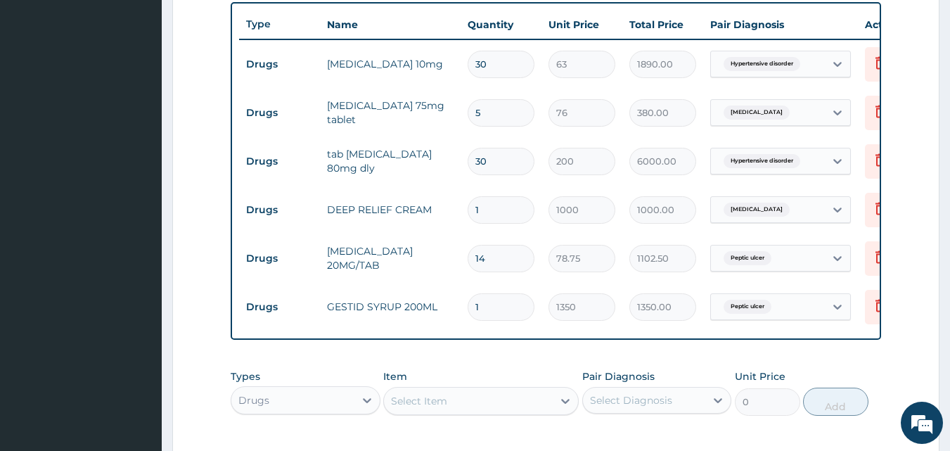
scroll to position [490, 0]
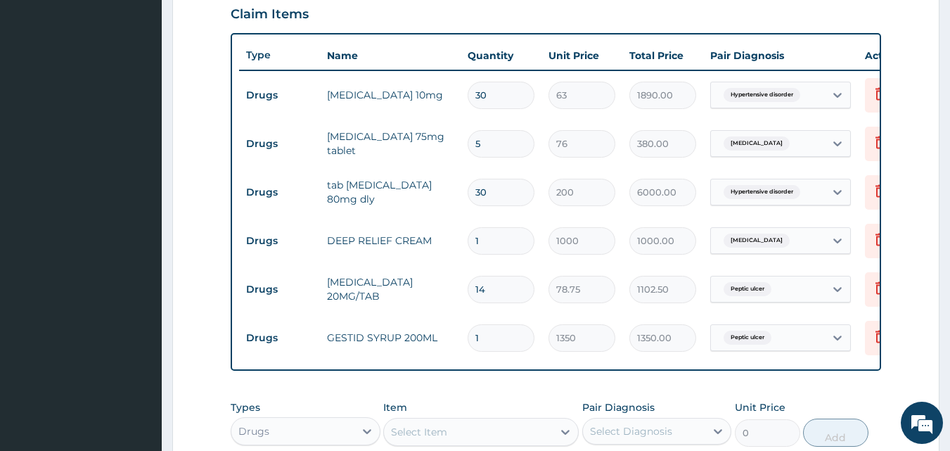
type input "1"
type input "1350.00"
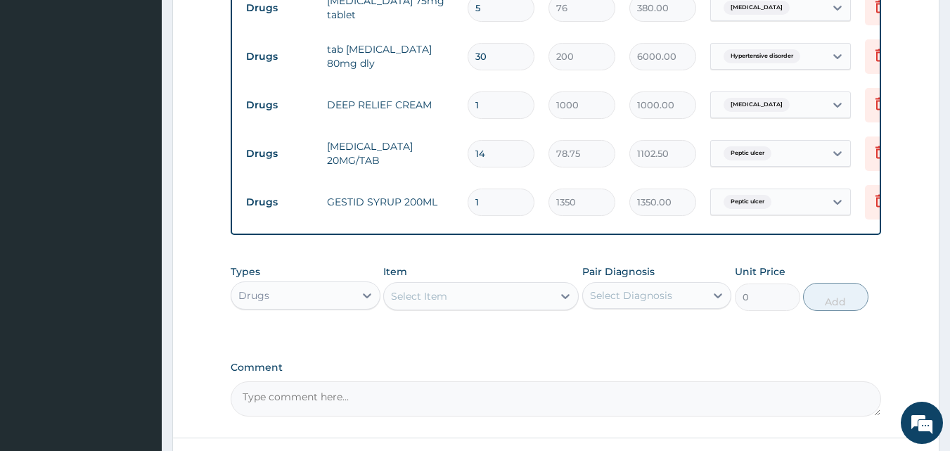
scroll to position [701, 0]
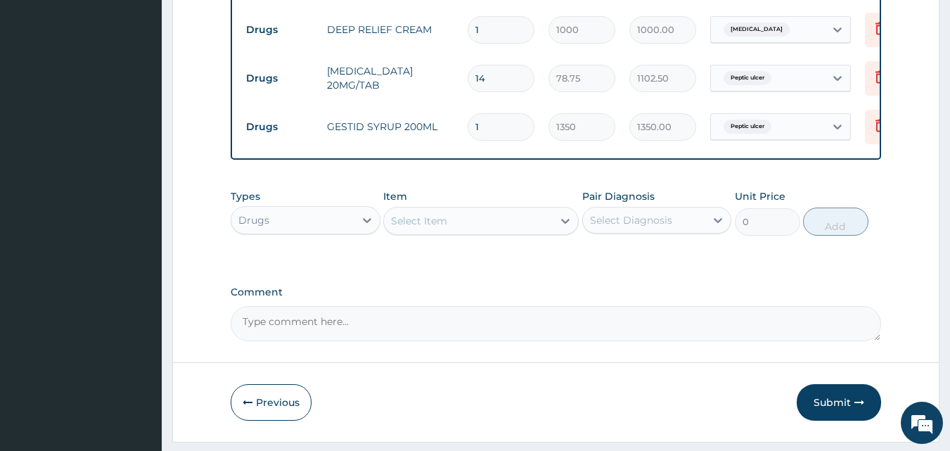
click at [276, 231] on div "Drugs" at bounding box center [292, 220] width 123 height 23
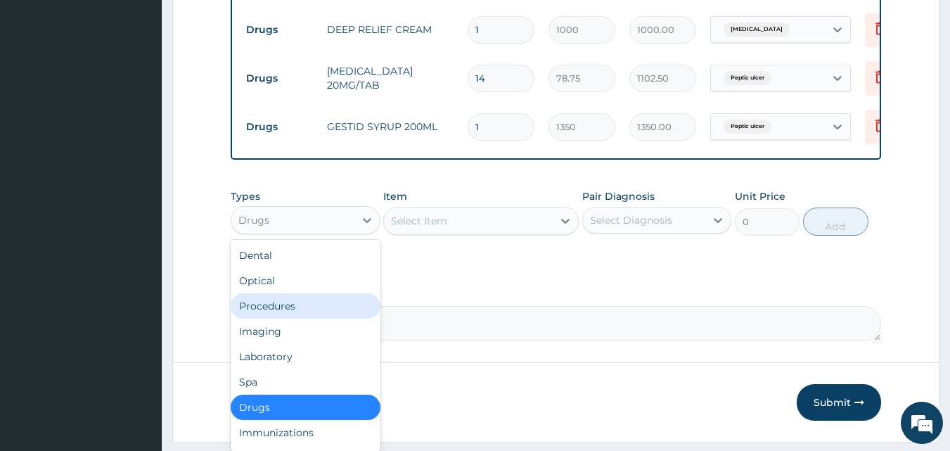
click at [272, 319] on div "Procedures" at bounding box center [306, 305] width 150 height 25
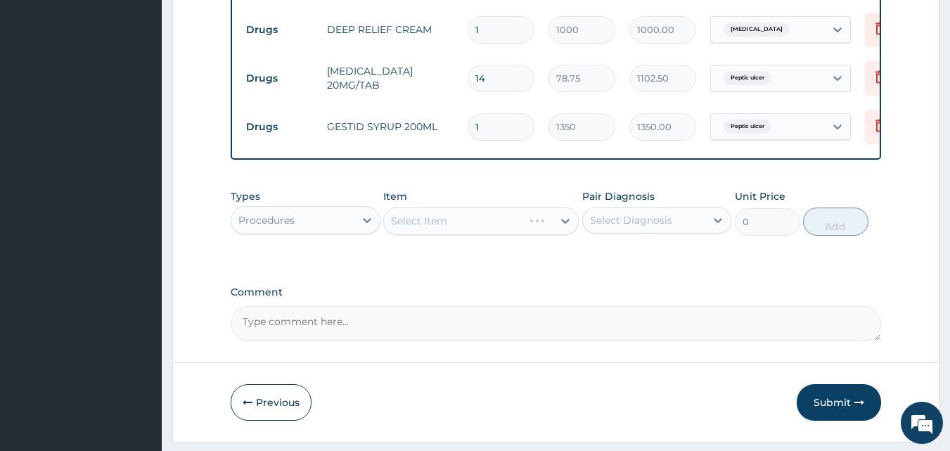
click at [623, 227] on div "Select Diagnosis" at bounding box center [631, 220] width 82 height 14
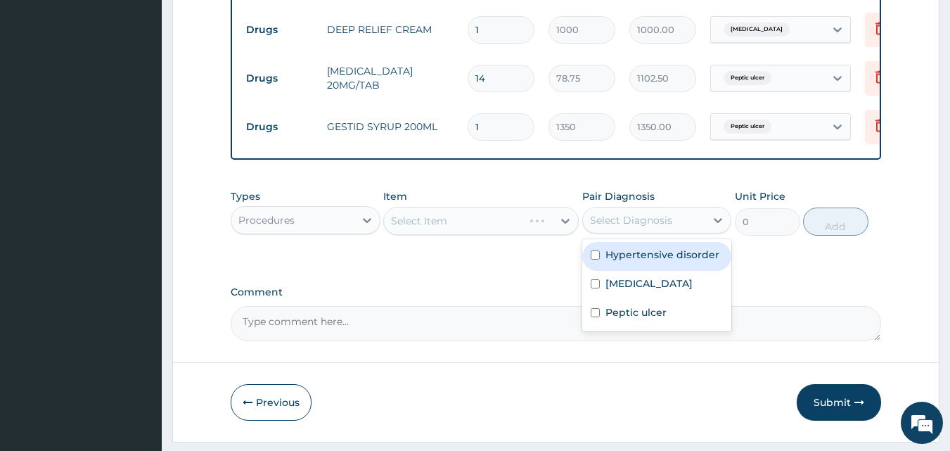
click at [647, 271] on div "Hypertensive disorder" at bounding box center [658, 256] width 150 height 29
checkbox input "true"
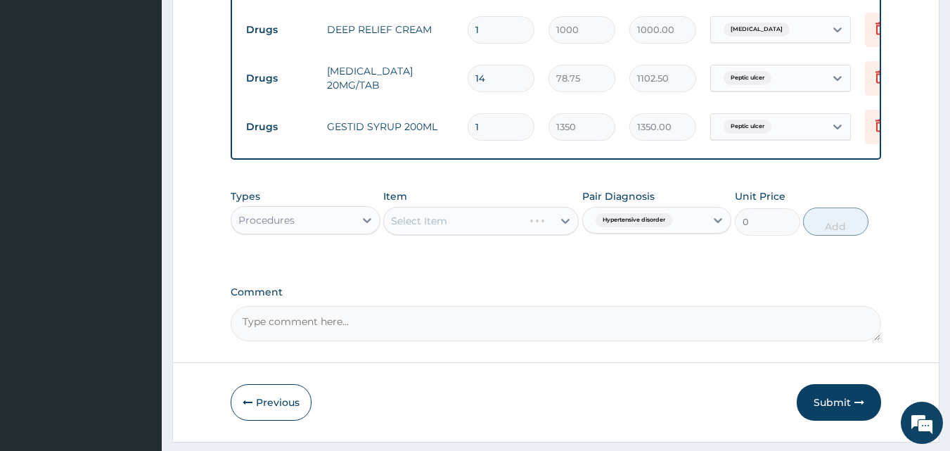
click at [436, 229] on div "Select Item" at bounding box center [481, 221] width 196 height 28
click at [443, 229] on div "Select Item" at bounding box center [481, 221] width 196 height 28
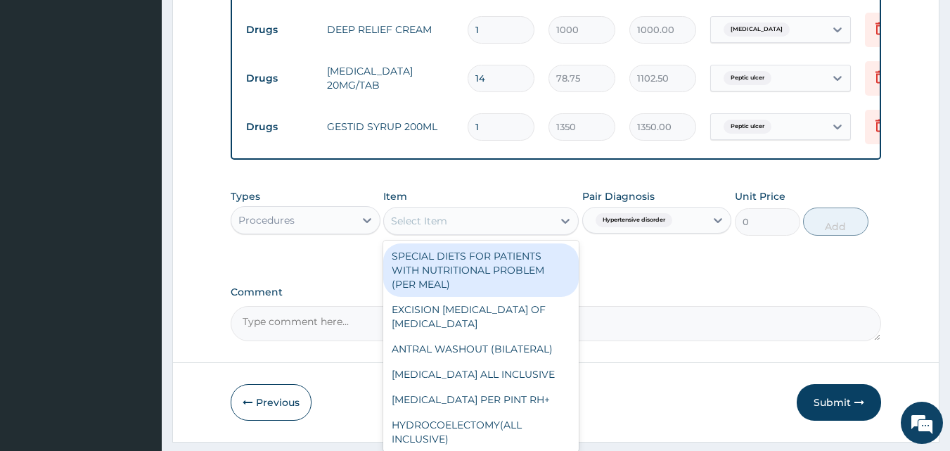
click at [432, 228] on div "Select Item" at bounding box center [419, 221] width 56 height 14
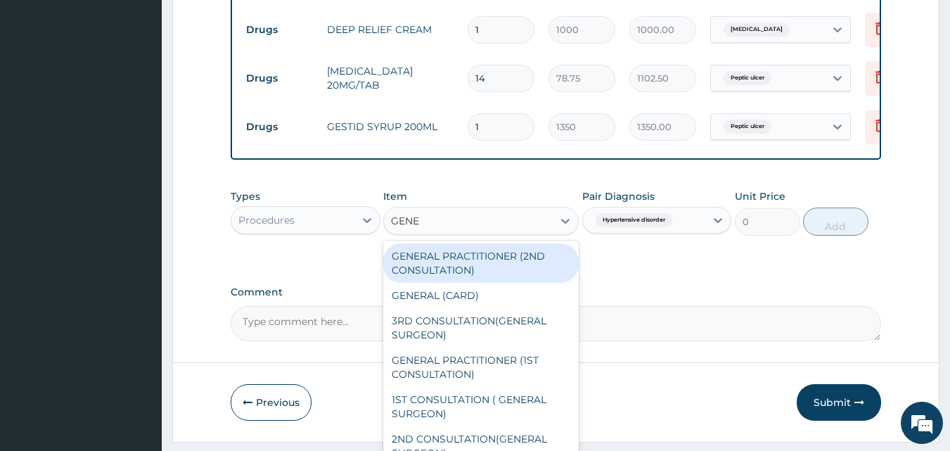
type input "GENER"
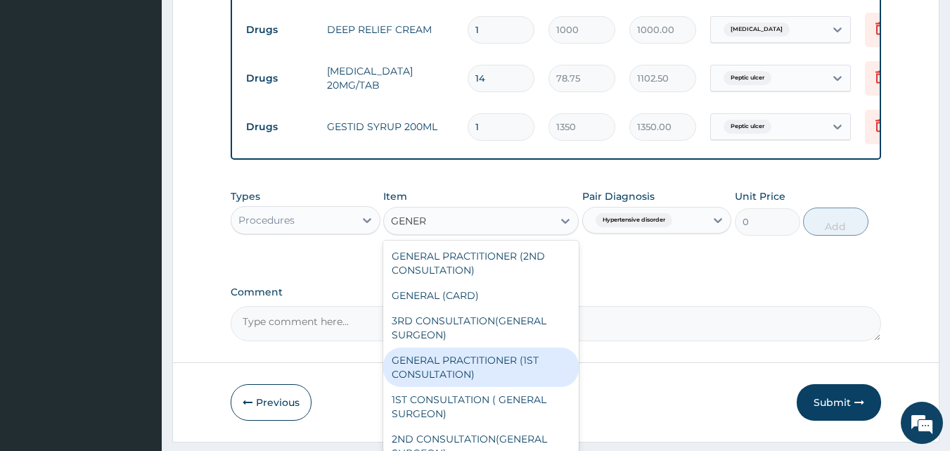
drag, startPoint x: 443, startPoint y: 376, endPoint x: 614, endPoint y: 329, distance: 178.2
click at [443, 377] on div "GENERAL PRACTITIONER (1ST CONSULTATION)" at bounding box center [481, 367] width 196 height 39
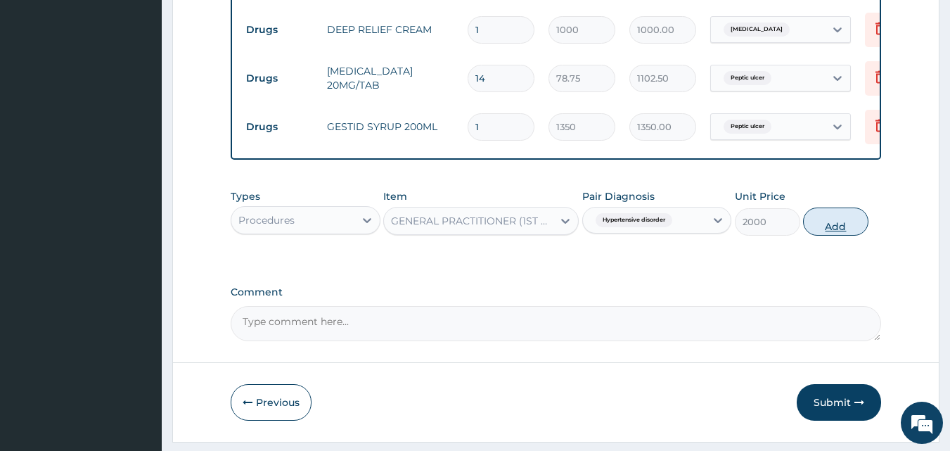
click at [839, 232] on button "Add" at bounding box center [835, 222] width 65 height 28
type input "0"
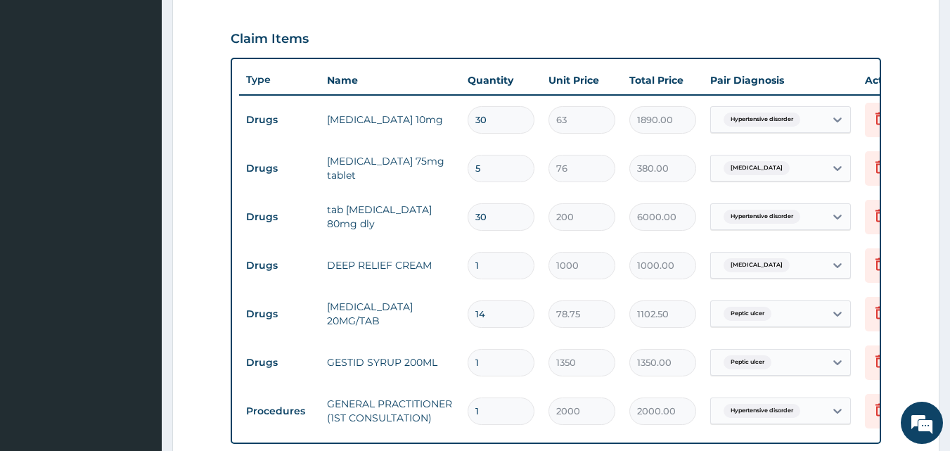
scroll to position [490, 0]
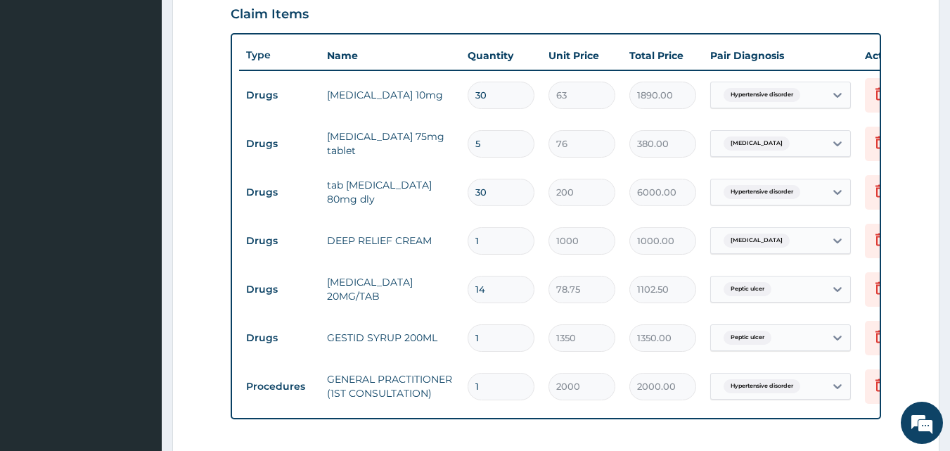
click at [497, 143] on input "5" at bounding box center [501, 143] width 67 height 27
type input "0.00"
type input "1"
type input "76.00"
type input "10"
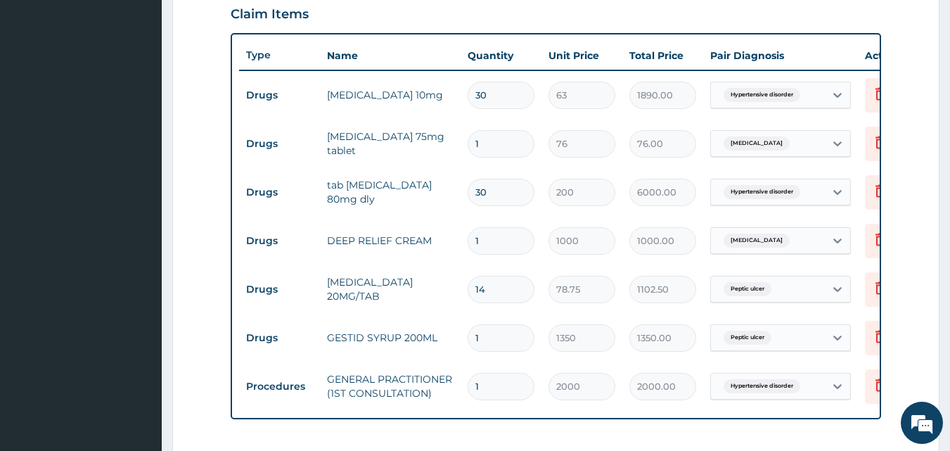
type input "760.00"
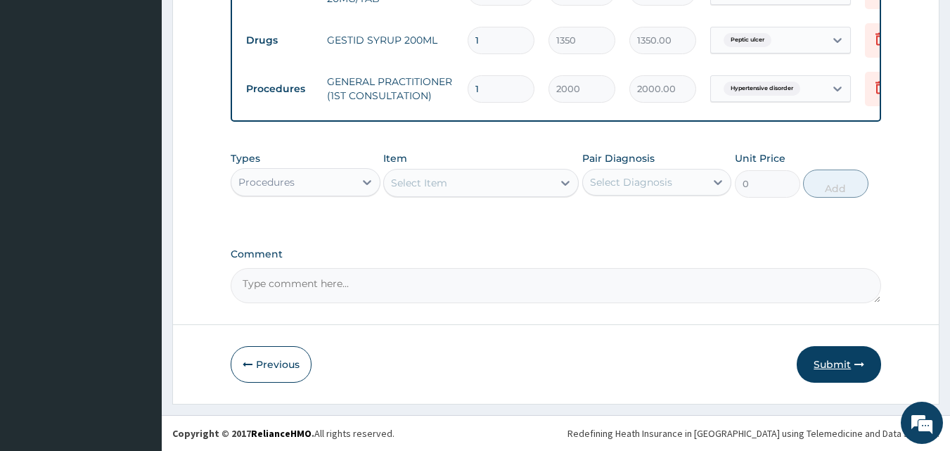
type input "10"
drag, startPoint x: 808, startPoint y: 357, endPoint x: 815, endPoint y: 355, distance: 7.3
click at [811, 357] on button "Submit" at bounding box center [839, 364] width 84 height 37
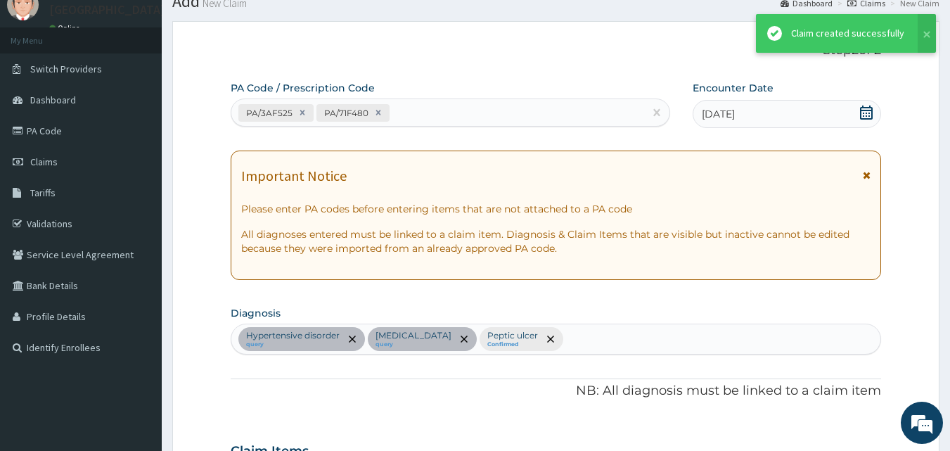
scroll to position [799, 0]
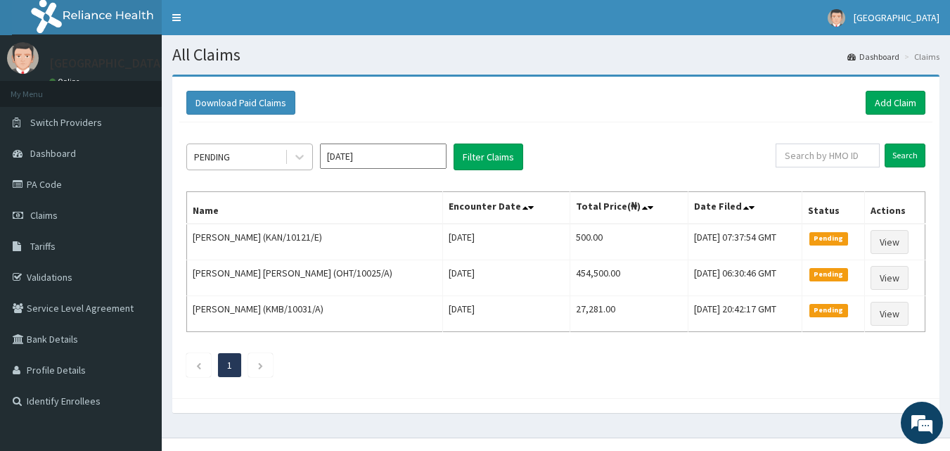
click at [244, 155] on div "PENDING" at bounding box center [236, 157] width 98 height 23
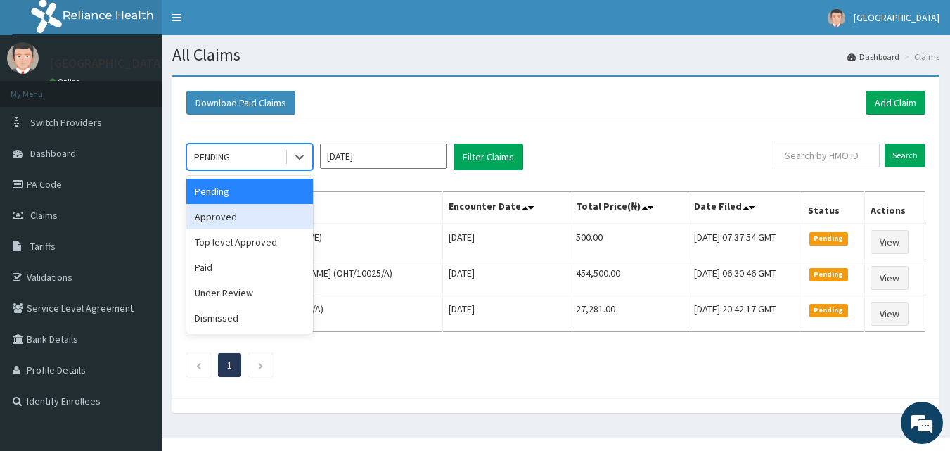
drag, startPoint x: 209, startPoint y: 211, endPoint x: 455, endPoint y: 192, distance: 247.0
click at [210, 211] on div "Approved" at bounding box center [249, 216] width 127 height 25
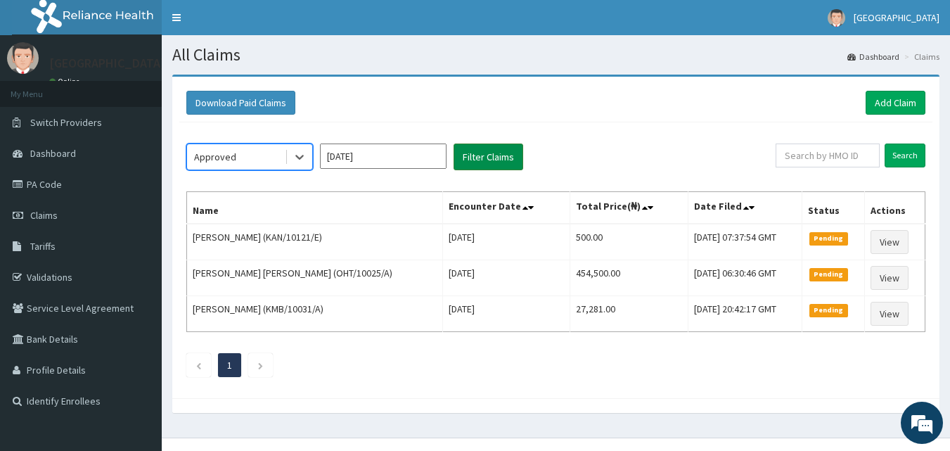
click at [492, 158] on button "Filter Claims" at bounding box center [489, 157] width 70 height 27
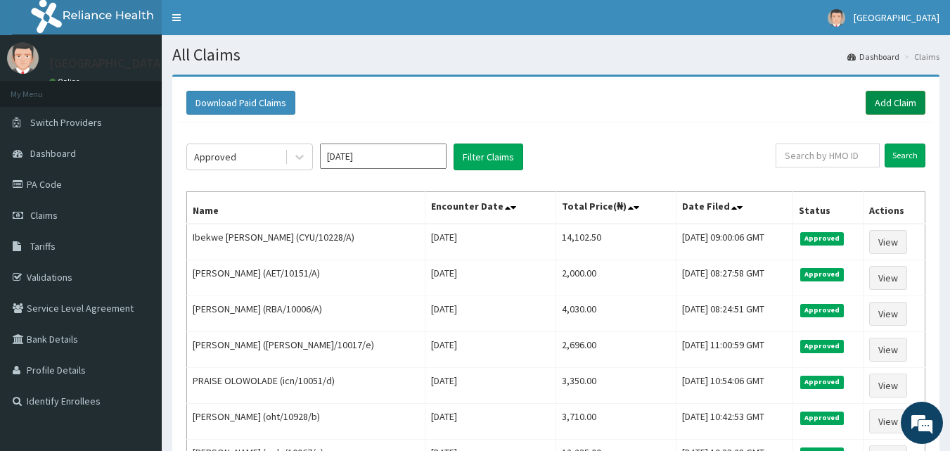
click at [896, 99] on link "Add Claim" at bounding box center [896, 103] width 60 height 24
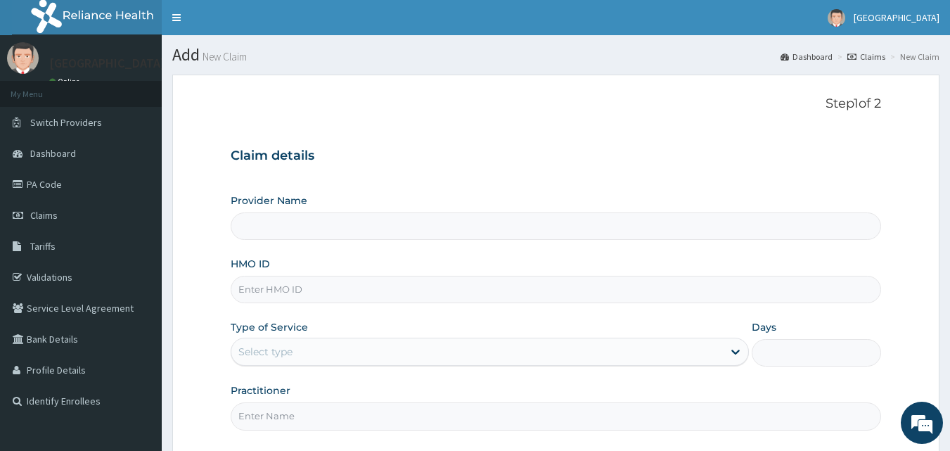
type input "[GEOGRAPHIC_DATA]"
click at [278, 290] on input "HMO ID" at bounding box center [556, 289] width 651 height 27
type input "URI/10225/A"
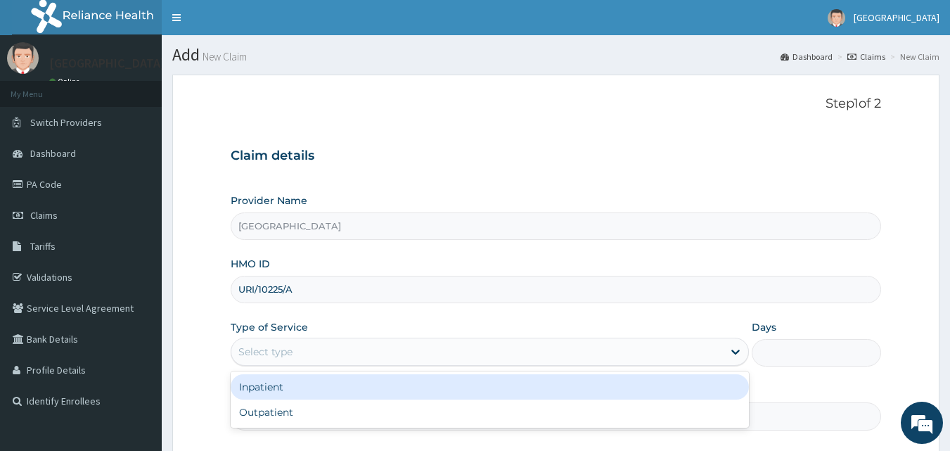
drag, startPoint x: 285, startPoint y: 353, endPoint x: 276, endPoint y: 391, distance: 38.9
click at [284, 353] on div "Select type" at bounding box center [266, 352] width 54 height 14
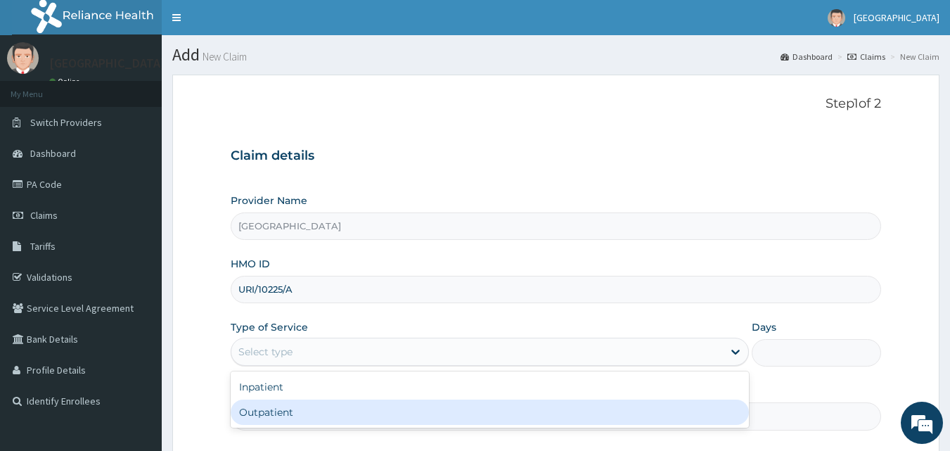
click at [252, 416] on div "Outpatient" at bounding box center [490, 412] width 519 height 25
type input "1"
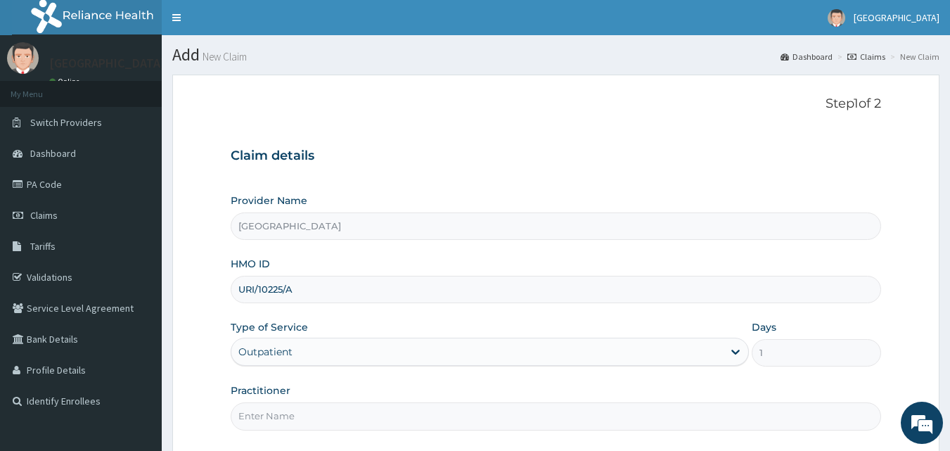
scroll to position [132, 0]
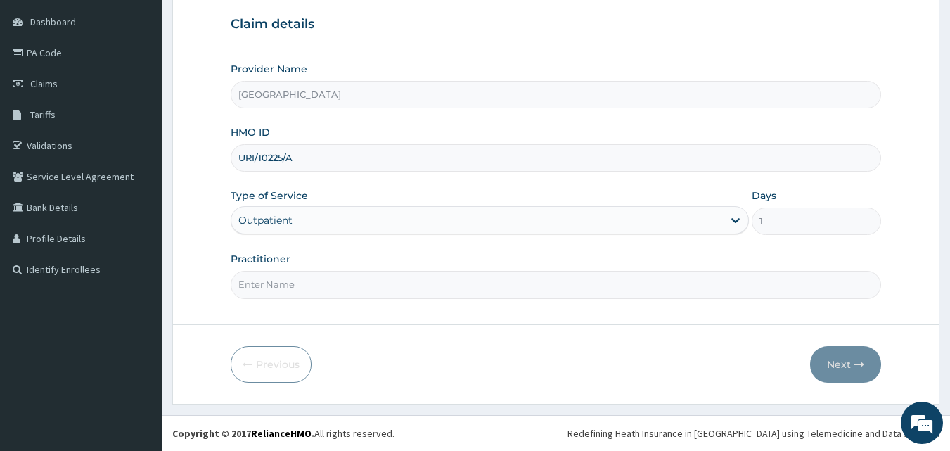
click at [284, 275] on input "Practitioner" at bounding box center [556, 284] width 651 height 27
type input "[PERSON_NAME]"
click at [839, 371] on button "Next" at bounding box center [845, 364] width 71 height 37
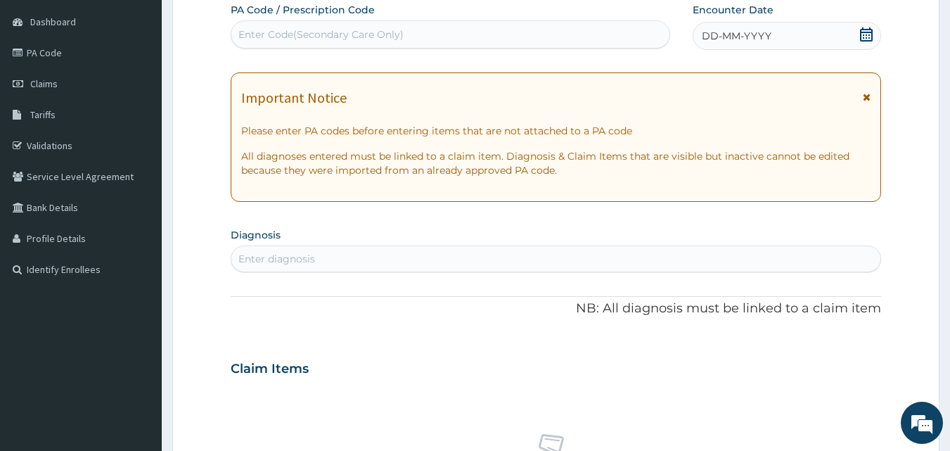
click at [868, 33] on icon at bounding box center [867, 34] width 14 height 14
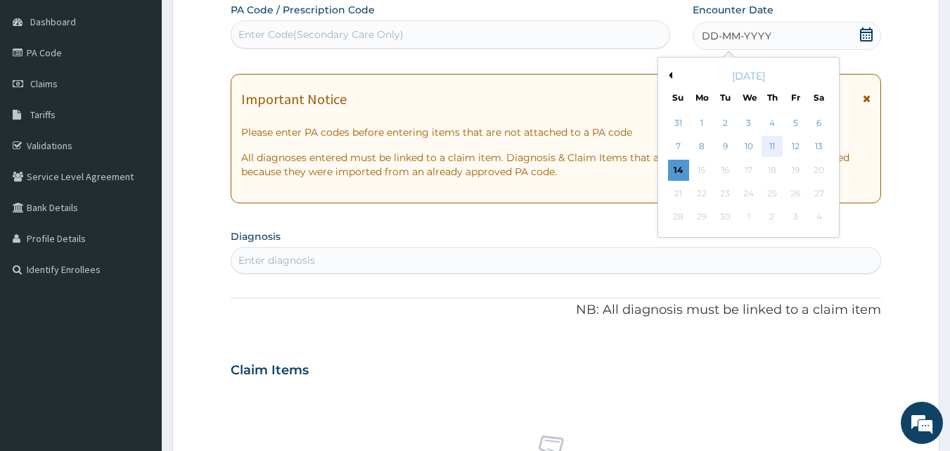
click at [780, 146] on div "11" at bounding box center [772, 146] width 21 height 21
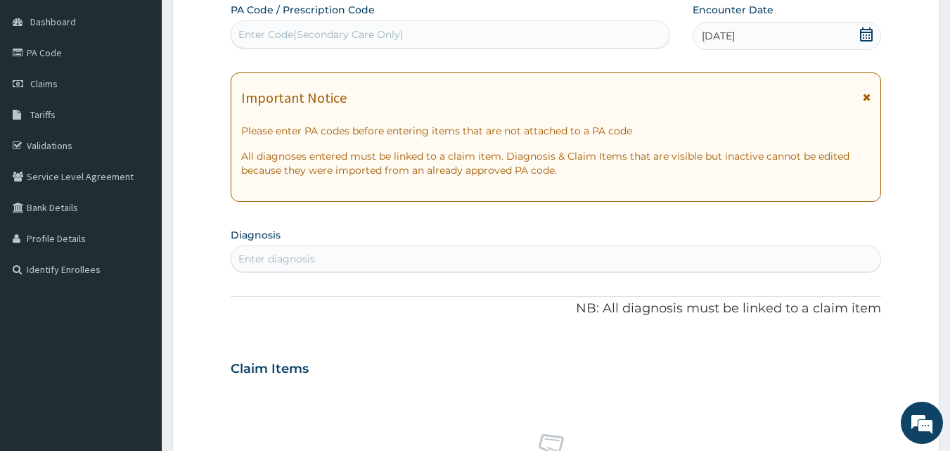
click at [304, 34] on div "Enter Code(Secondary Care Only)" at bounding box center [321, 34] width 165 height 14
type input "PA/D18061"
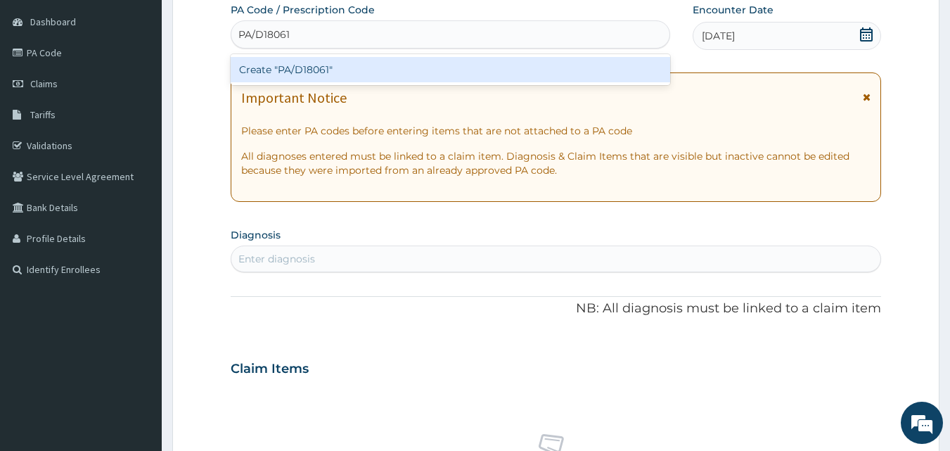
click at [312, 75] on div "Create "PA/D18061"" at bounding box center [451, 69] width 440 height 25
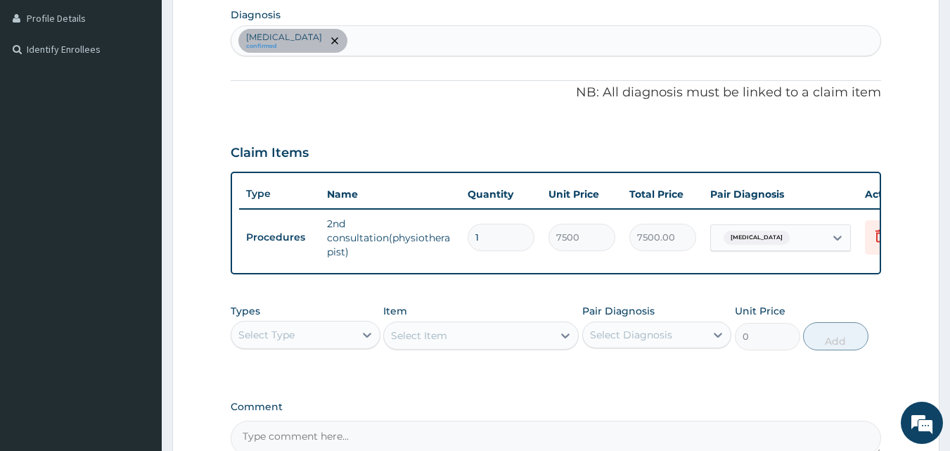
scroll to position [515, 0]
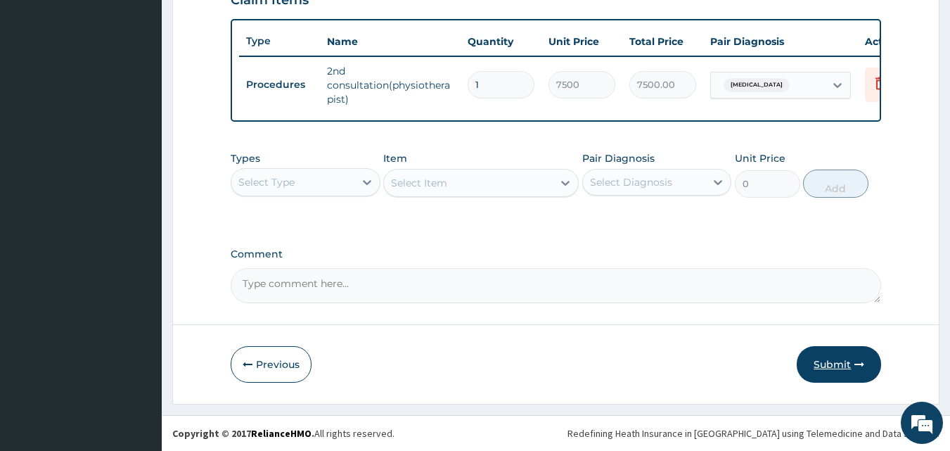
click at [833, 367] on button "Submit" at bounding box center [839, 364] width 84 height 37
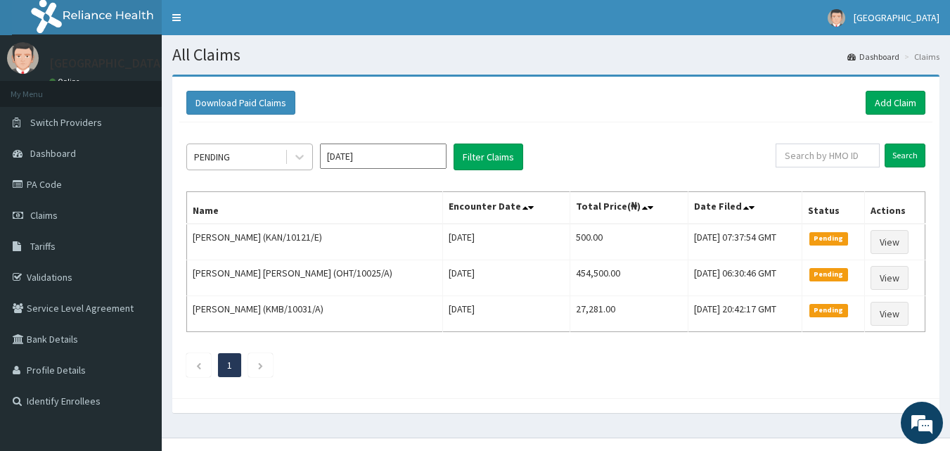
click at [229, 163] on div "PENDING" at bounding box center [212, 157] width 36 height 14
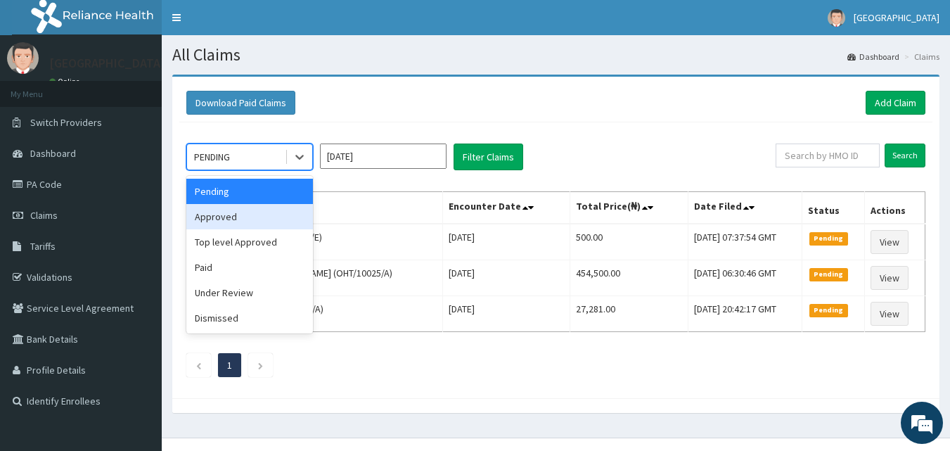
drag, startPoint x: 219, startPoint y: 215, endPoint x: 248, endPoint y: 206, distance: 30.1
click at [219, 215] on div "Approved" at bounding box center [249, 216] width 127 height 25
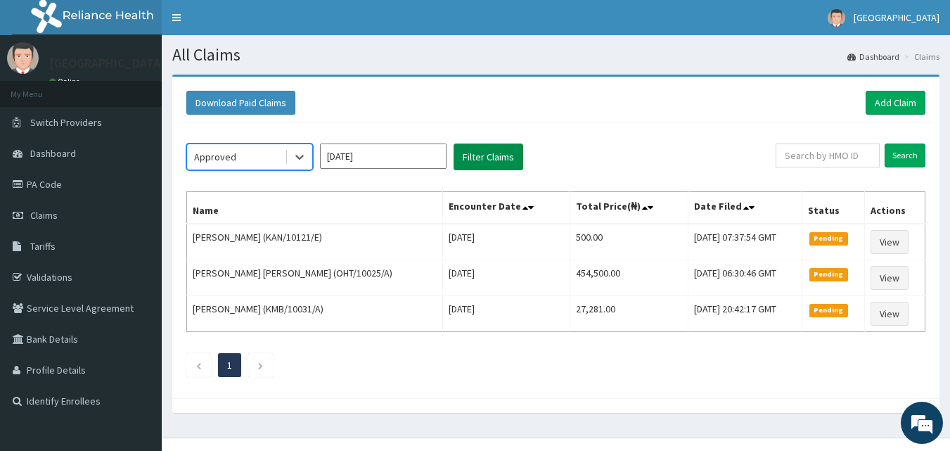
click at [466, 152] on button "Filter Claims" at bounding box center [489, 157] width 70 height 27
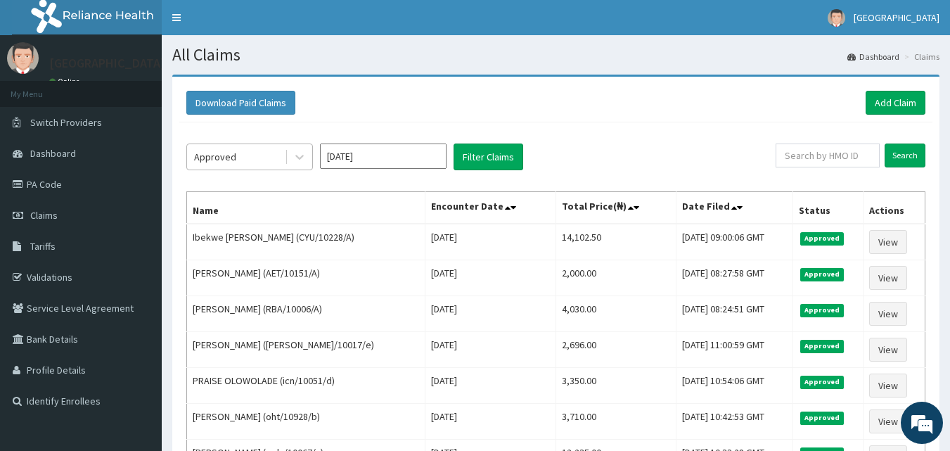
click at [225, 163] on div "Approved" at bounding box center [215, 157] width 42 height 14
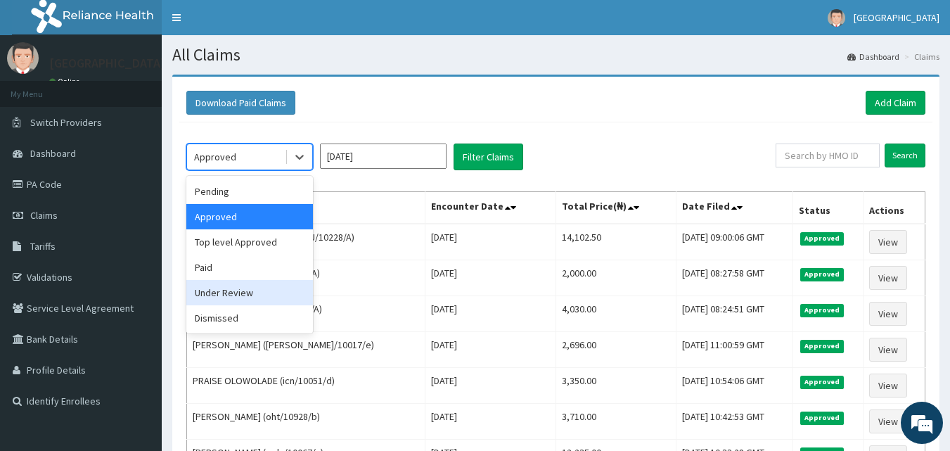
drag, startPoint x: 217, startPoint y: 293, endPoint x: 392, endPoint y: 174, distance: 211.7
click at [219, 291] on div "Under Review" at bounding box center [249, 292] width 127 height 25
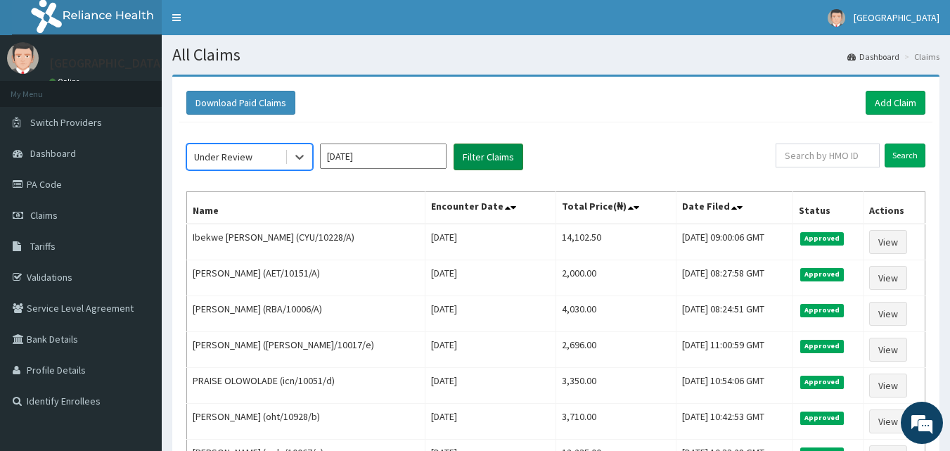
click at [480, 154] on button "Filter Claims" at bounding box center [489, 157] width 70 height 27
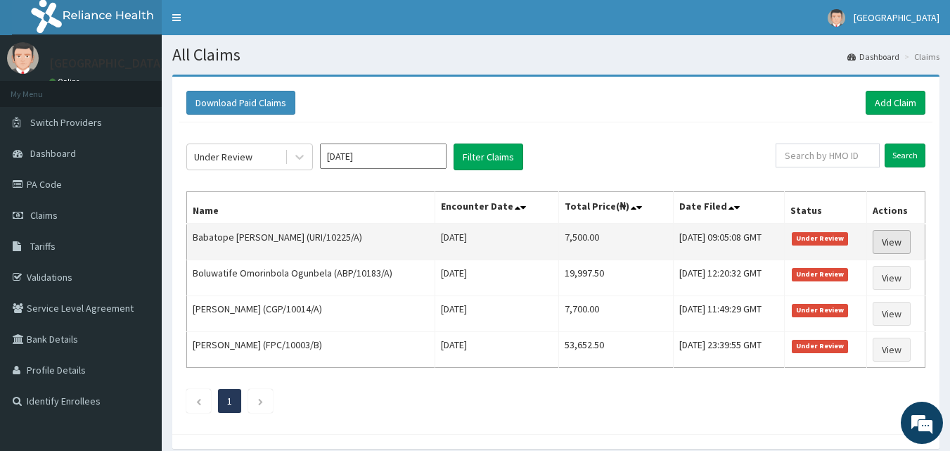
click at [896, 236] on link "View" at bounding box center [892, 242] width 38 height 24
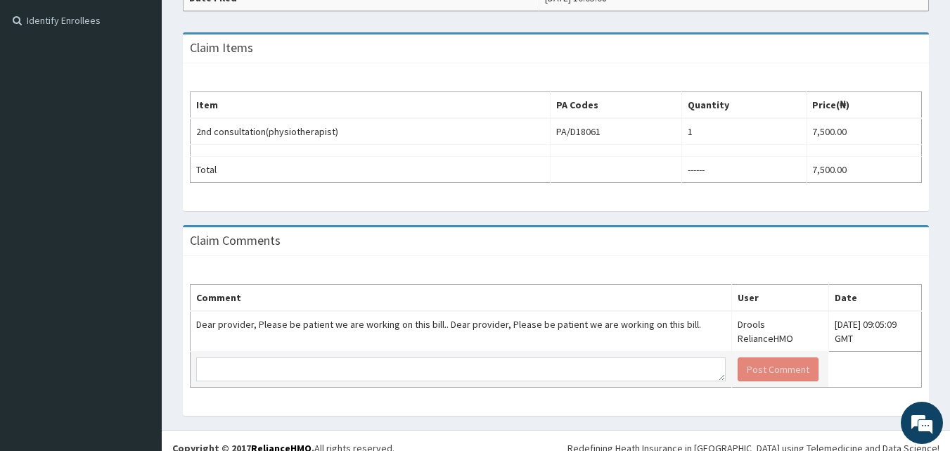
scroll to position [395, 0]
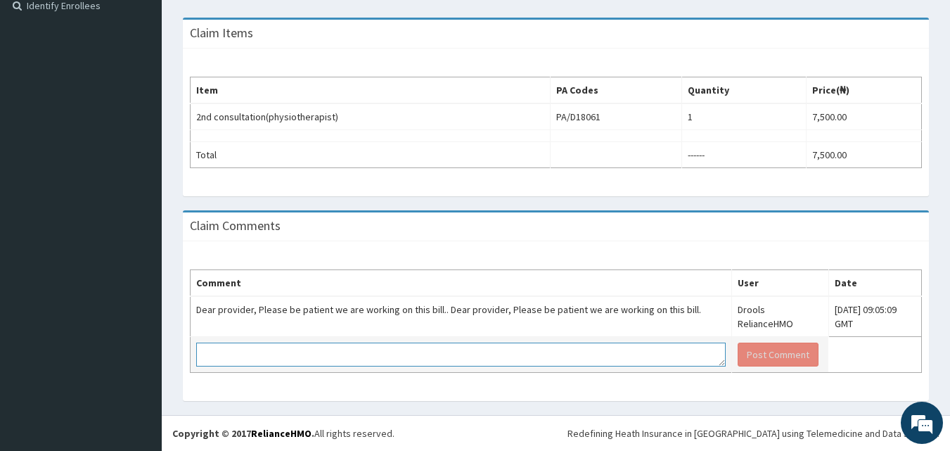
click at [296, 357] on textarea at bounding box center [461, 355] width 530 height 24
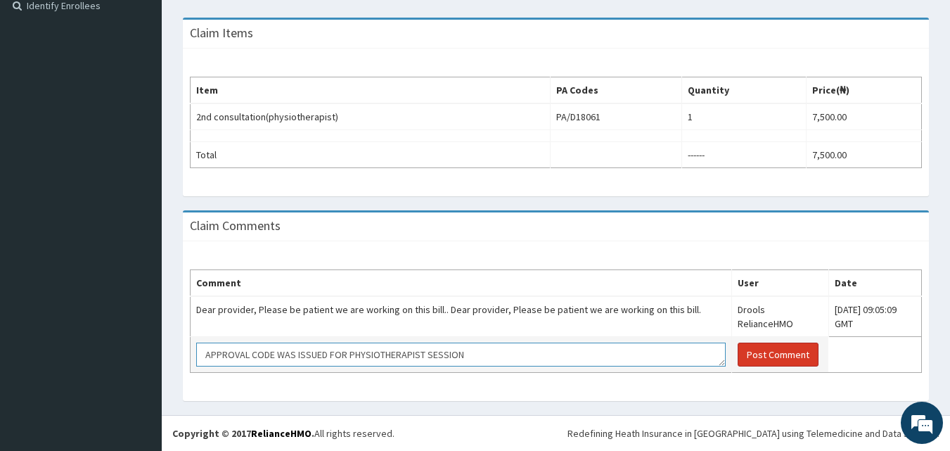
type textarea "APPROVAL CODE WAS ISSUED FOR PHYSIOTHERAPIST SESSION"
click at [738, 350] on button "Post Comment" at bounding box center [778, 355] width 81 height 24
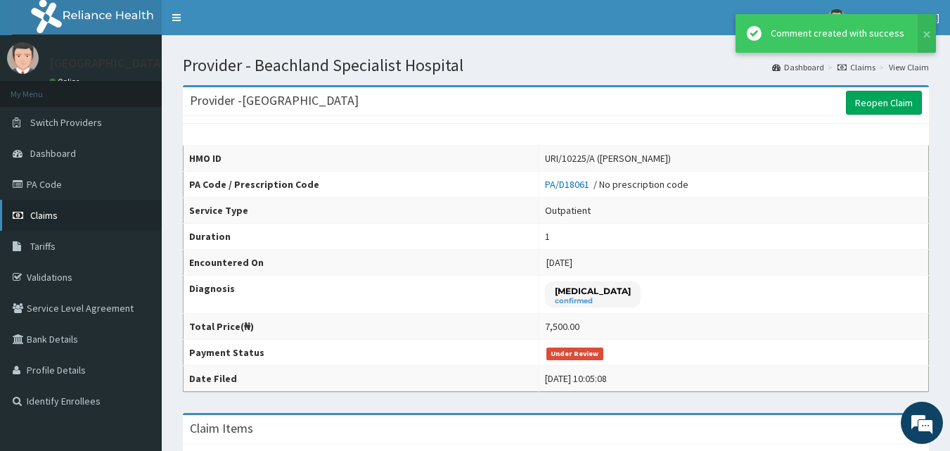
click at [48, 214] on span "Claims" at bounding box center [43, 215] width 27 height 13
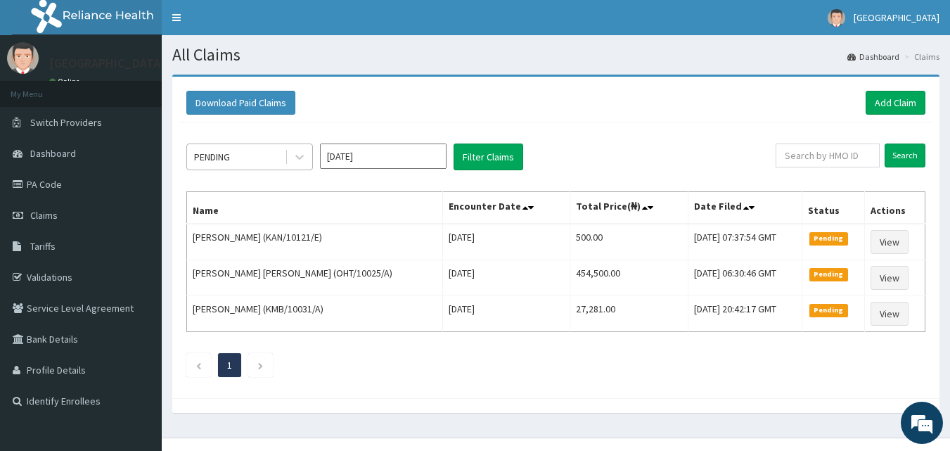
click at [237, 160] on div "PENDING" at bounding box center [236, 157] width 98 height 23
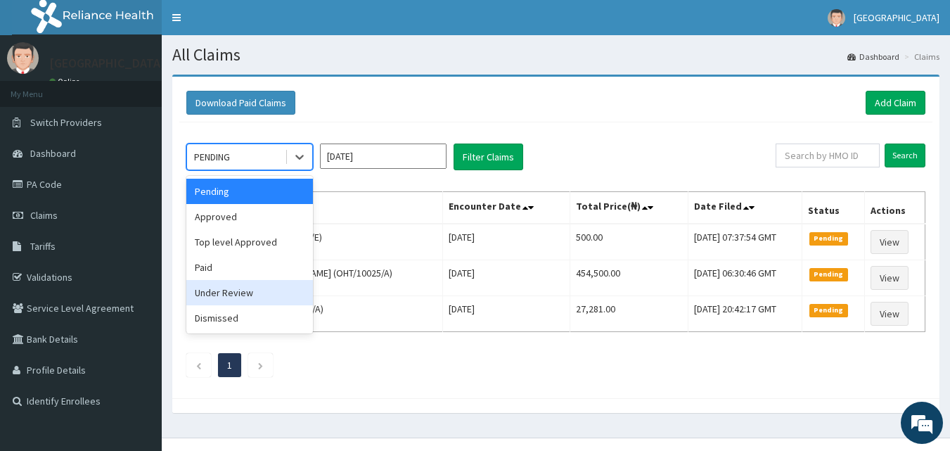
click at [228, 295] on div "Under Review" at bounding box center [249, 292] width 127 height 25
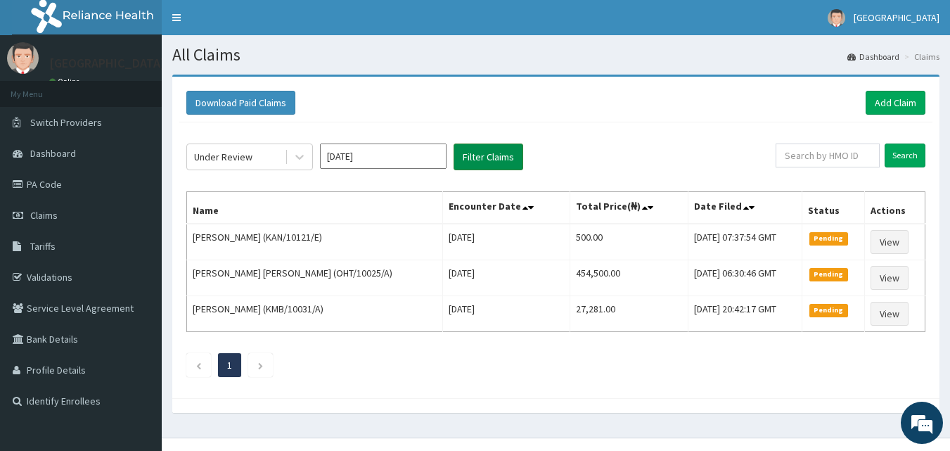
click at [492, 155] on button "Filter Claims" at bounding box center [489, 157] width 70 height 27
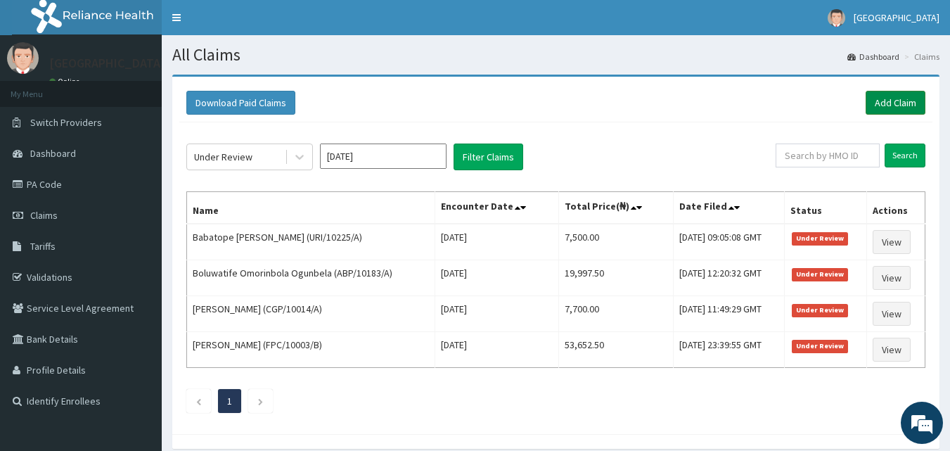
click at [876, 103] on link "Add Claim" at bounding box center [896, 103] width 60 height 24
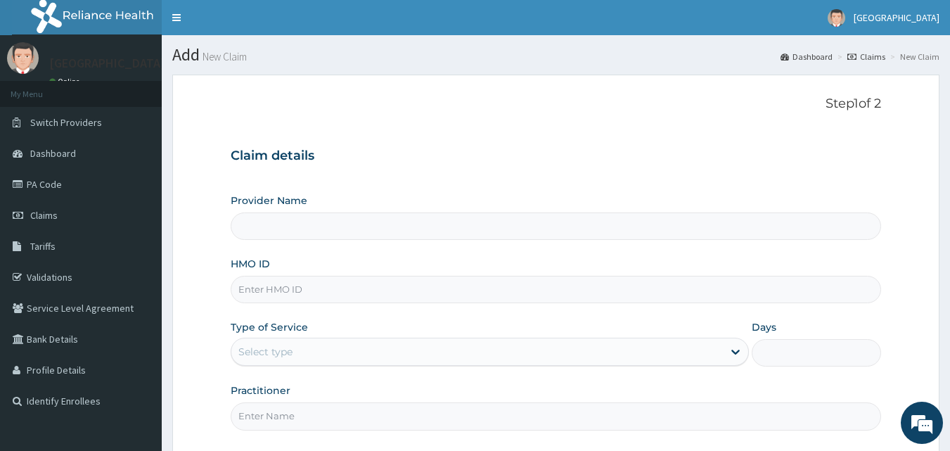
type input "[GEOGRAPHIC_DATA]"
drag, startPoint x: 331, startPoint y: 289, endPoint x: 341, endPoint y: 278, distance: 15.4
click at [331, 289] on input "HMO ID" at bounding box center [556, 289] width 651 height 27
click at [559, 108] on p "Step 1 of 2" at bounding box center [556, 103] width 651 height 15
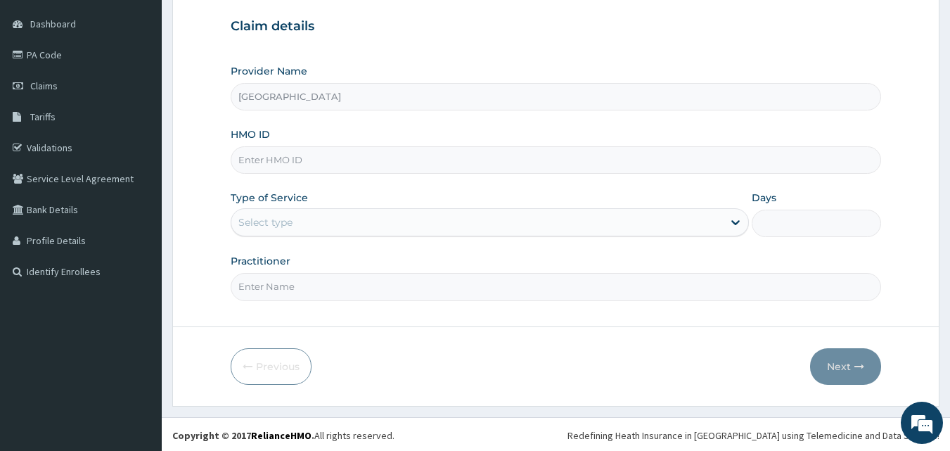
scroll to position [132, 0]
click at [287, 158] on input "HMO ID" at bounding box center [556, 157] width 651 height 27
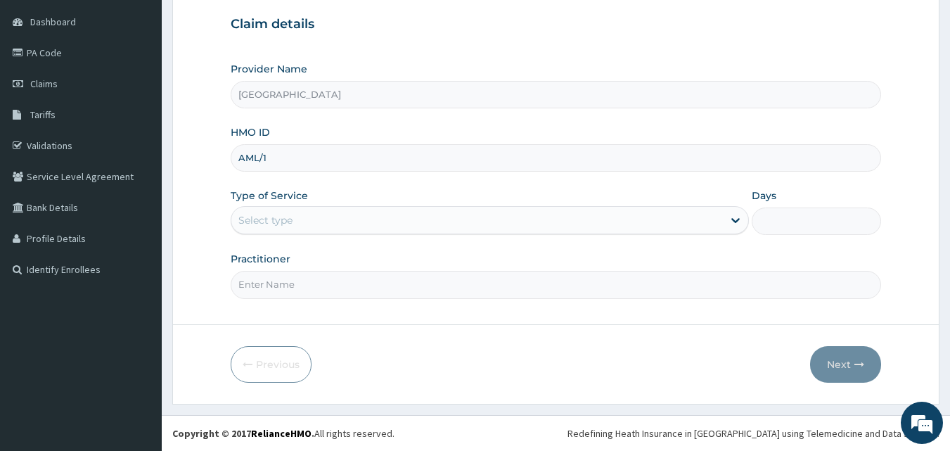
scroll to position [0, 0]
type input "AML/10012/A"
click at [253, 215] on div "Select type" at bounding box center [266, 220] width 54 height 14
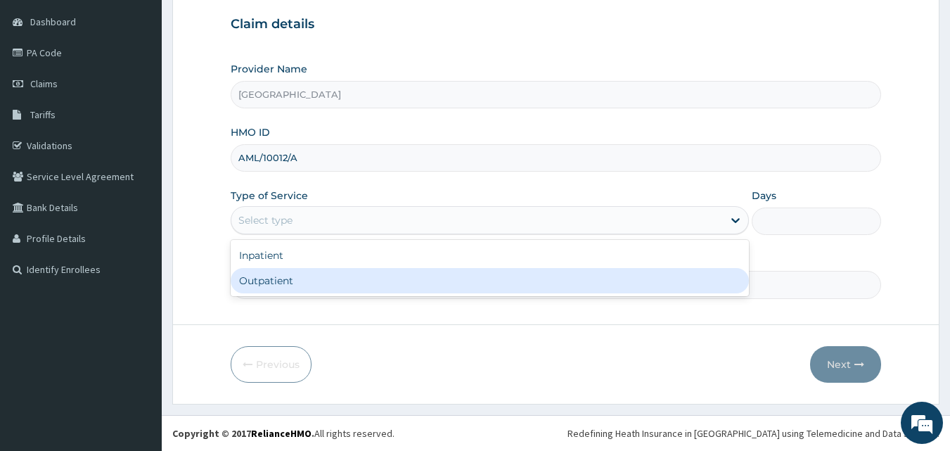
click at [274, 277] on div "Outpatient" at bounding box center [490, 280] width 519 height 25
type input "1"
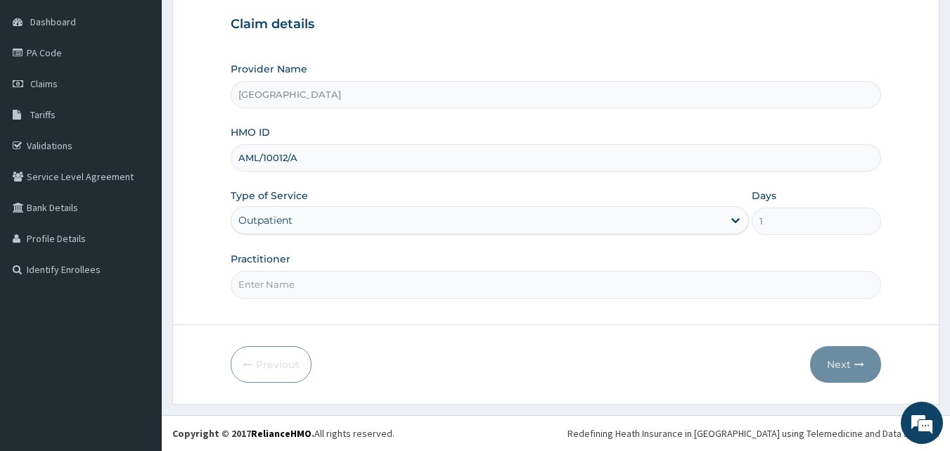
click at [305, 278] on input "Practitioner" at bounding box center [556, 284] width 651 height 27
type input "DR. AKINOLA, DR. TANKO TIMJUL"
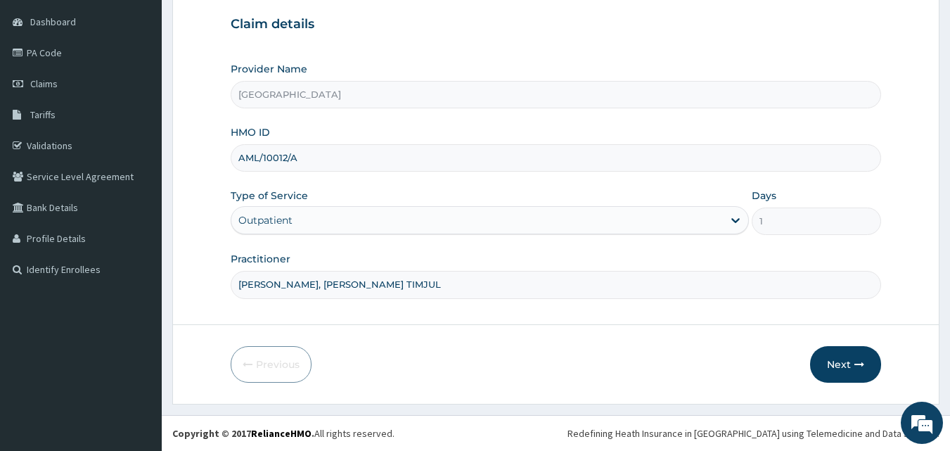
click at [345, 284] on input "DR. AKINOLA, DR. TANKO TIMJUL" at bounding box center [556, 284] width 651 height 27
drag, startPoint x: 447, startPoint y: 279, endPoint x: 134, endPoint y: 245, distance: 315.7
click at [134, 245] on div "R EL Toggle navigation Beachland Specialist Hospital Beachland Specialist Hospi…" at bounding box center [475, 159] width 950 height 583
type input "DR. ADEMOLA IMRAN"
click at [852, 361] on button "Next" at bounding box center [845, 364] width 71 height 37
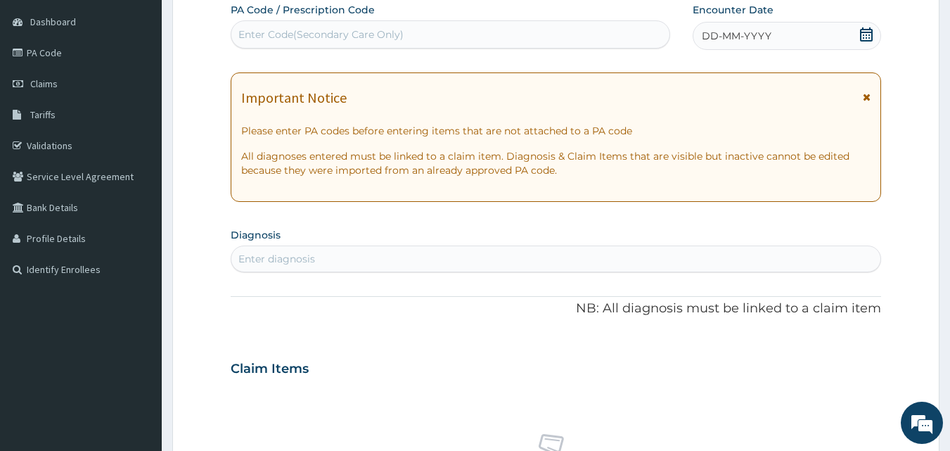
click at [872, 33] on icon at bounding box center [867, 34] width 14 height 14
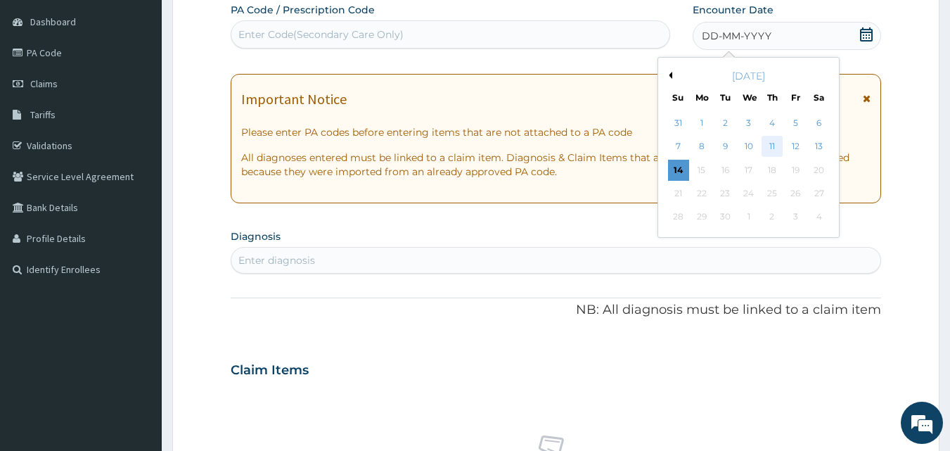
click at [771, 147] on div "11" at bounding box center [772, 146] width 21 height 21
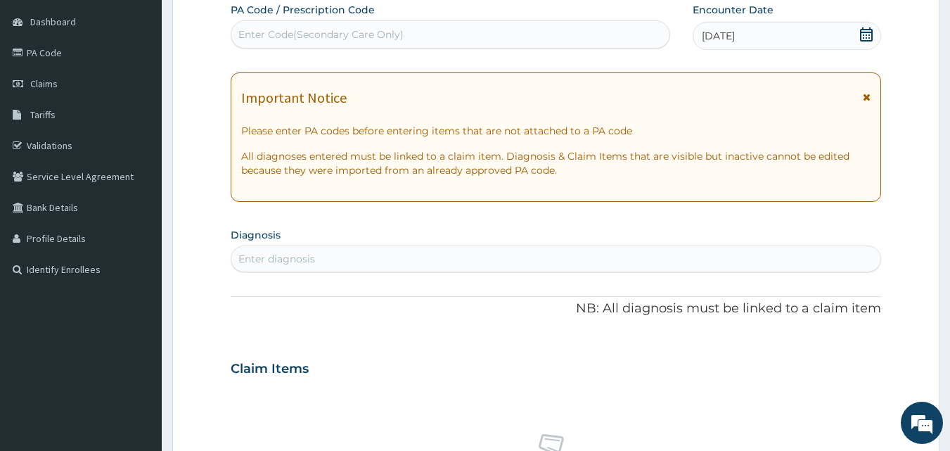
click at [301, 32] on div "Enter Code(Secondary Care Only)" at bounding box center [321, 34] width 165 height 14
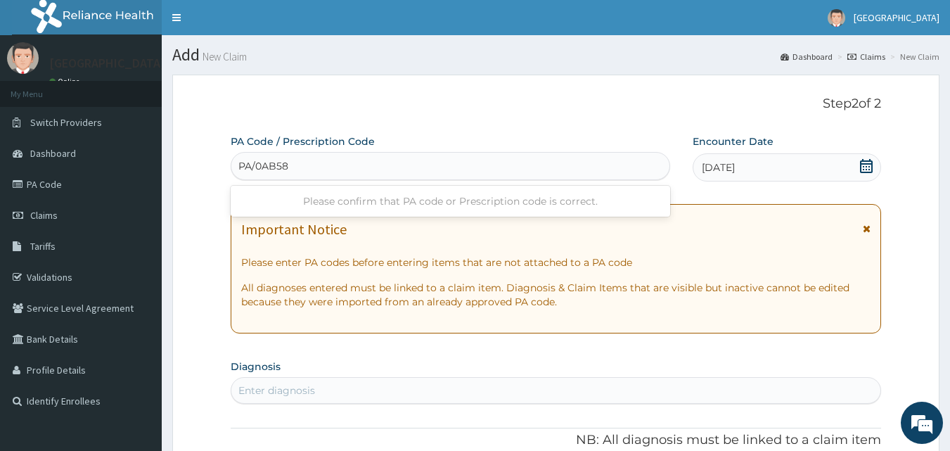
type input "PA/0AB583"
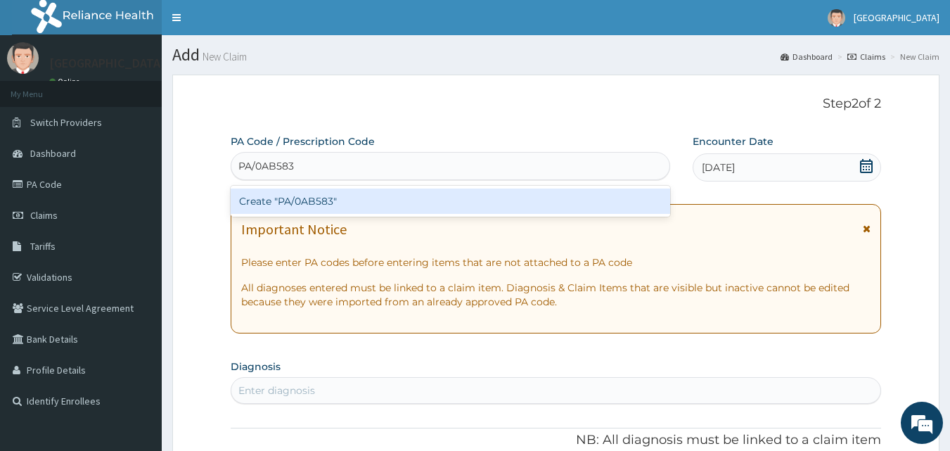
click at [303, 202] on div "Create "PA/0AB583"" at bounding box center [451, 201] width 440 height 25
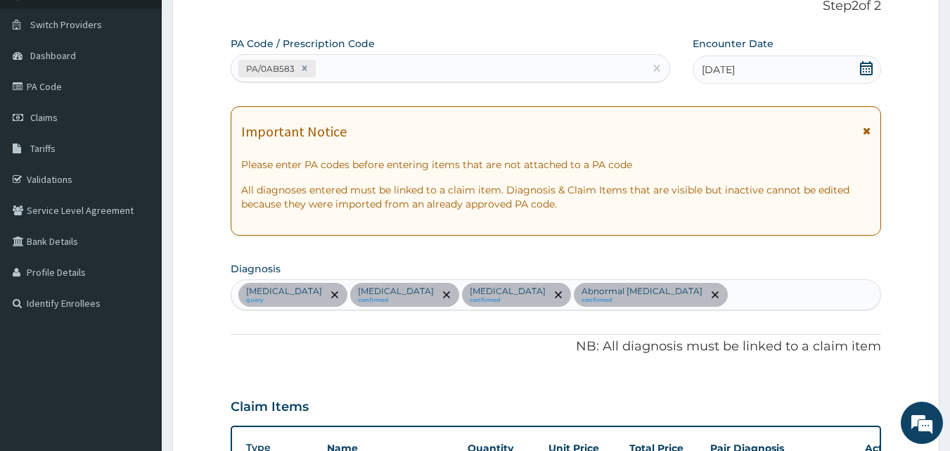
scroll to position [84, 0]
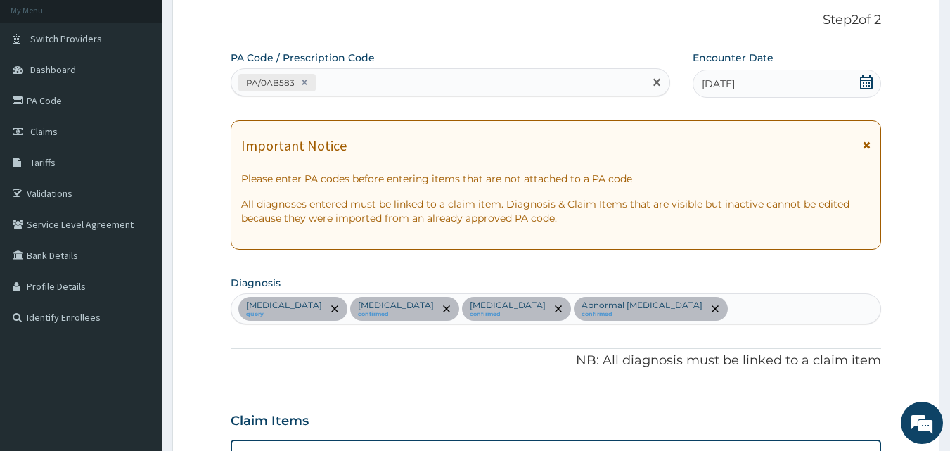
click at [357, 75] on div "PA/0AB583" at bounding box center [438, 82] width 414 height 23
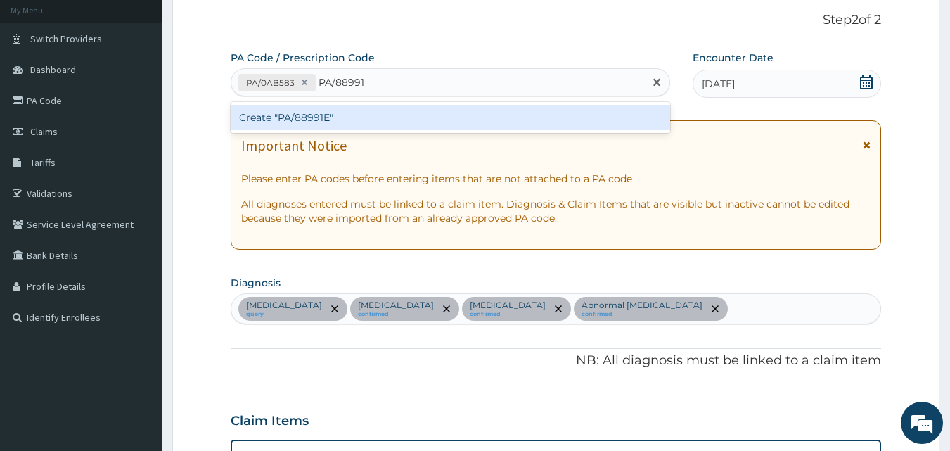
type input "PA/88991E"
click at [329, 115] on div "Create "PA/88991E"" at bounding box center [451, 117] width 440 height 25
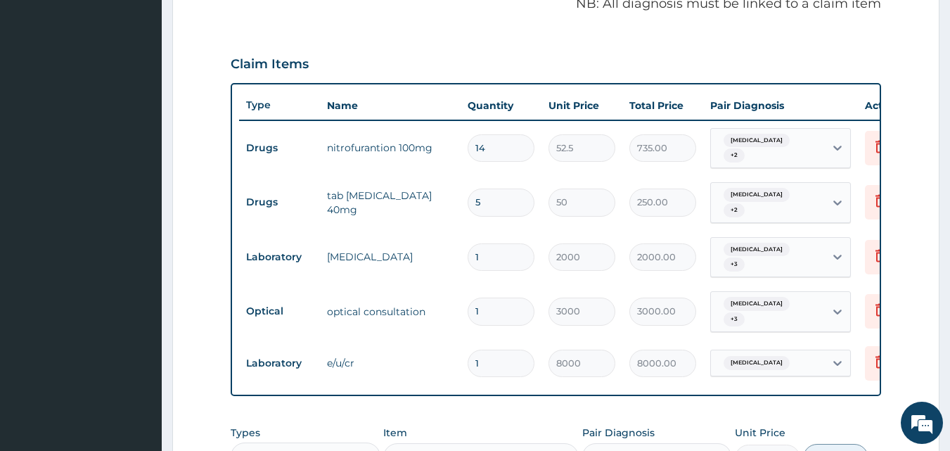
scroll to position [701, 0]
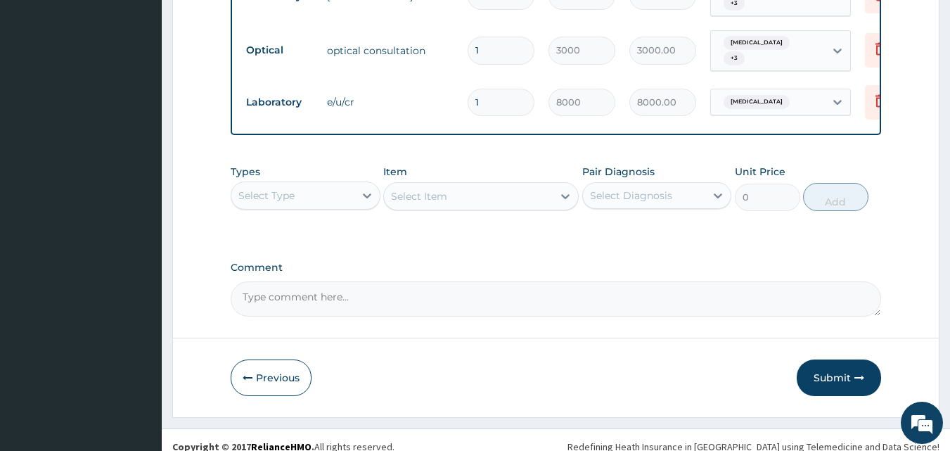
drag, startPoint x: 340, startPoint y: 186, endPoint x: 329, endPoint y: 186, distance: 10.6
click at [339, 186] on div "Select Type" at bounding box center [292, 195] width 123 height 23
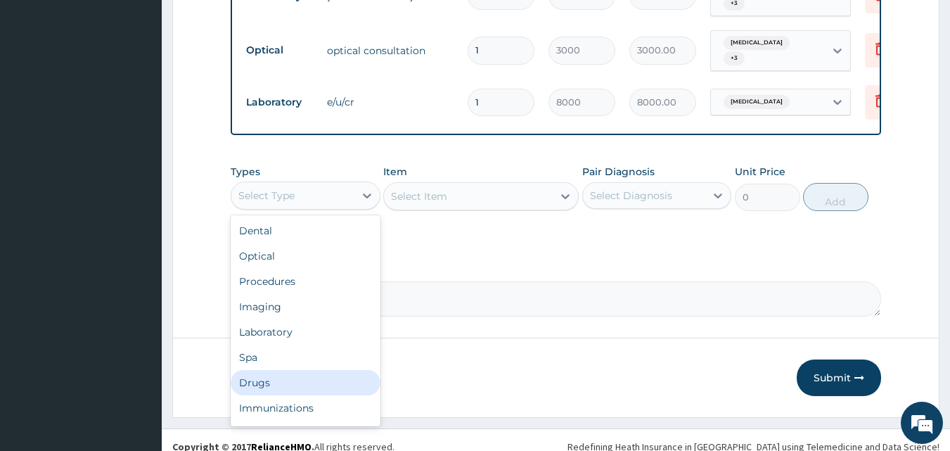
click at [257, 370] on div "Drugs" at bounding box center [306, 382] width 150 height 25
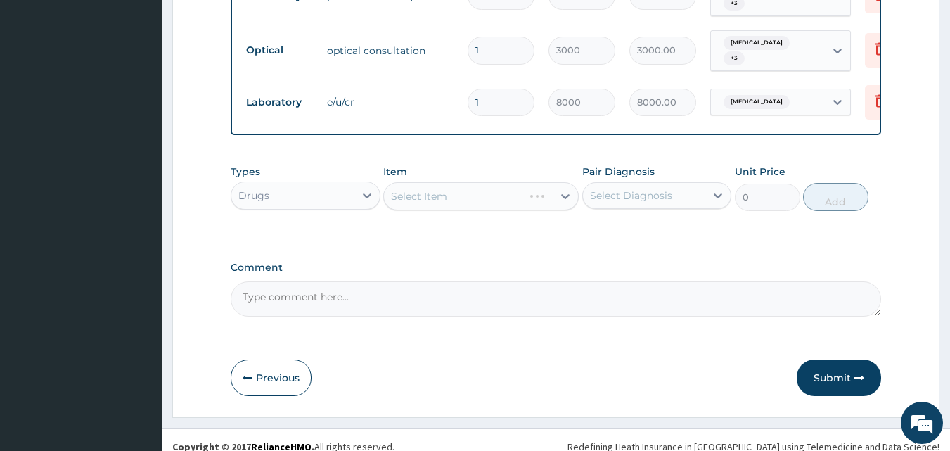
click at [440, 182] on div "Select Item" at bounding box center [481, 196] width 196 height 28
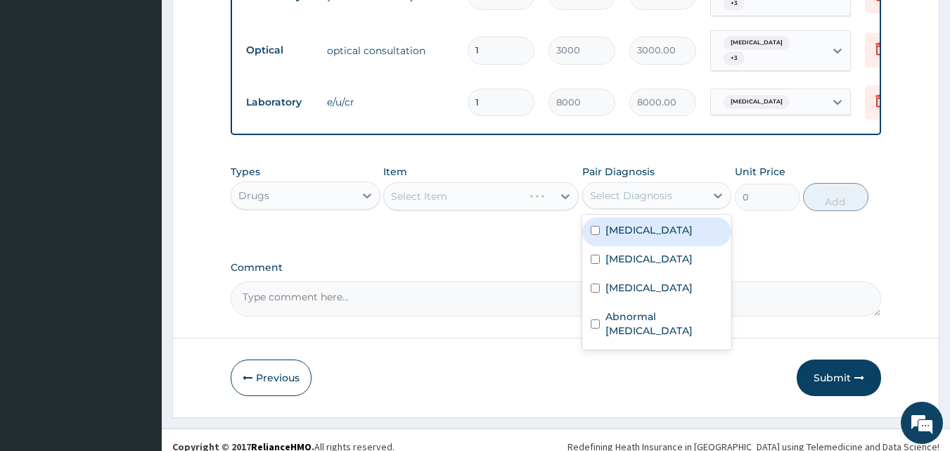
drag, startPoint x: 637, startPoint y: 181, endPoint x: 651, endPoint y: 211, distance: 33.1
click at [638, 189] on div "Select Diagnosis" at bounding box center [631, 196] width 82 height 14
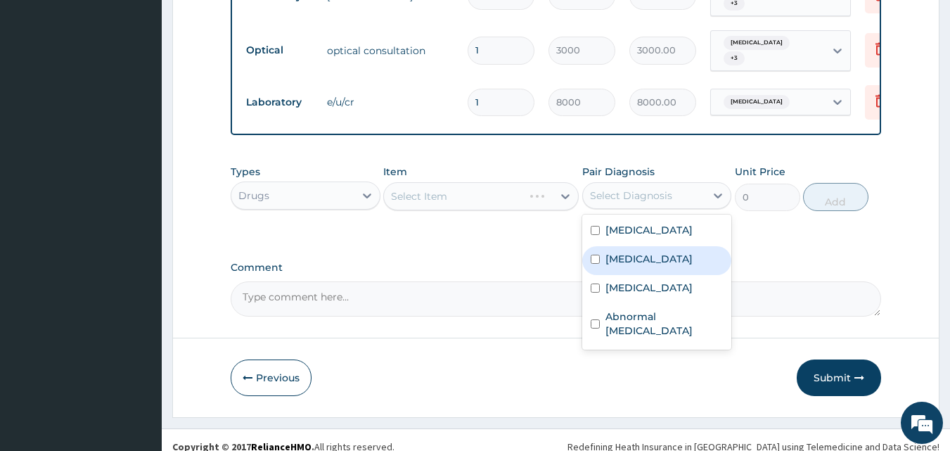
click at [637, 252] on label "Kidney disease" at bounding box center [649, 259] width 87 height 14
checkbox input "true"
click at [428, 189] on div "Select Item" at bounding box center [419, 196] width 56 height 14
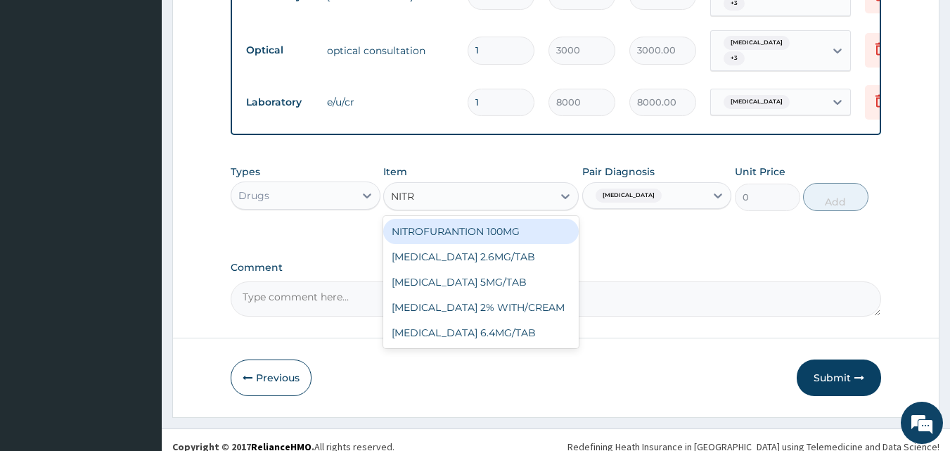
type input "NITRO"
click at [521, 222] on div "NITROFURANTION 100MG" at bounding box center [481, 231] width 196 height 25
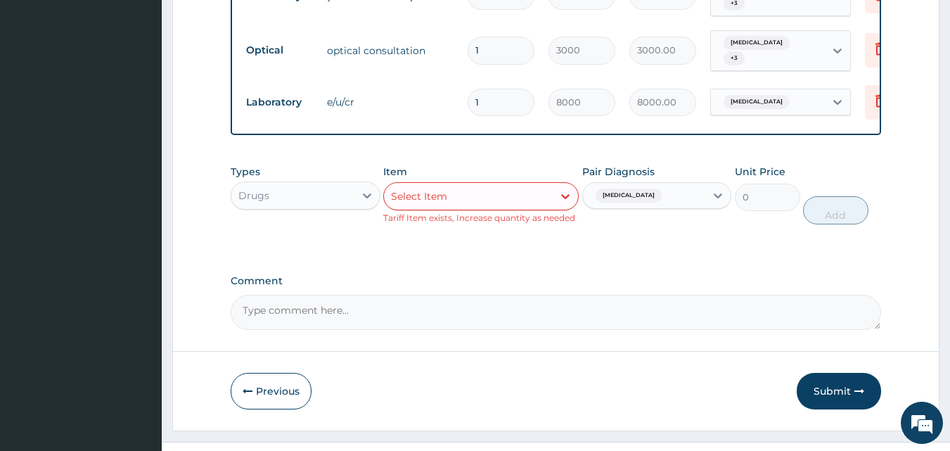
click at [455, 189] on div "Select Item" at bounding box center [468, 196] width 169 height 23
click at [628, 224] on div "Types Drugs Item Select Item Tariff Item exists, Increase quantity as needed Pa…" at bounding box center [556, 205] width 651 height 95
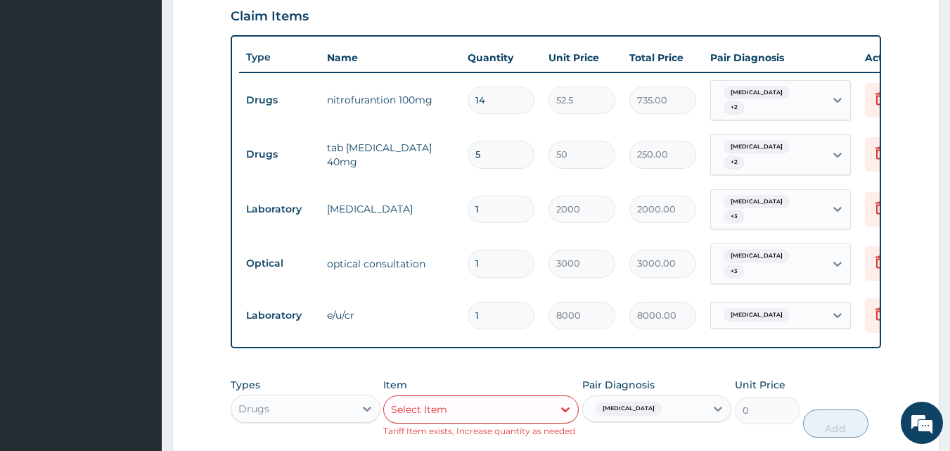
scroll to position [631, 0]
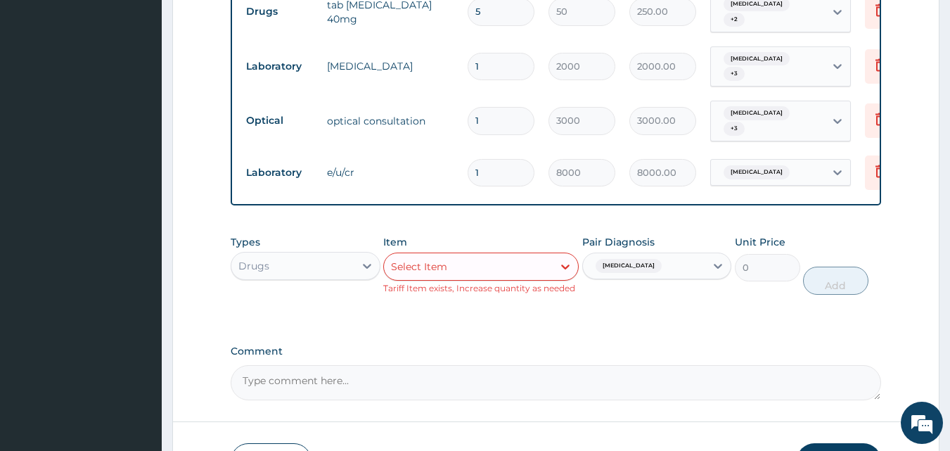
click at [272, 256] on div "Drugs" at bounding box center [292, 266] width 123 height 23
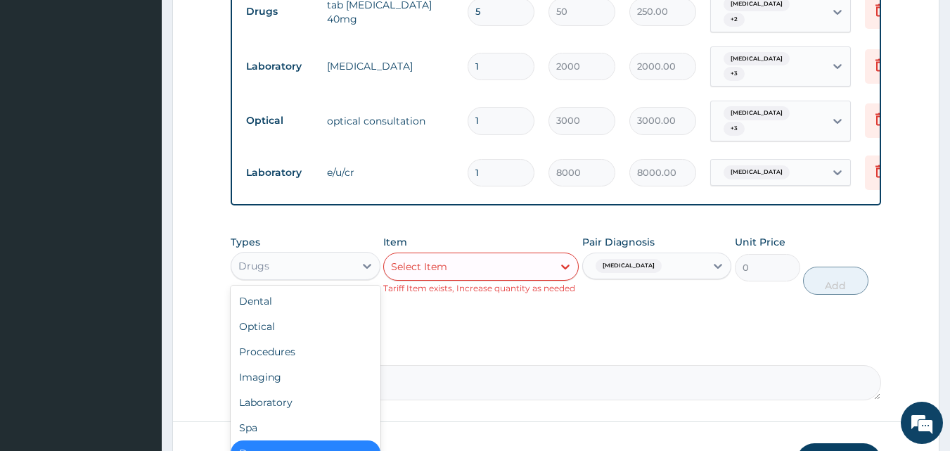
click at [274, 440] on div "Drugs" at bounding box center [306, 452] width 150 height 25
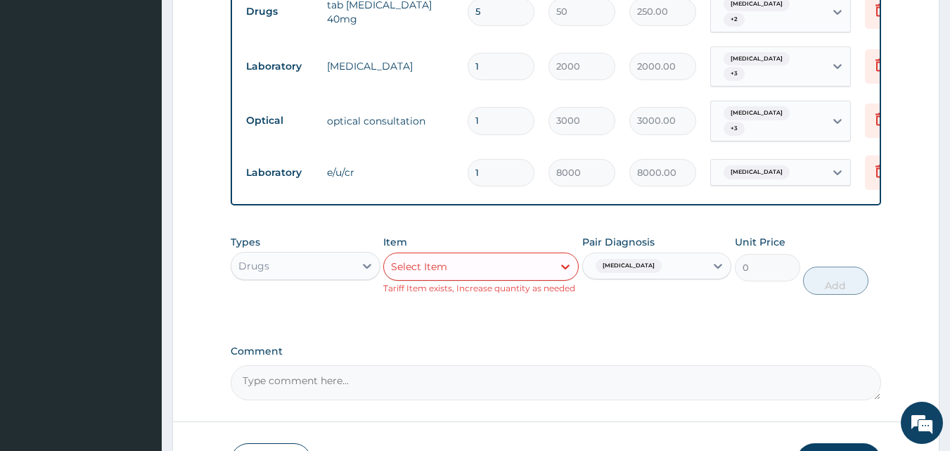
click at [663, 254] on div "Kidney disease" at bounding box center [644, 266] width 123 height 24
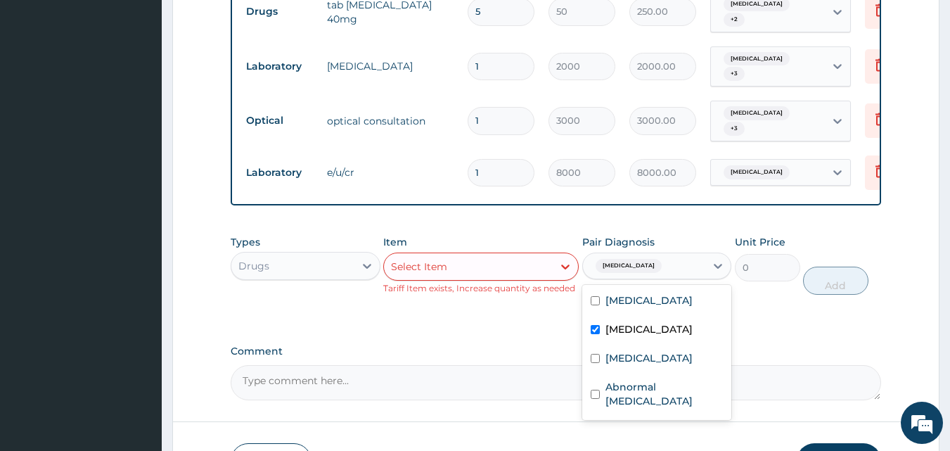
drag, startPoint x: 649, startPoint y: 317, endPoint x: 664, endPoint y: 343, distance: 30.9
click at [651, 322] on label "Kidney disease" at bounding box center [649, 329] width 87 height 14
checkbox input "false"
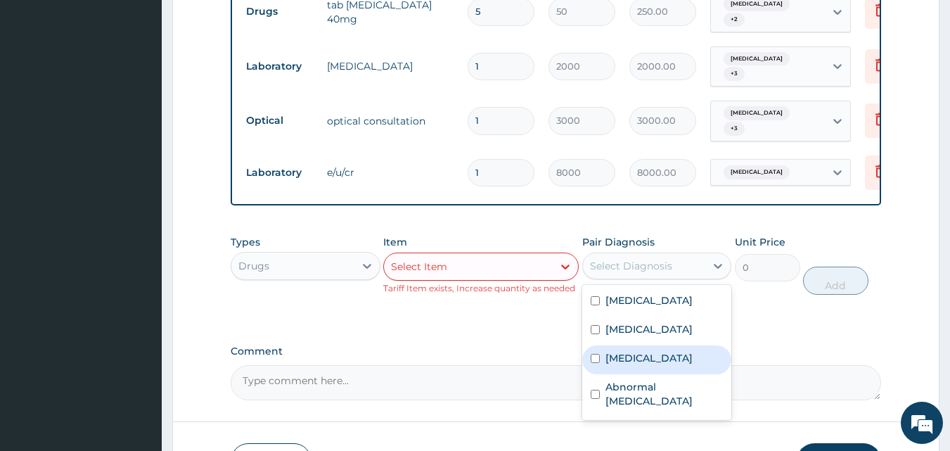
click at [636, 352] on div "Arthritis" at bounding box center [658, 359] width 150 height 29
checkbox input "true"
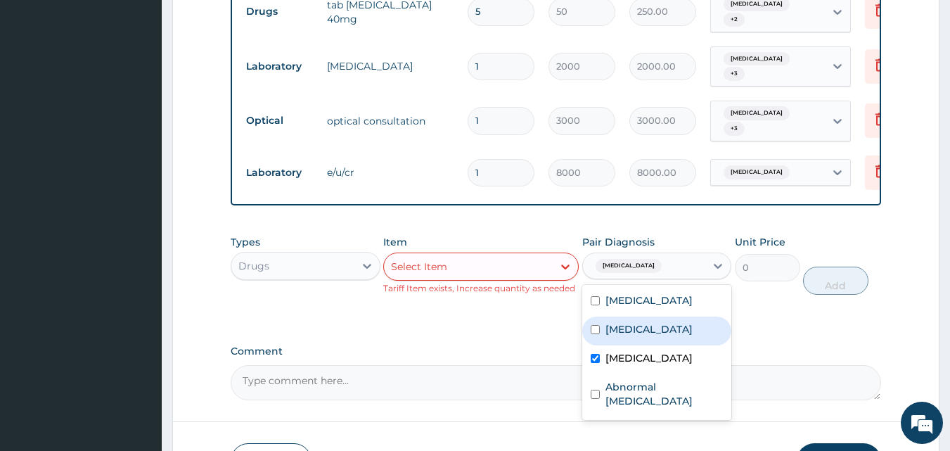
click at [469, 255] on div "Select Item" at bounding box center [468, 266] width 169 height 23
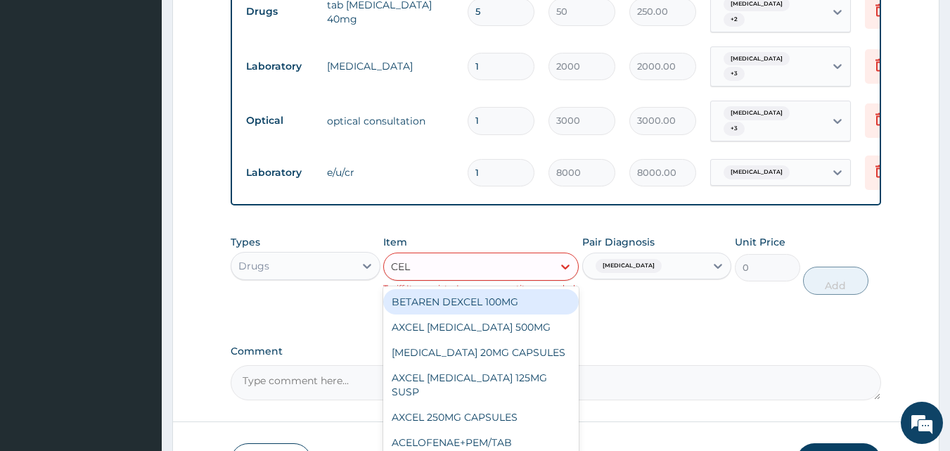
type input "CELE"
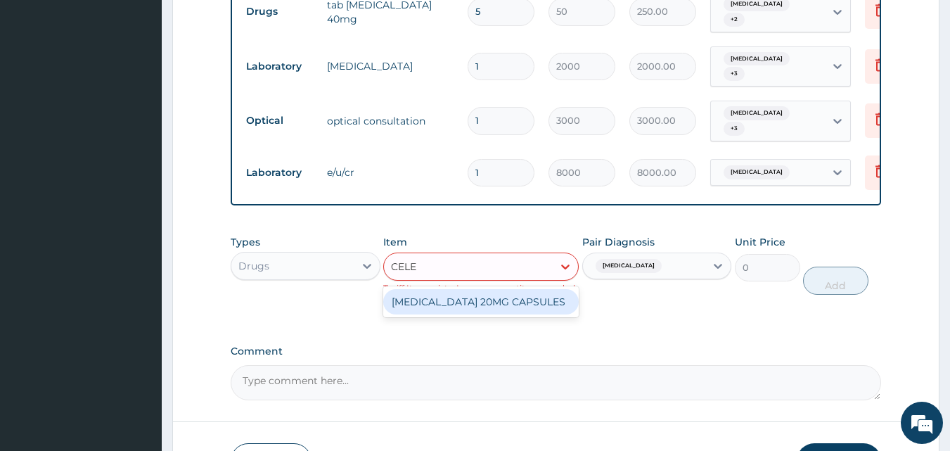
click at [471, 289] on div "CELEBREX 20MG CAPSULES" at bounding box center [481, 301] width 196 height 25
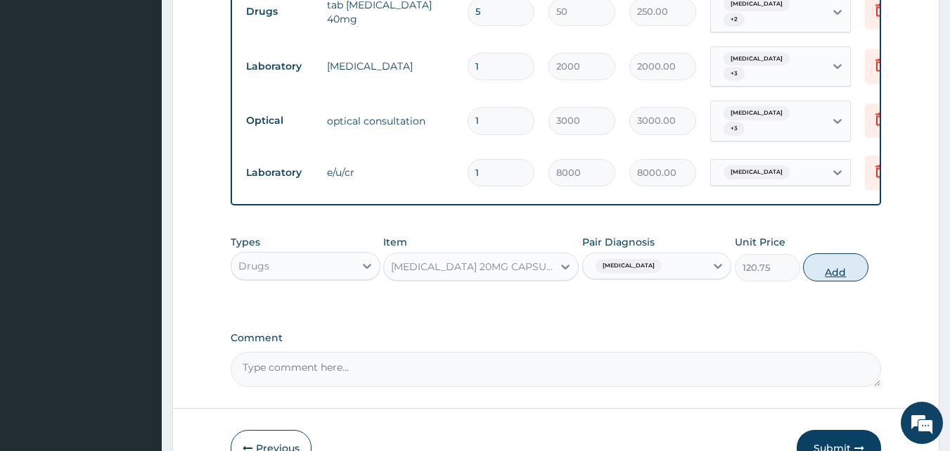
click at [837, 255] on button "Add" at bounding box center [835, 267] width 65 height 28
type input "0"
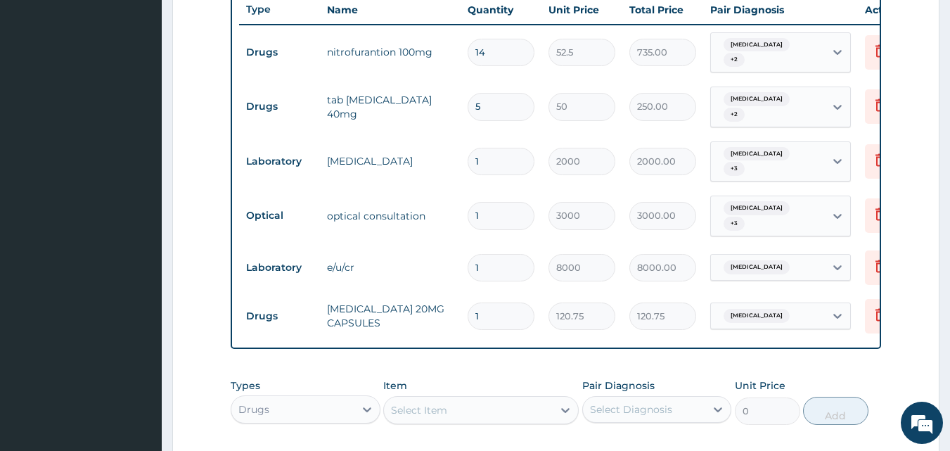
scroll to position [561, 0]
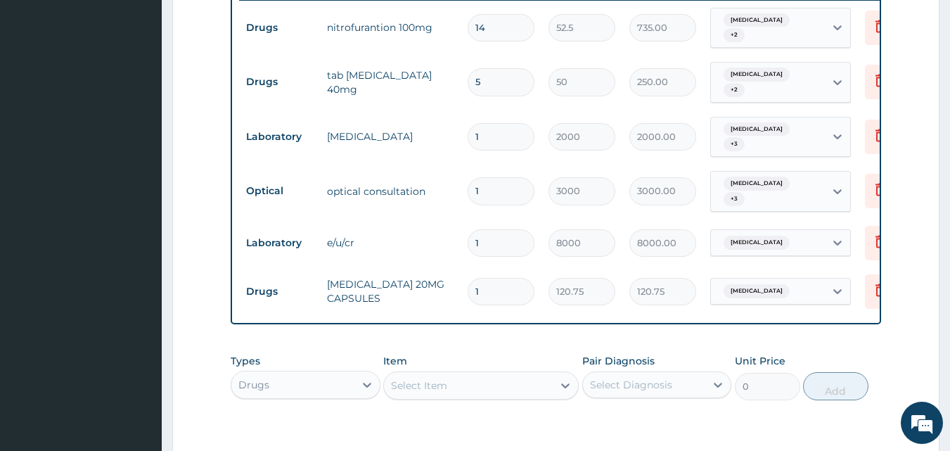
type input "10"
type input "1207.50"
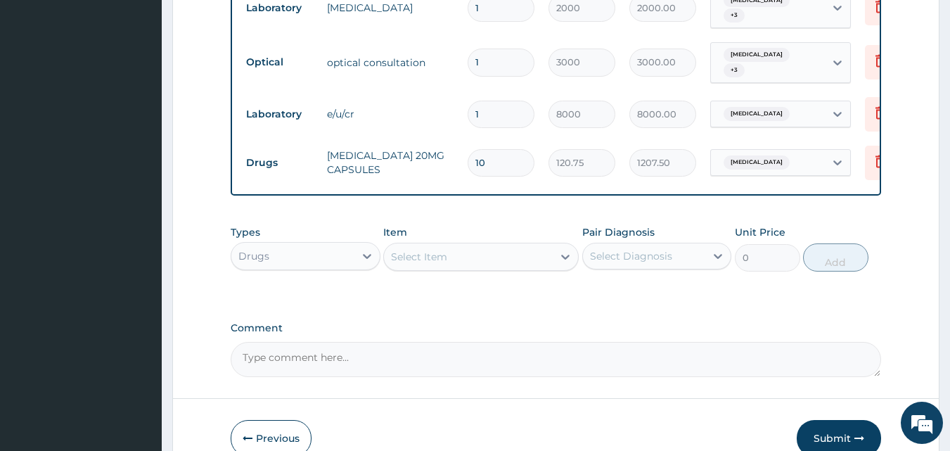
scroll to position [701, 0]
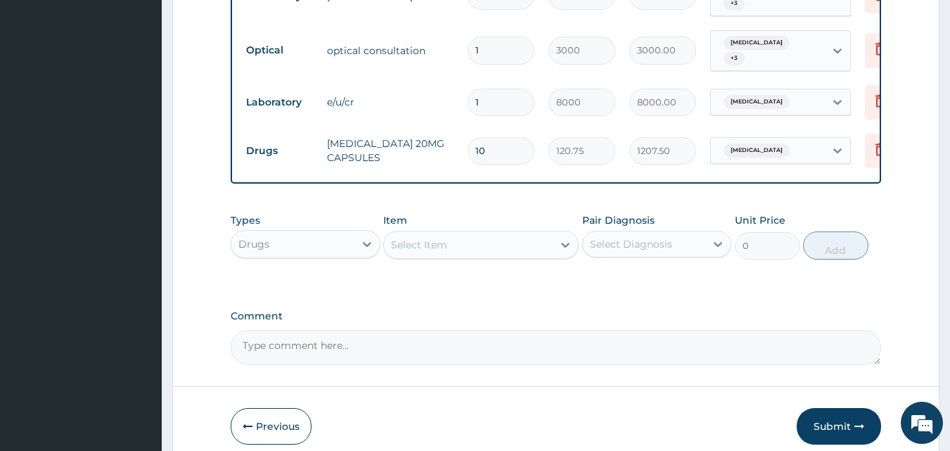
type input "10"
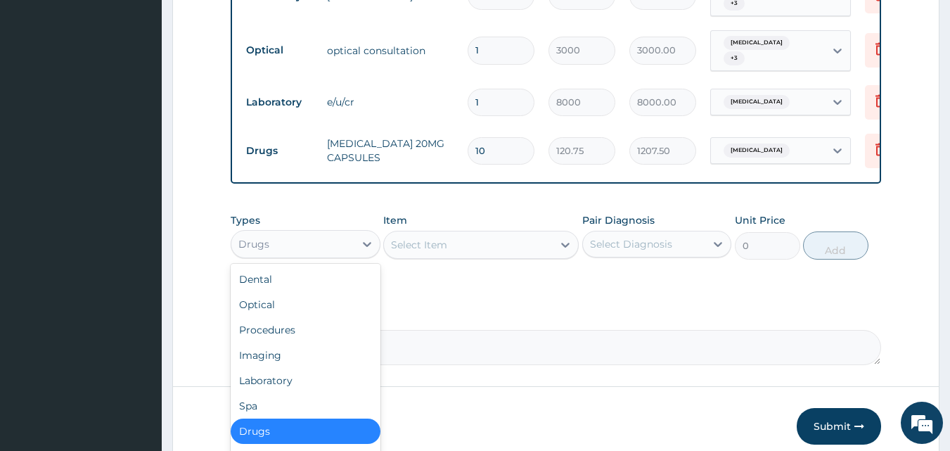
click at [279, 234] on div "Drugs" at bounding box center [292, 244] width 123 height 23
drag, startPoint x: 277, startPoint y: 308, endPoint x: 305, endPoint y: 306, distance: 28.2
click at [278, 317] on div "Procedures" at bounding box center [306, 329] width 150 height 25
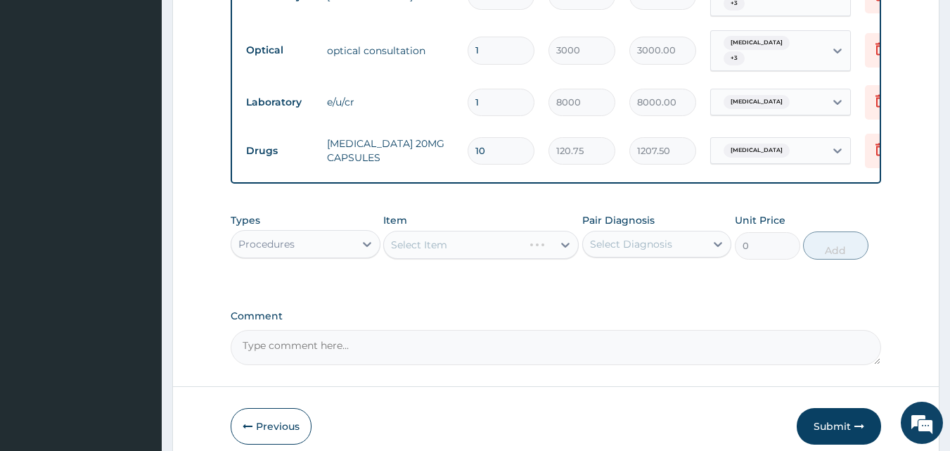
drag, startPoint x: 626, startPoint y: 217, endPoint x: 634, endPoint y: 238, distance: 21.8
click at [626, 231] on div "Select Diagnosis" at bounding box center [658, 244] width 150 height 27
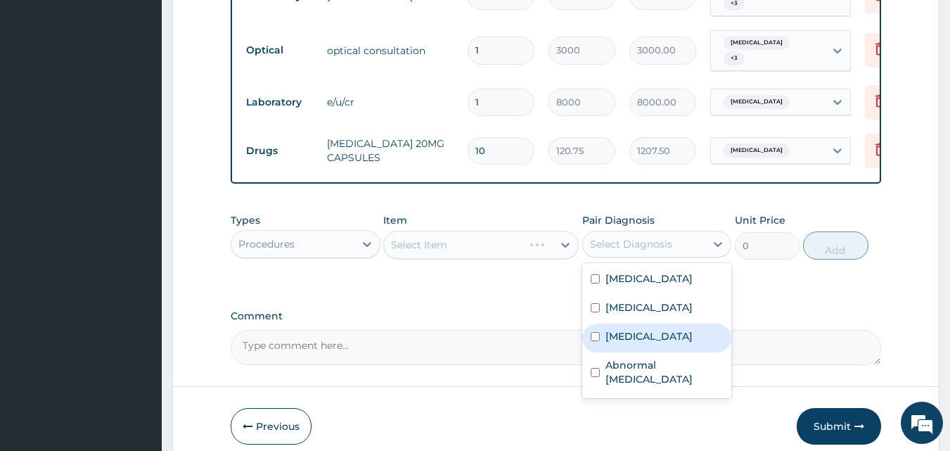
click at [632, 329] on label "Arthritis" at bounding box center [649, 336] width 87 height 14
checkbox input "true"
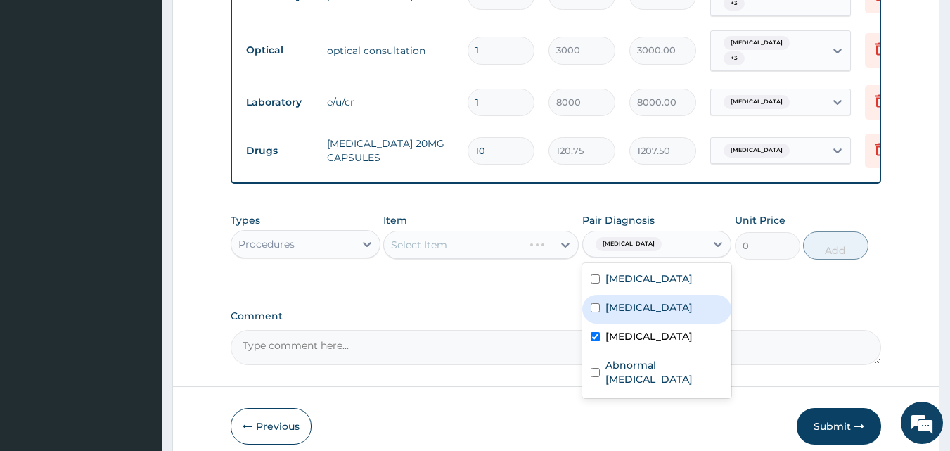
click at [637, 300] on label "Kidney disease" at bounding box center [649, 307] width 87 height 14
checkbox input "true"
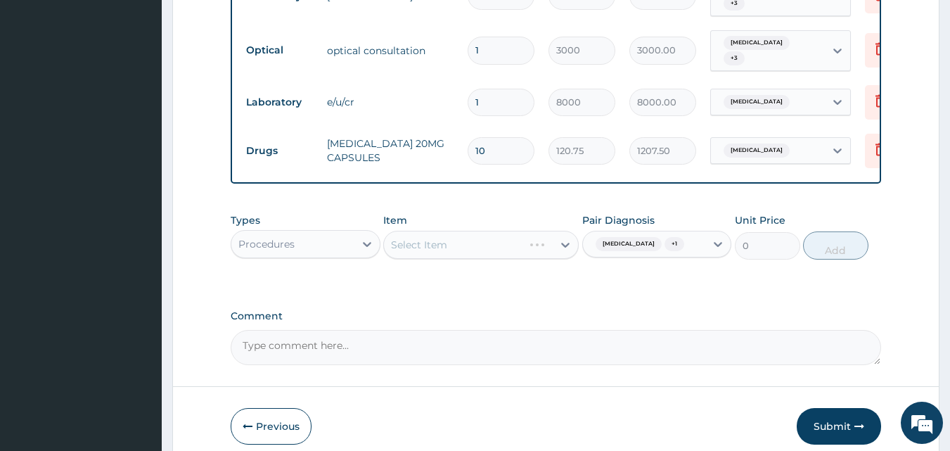
click at [460, 241] on div "Select Item" at bounding box center [481, 245] width 196 height 28
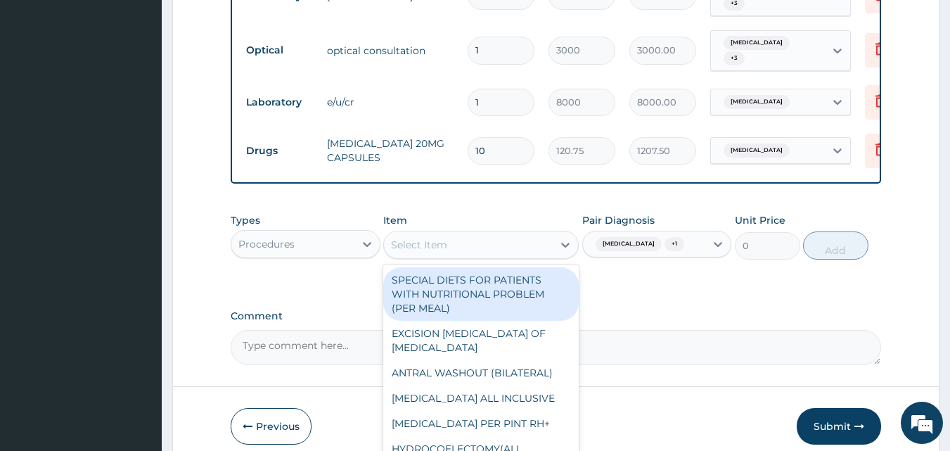
click at [446, 238] on div "Select Item" at bounding box center [419, 245] width 56 height 14
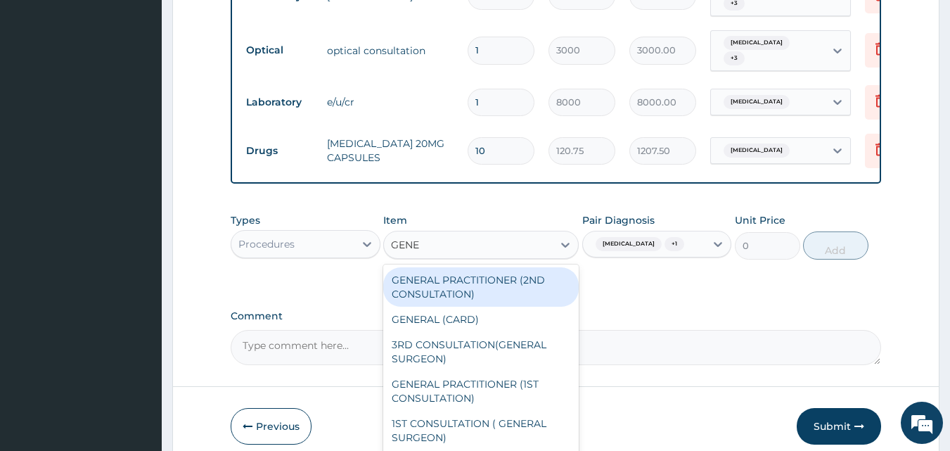
type input "GENER"
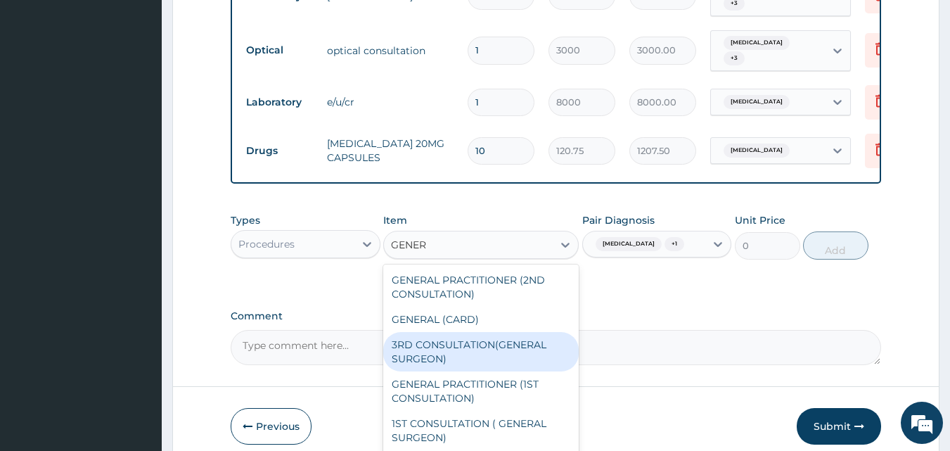
click at [464, 371] on div "GENERAL PRACTITIONER (1ST CONSULTATION)" at bounding box center [481, 390] width 196 height 39
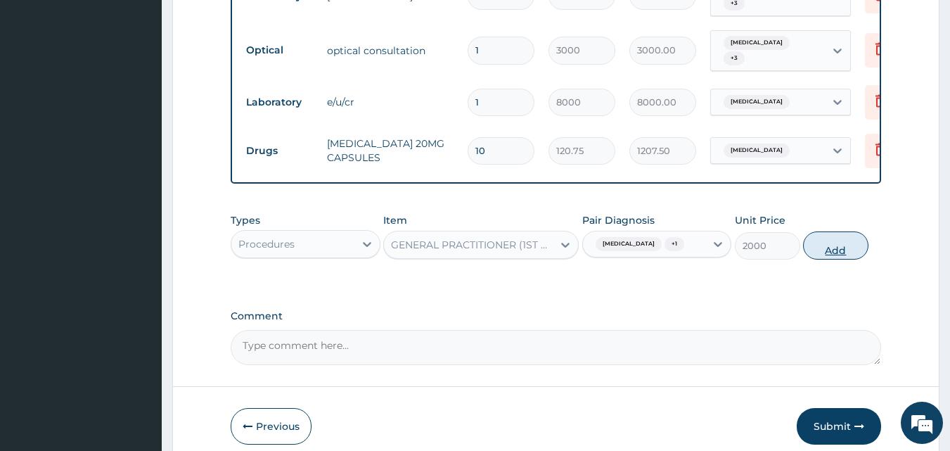
click at [842, 231] on button "Add" at bounding box center [835, 245] width 65 height 28
type input "0"
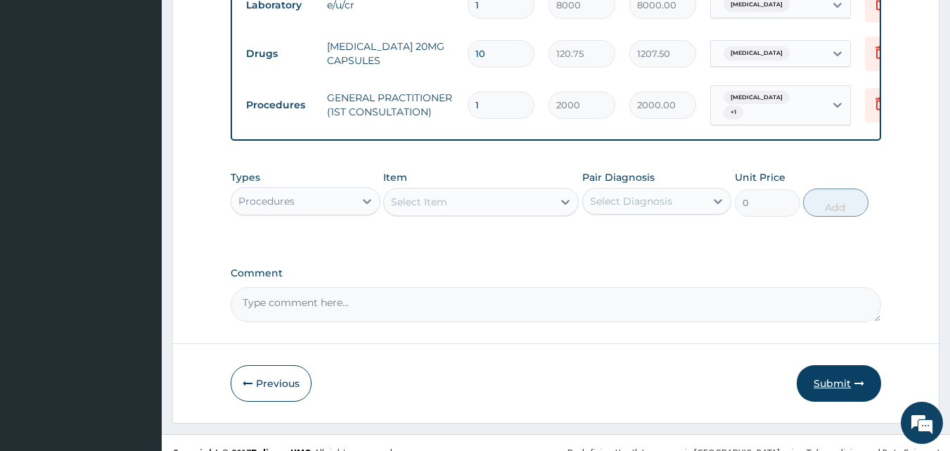
click at [841, 365] on button "Submit" at bounding box center [839, 383] width 84 height 37
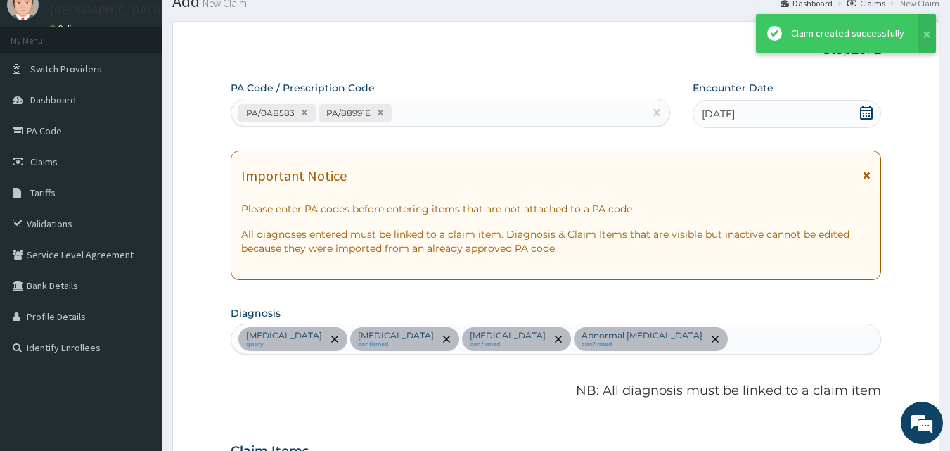
scroll to position [799, 0]
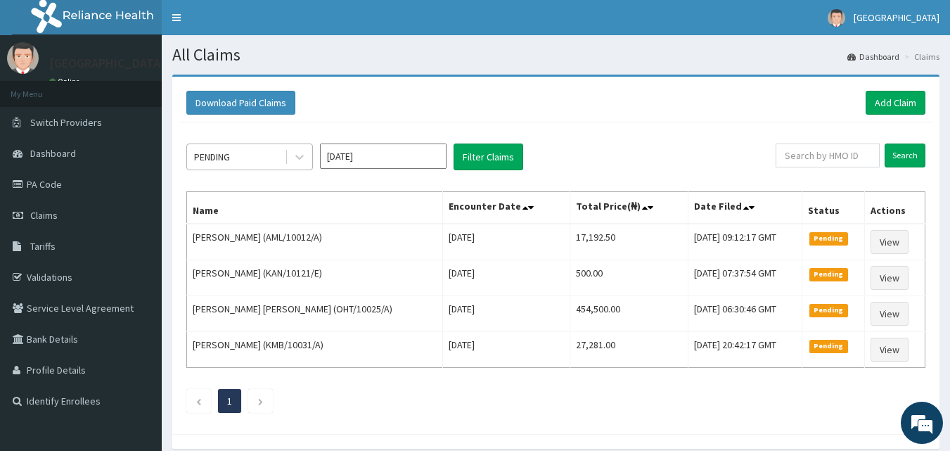
click at [224, 160] on div "PENDING" at bounding box center [212, 157] width 36 height 14
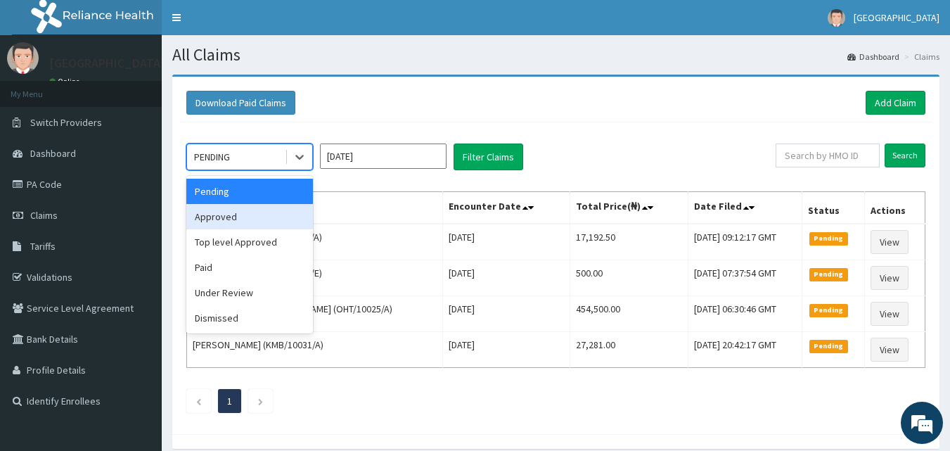
click at [227, 214] on div "Approved" at bounding box center [249, 216] width 127 height 25
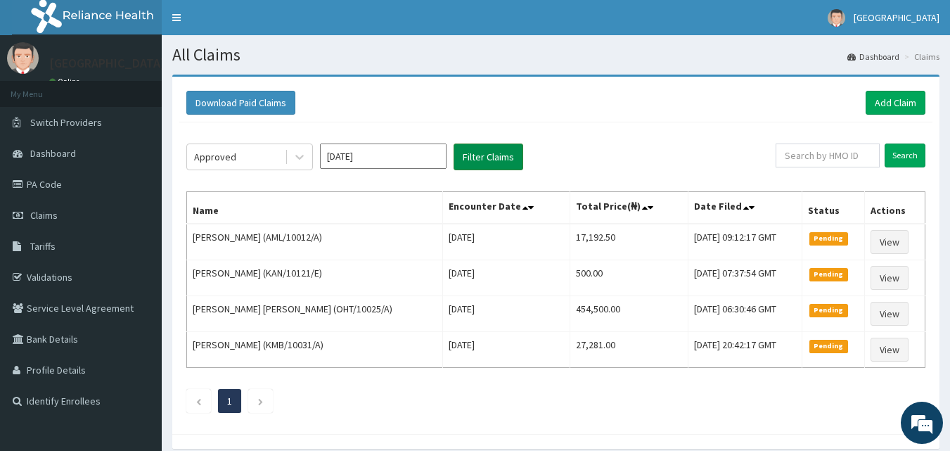
click at [478, 159] on button "Filter Claims" at bounding box center [489, 157] width 70 height 27
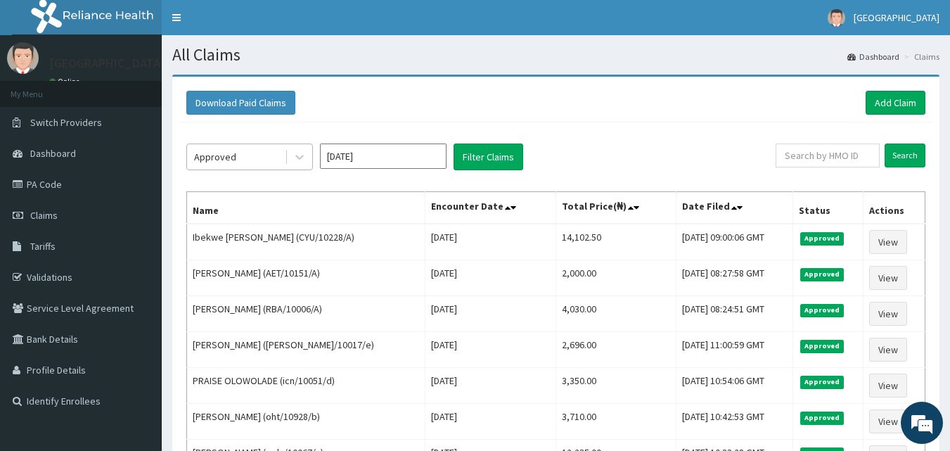
click at [260, 166] on div "Approved" at bounding box center [236, 157] width 98 height 23
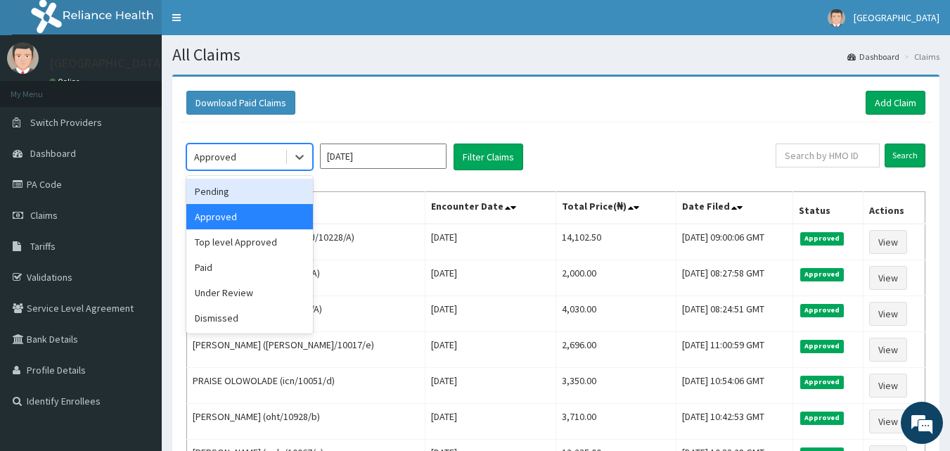
drag, startPoint x: 221, startPoint y: 189, endPoint x: 379, endPoint y: 187, distance: 158.3
click at [222, 189] on div "Pending" at bounding box center [249, 191] width 127 height 25
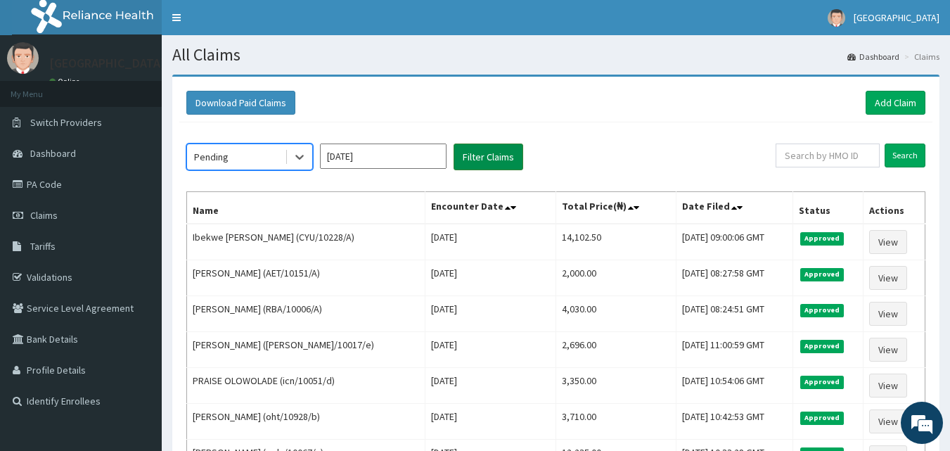
click at [481, 155] on button "Filter Claims" at bounding box center [489, 157] width 70 height 27
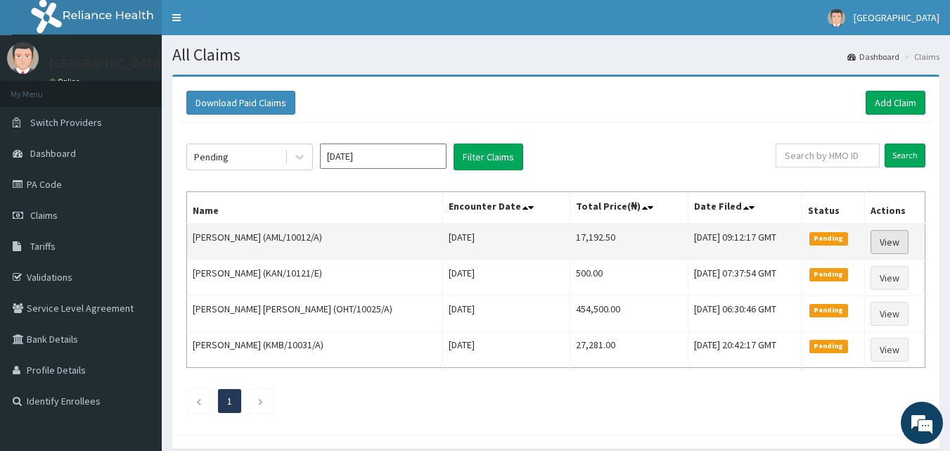
click at [887, 241] on link "View" at bounding box center [890, 242] width 38 height 24
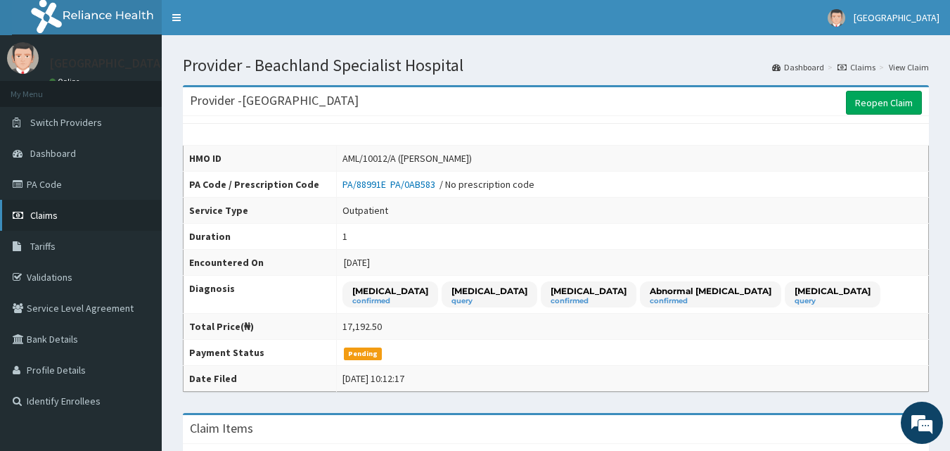
click at [39, 214] on span "Claims" at bounding box center [43, 215] width 27 height 13
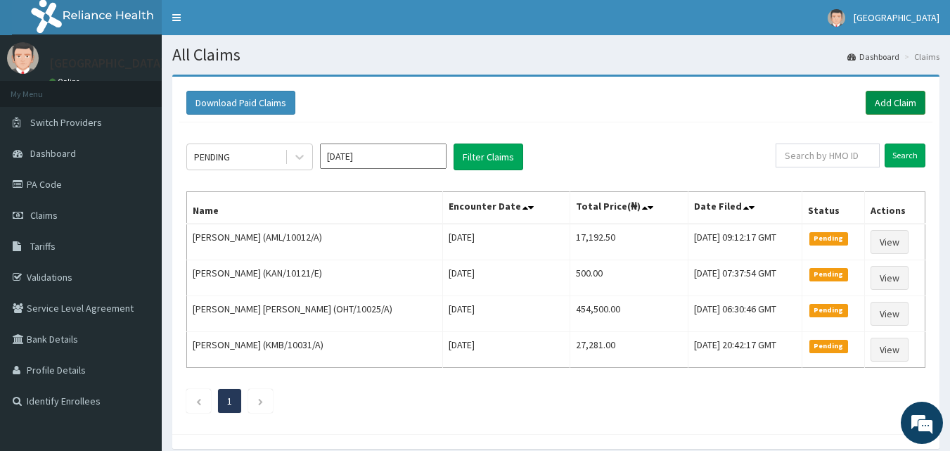
click at [881, 99] on link "Add Claim" at bounding box center [896, 103] width 60 height 24
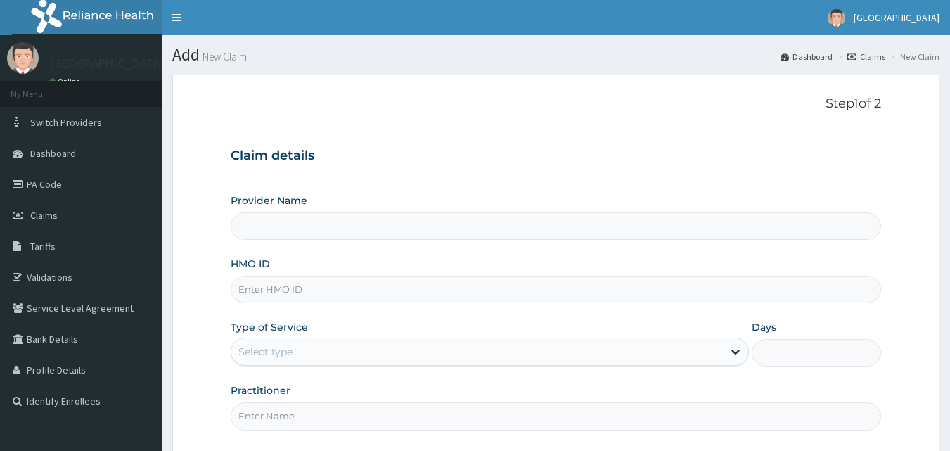
type input "[GEOGRAPHIC_DATA]"
click at [37, 170] on link "PA Code" at bounding box center [81, 184] width 162 height 31
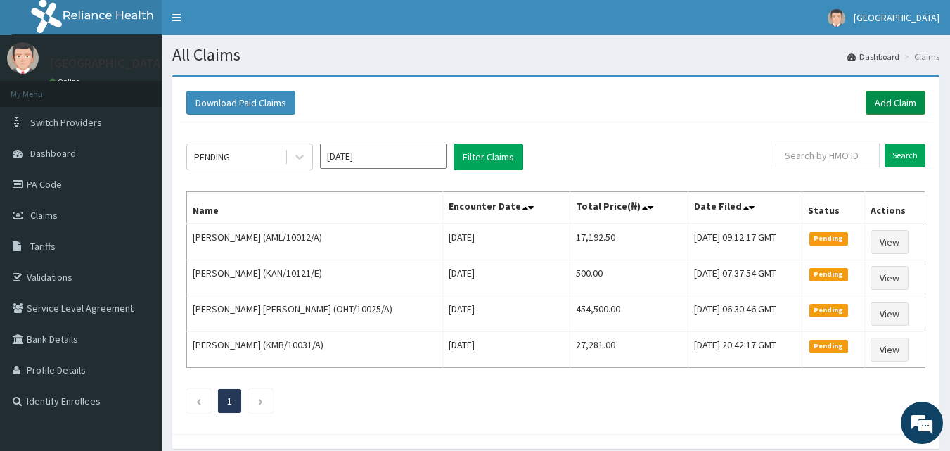
click at [920, 101] on link "Add Claim" at bounding box center [896, 103] width 60 height 24
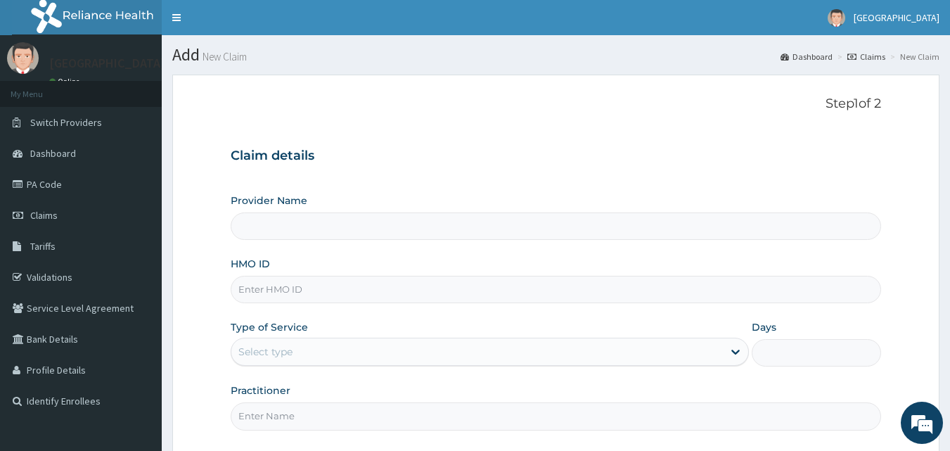
type input "[GEOGRAPHIC_DATA]"
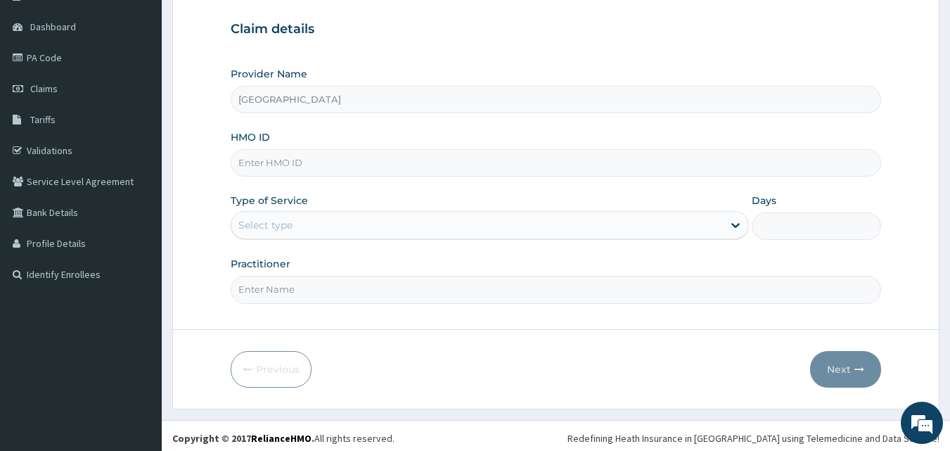
scroll to position [132, 0]
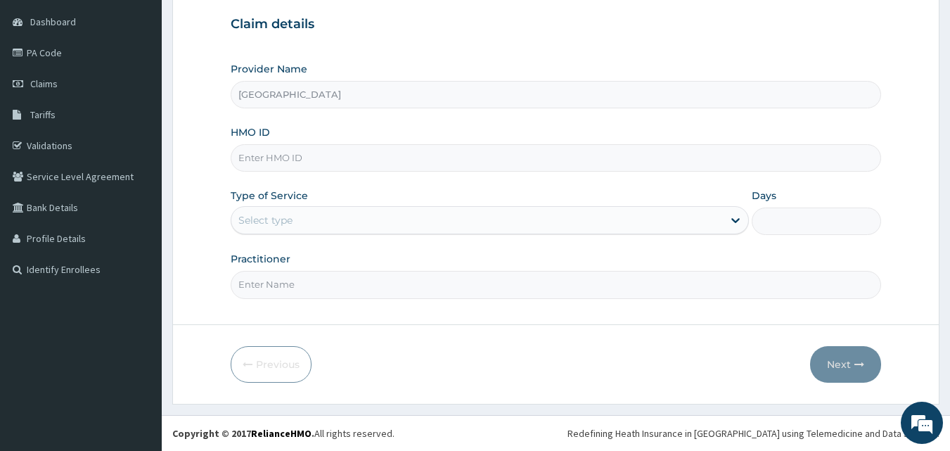
click at [278, 157] on input "HMO ID" at bounding box center [556, 157] width 651 height 27
type input "PEY/10002/A"
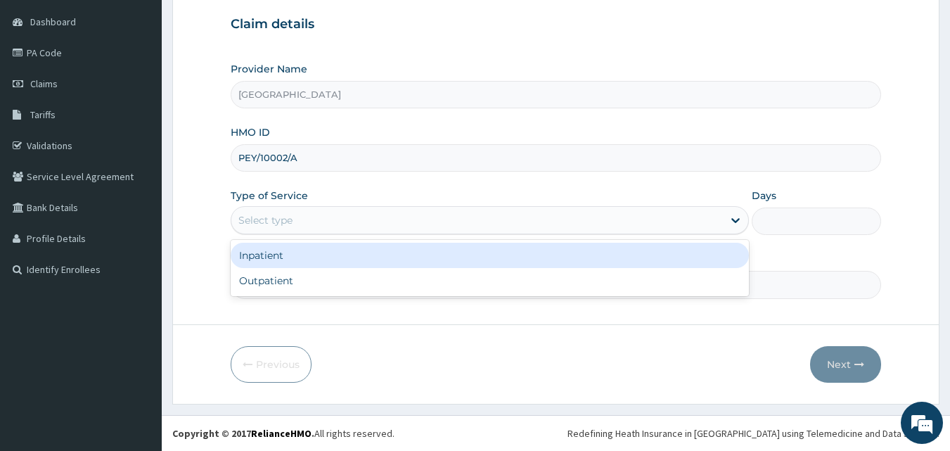
click at [255, 215] on div "Select type" at bounding box center [266, 220] width 54 height 14
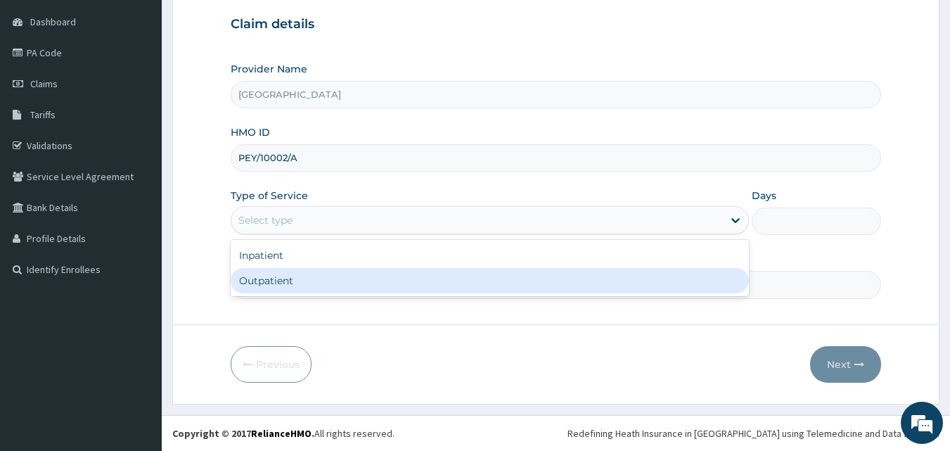
click at [259, 283] on div "Outpatient" at bounding box center [490, 280] width 519 height 25
type input "1"
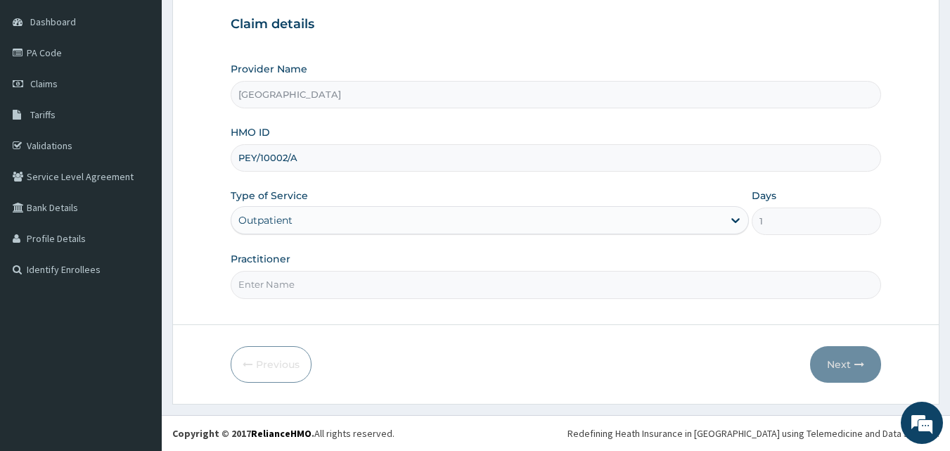
click at [272, 286] on input "Practitioner" at bounding box center [556, 284] width 651 height 27
type input "DR. AROGUNDADE"
click at [843, 366] on button "Next" at bounding box center [845, 364] width 71 height 37
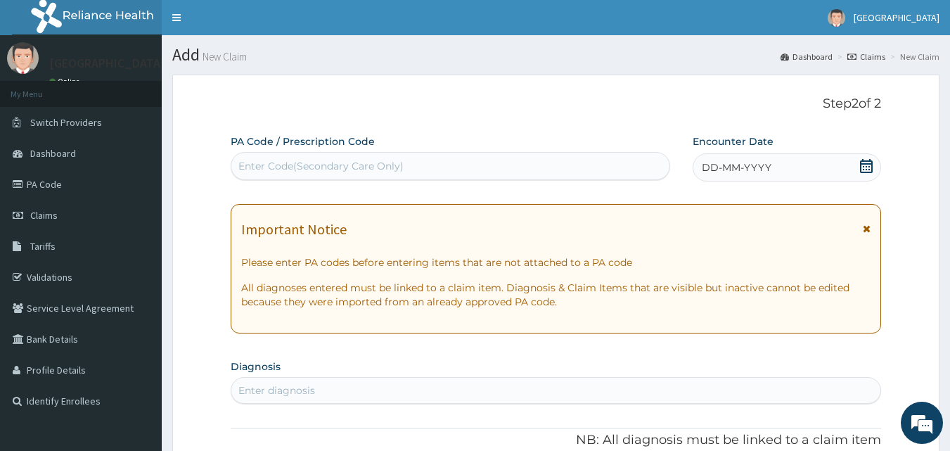
click at [867, 165] on icon at bounding box center [867, 166] width 14 height 14
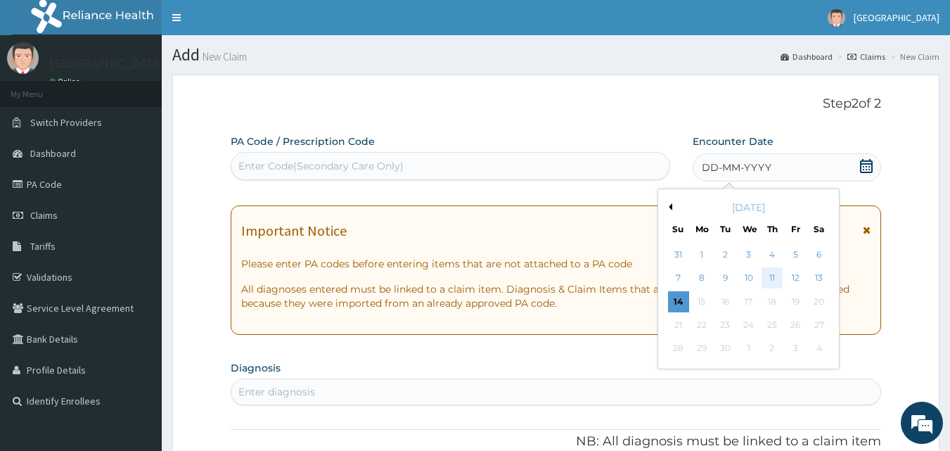
click at [768, 276] on div "11" at bounding box center [772, 278] width 21 height 21
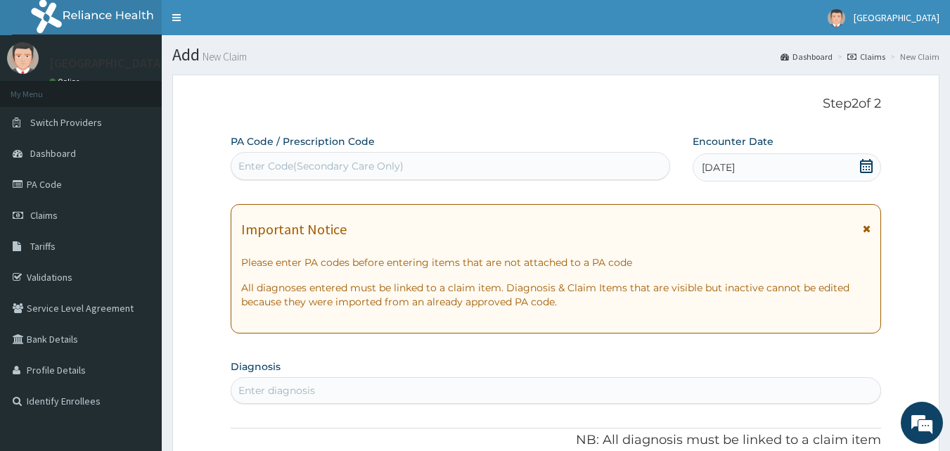
click at [271, 167] on div "Enter Code(Secondary Care Only)" at bounding box center [321, 166] width 165 height 14
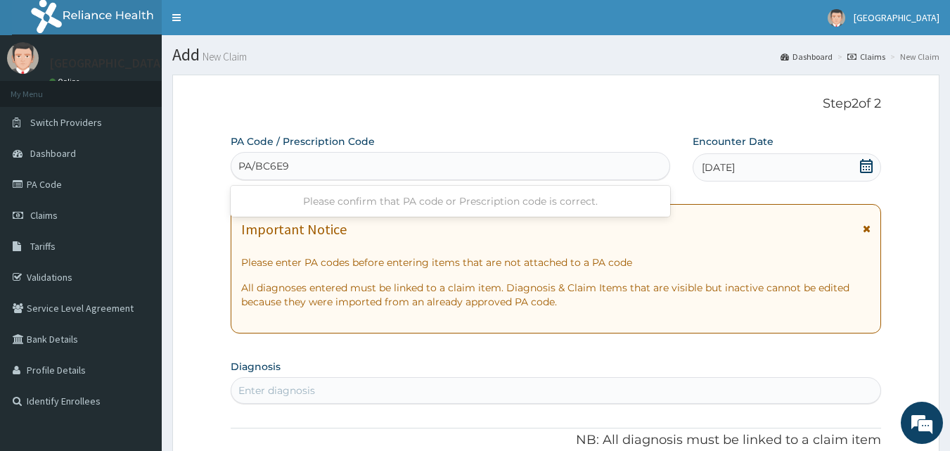
type input "PA/BC6E93"
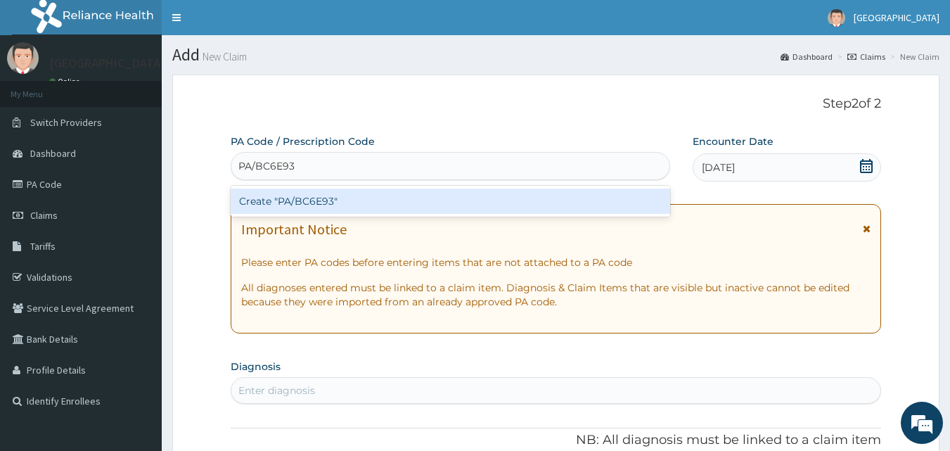
click at [294, 205] on div "Create "PA/BC6E93"" at bounding box center [451, 201] width 440 height 25
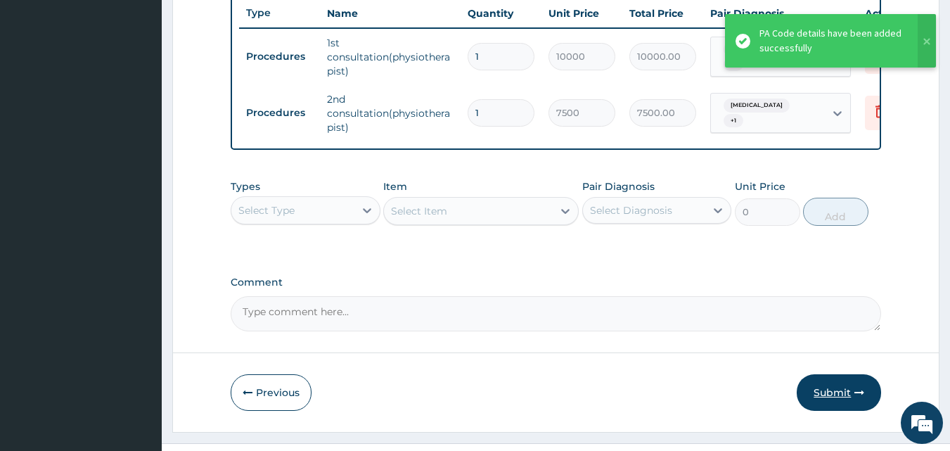
scroll to position [571, 0]
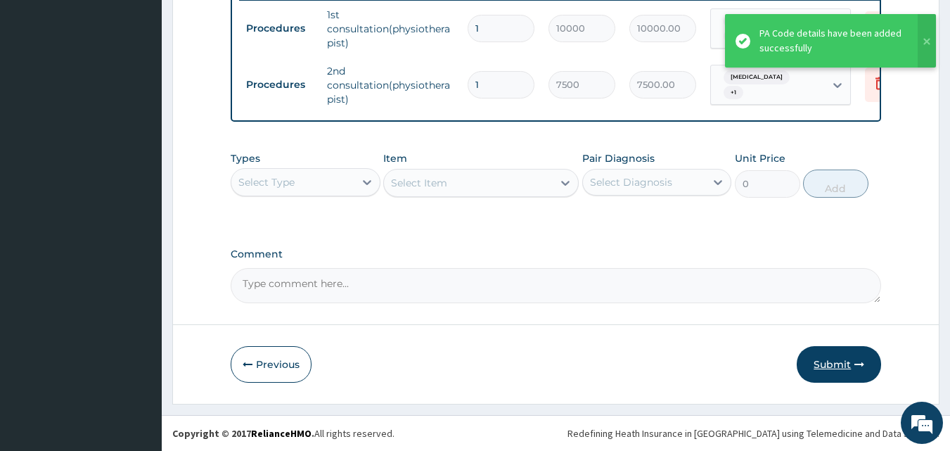
click at [831, 363] on button "Submit" at bounding box center [839, 364] width 84 height 37
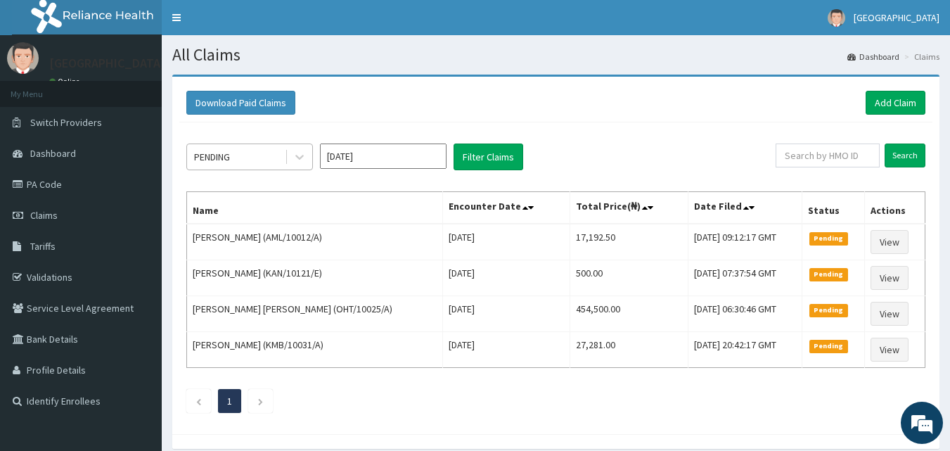
drag, startPoint x: 208, startPoint y: 151, endPoint x: 219, endPoint y: 160, distance: 14.0
click at [209, 151] on div "PENDING" at bounding box center [212, 157] width 36 height 14
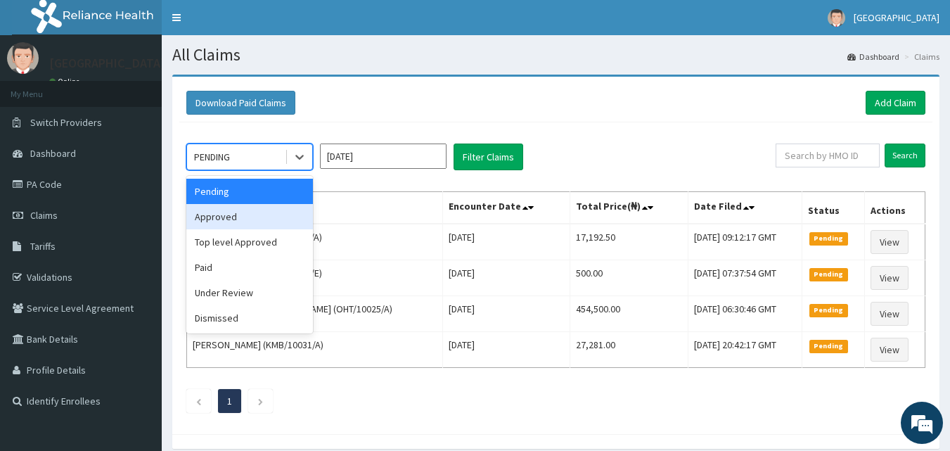
click at [229, 210] on div "Approved" at bounding box center [249, 216] width 127 height 25
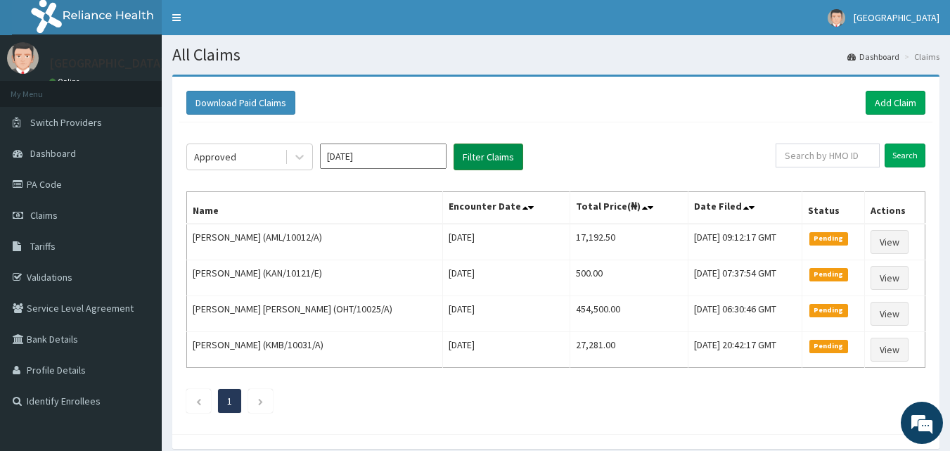
click at [462, 158] on button "Filter Claims" at bounding box center [489, 157] width 70 height 27
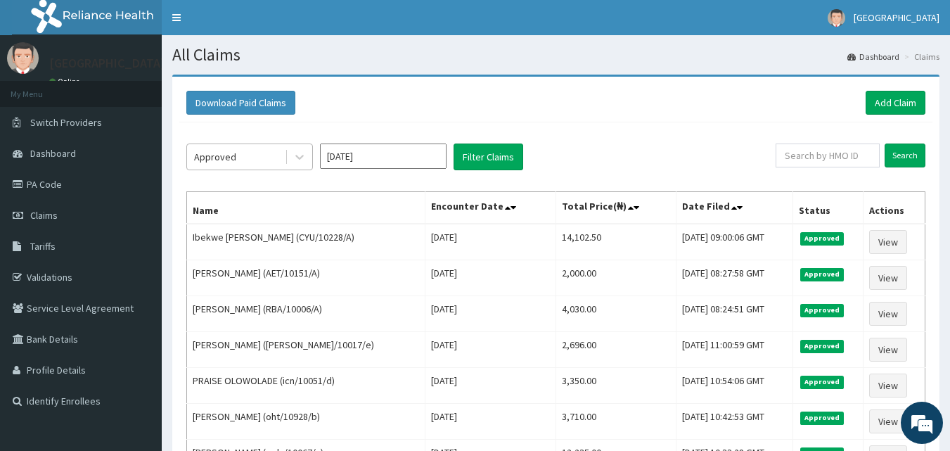
click at [229, 157] on div "Approved" at bounding box center [215, 157] width 42 height 14
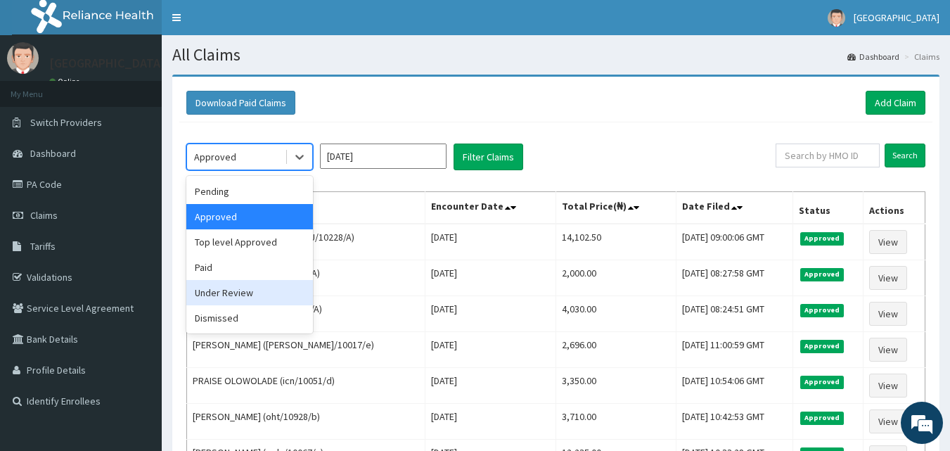
click at [231, 298] on div "Under Review" at bounding box center [249, 292] width 127 height 25
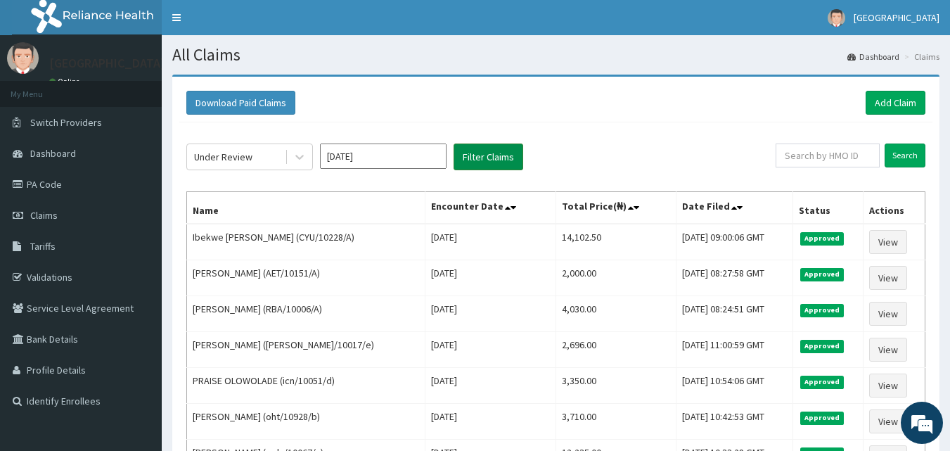
click at [483, 158] on button "Filter Claims" at bounding box center [489, 157] width 70 height 27
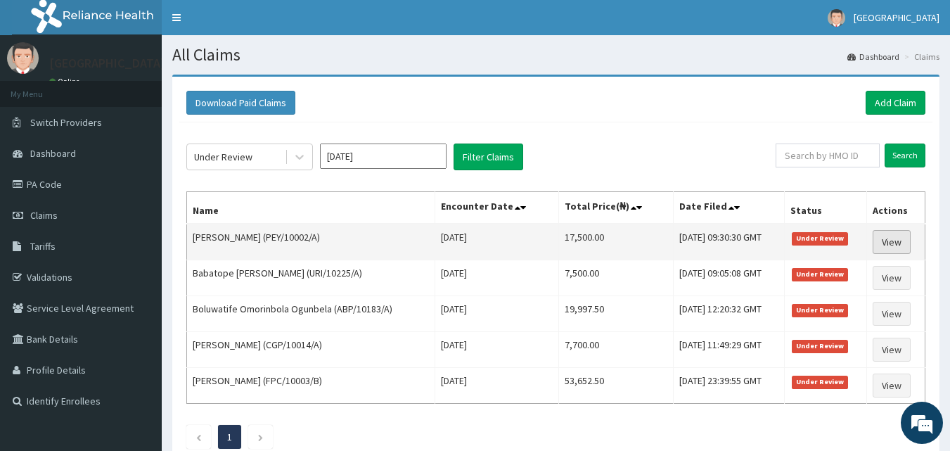
click at [878, 241] on link "View" at bounding box center [892, 242] width 38 height 24
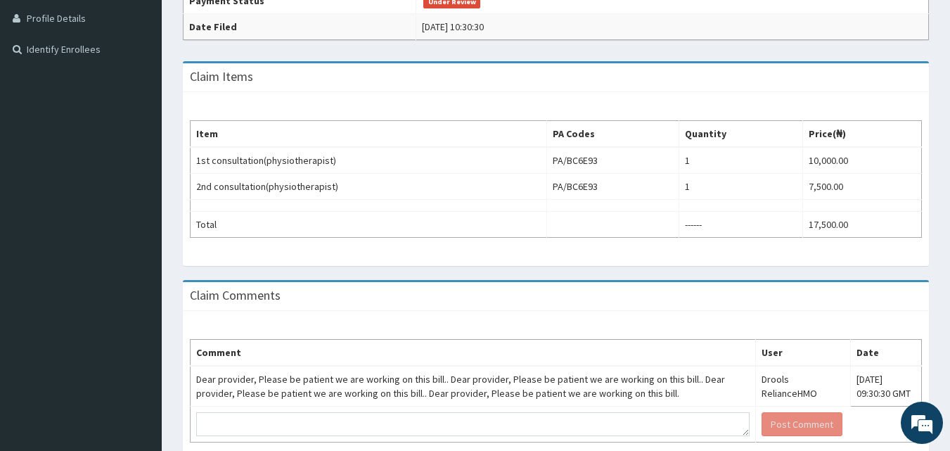
scroll to position [421, 0]
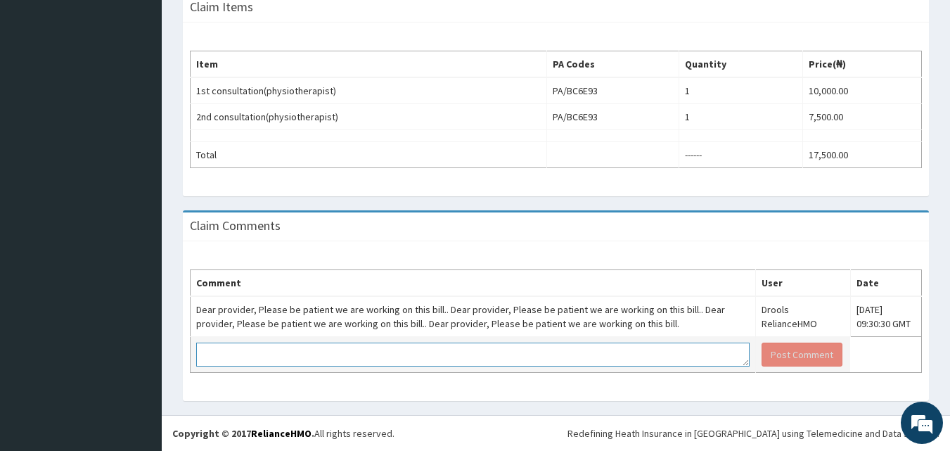
click at [291, 357] on textarea at bounding box center [473, 355] width 554 height 24
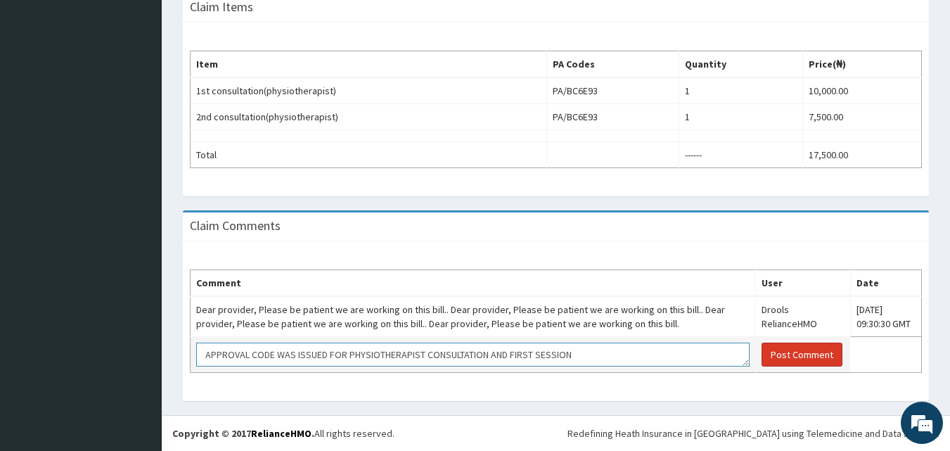
type textarea "APPROVAL CODE WAS ISSUED FOR PHYSIOTHERAPIST CONSULTATION AND FIRST SESSION"
click at [777, 353] on button "Post Comment" at bounding box center [802, 355] width 81 height 24
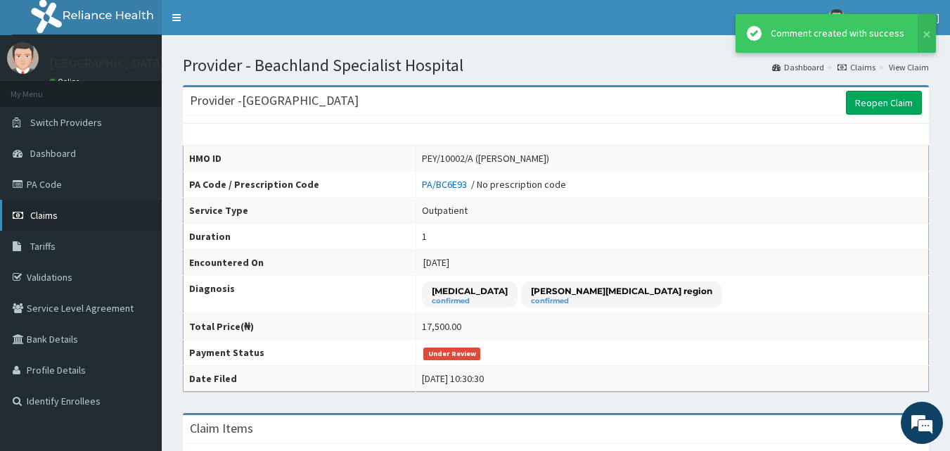
click at [46, 215] on span "Claims" at bounding box center [43, 215] width 27 height 13
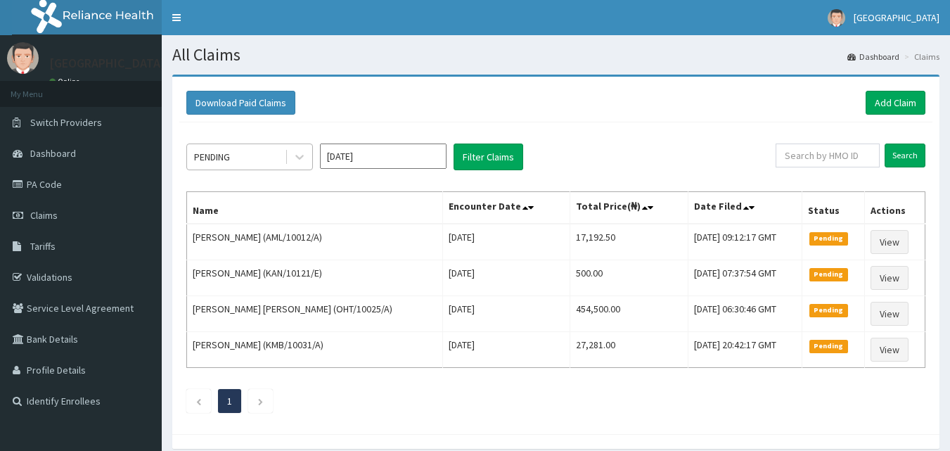
click at [232, 149] on div "PENDING" at bounding box center [236, 157] width 98 height 23
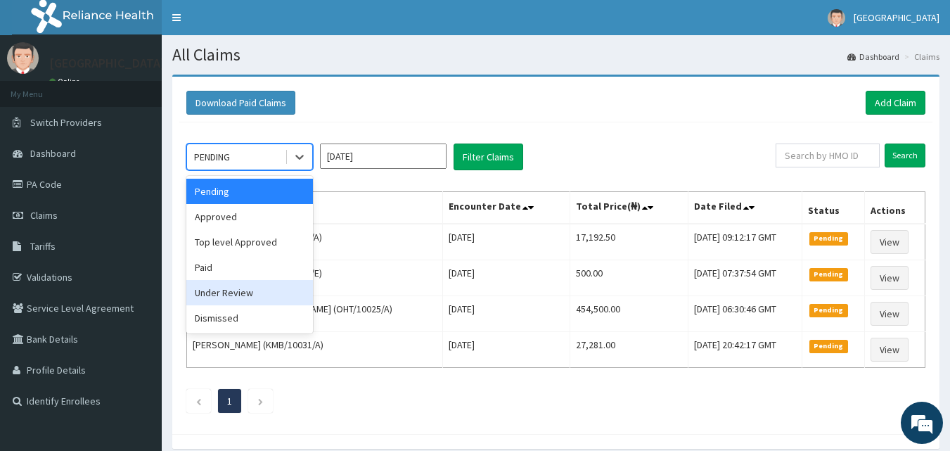
click at [230, 296] on div "Under Review" at bounding box center [249, 292] width 127 height 25
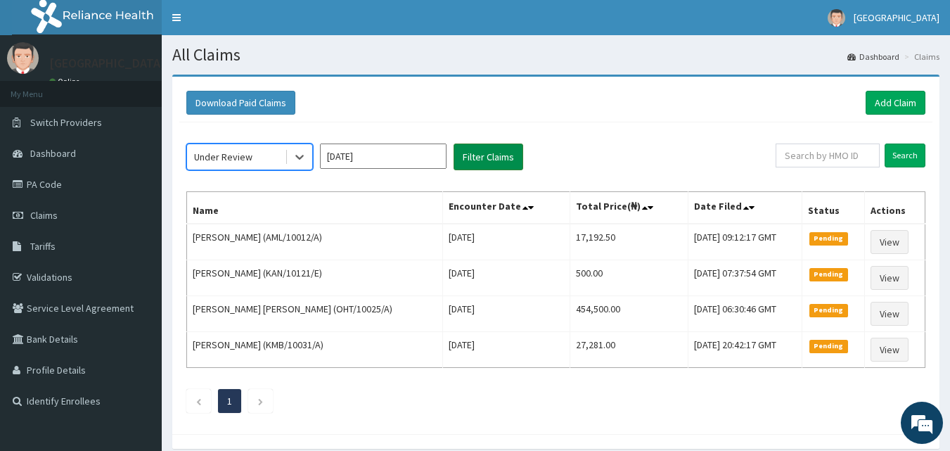
click at [497, 159] on button "Filter Claims" at bounding box center [489, 157] width 70 height 27
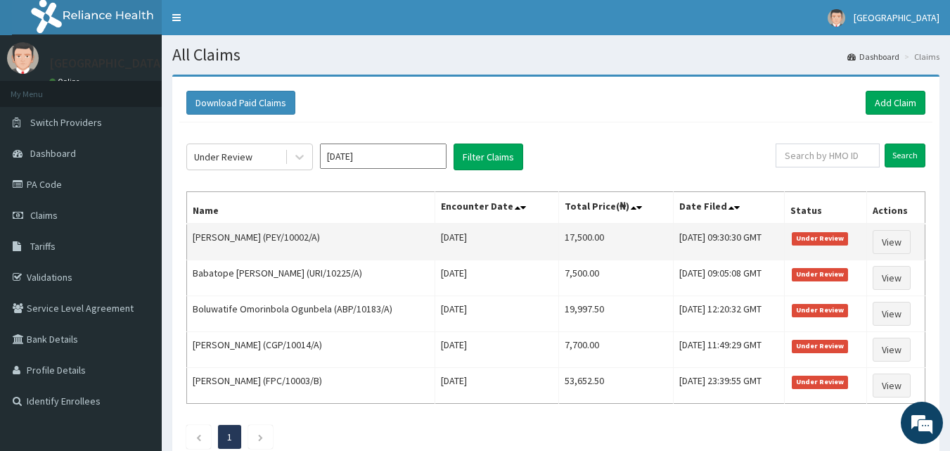
click at [913, 243] on td "View" at bounding box center [896, 242] width 58 height 37
click at [896, 239] on link "View" at bounding box center [892, 242] width 38 height 24
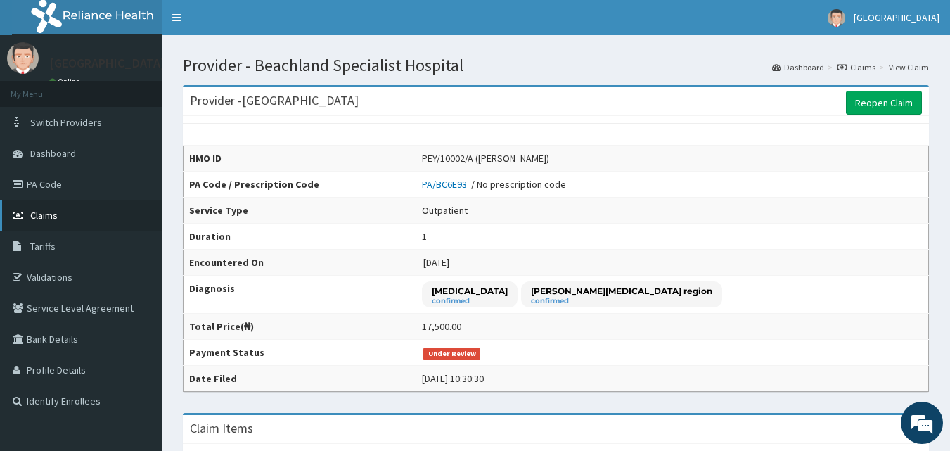
click at [44, 211] on span "Claims" at bounding box center [43, 215] width 27 height 13
